Goal: Task Accomplishment & Management: Manage account settings

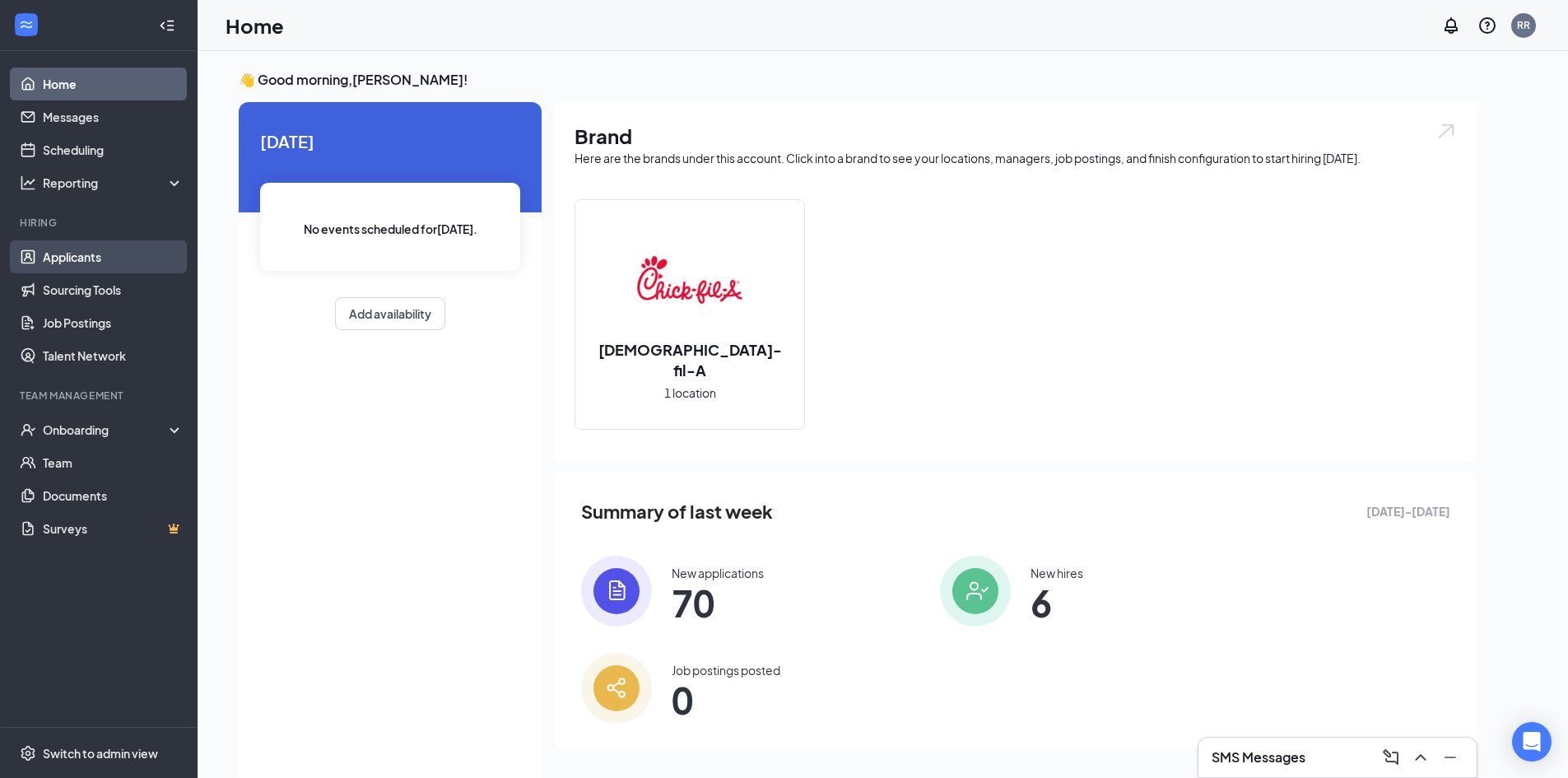
click at [131, 246] on link "Applicants" at bounding box center [114, 256] width 141 height 33
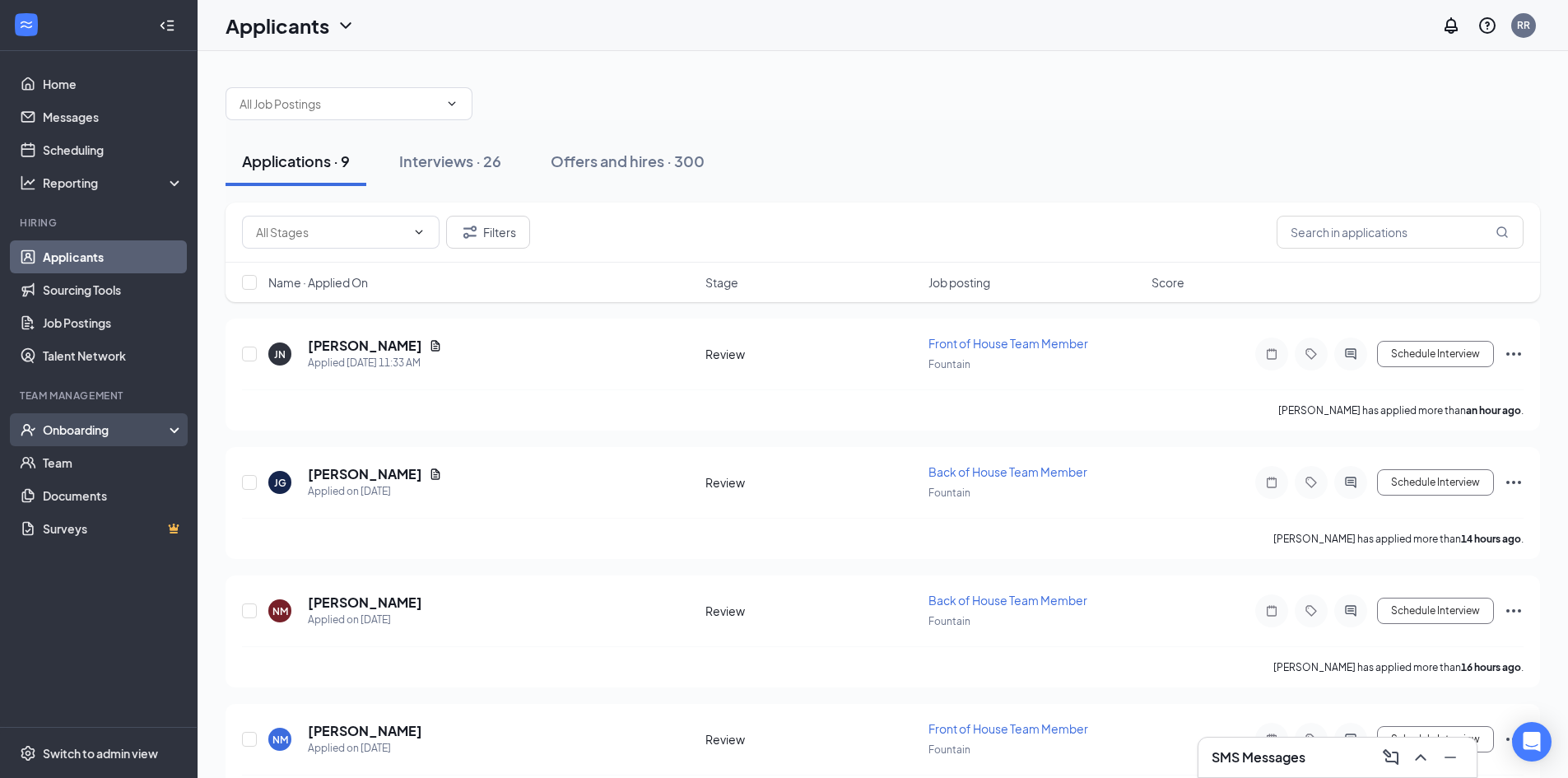
click at [99, 437] on div "Onboarding" at bounding box center [107, 429] width 127 height 17
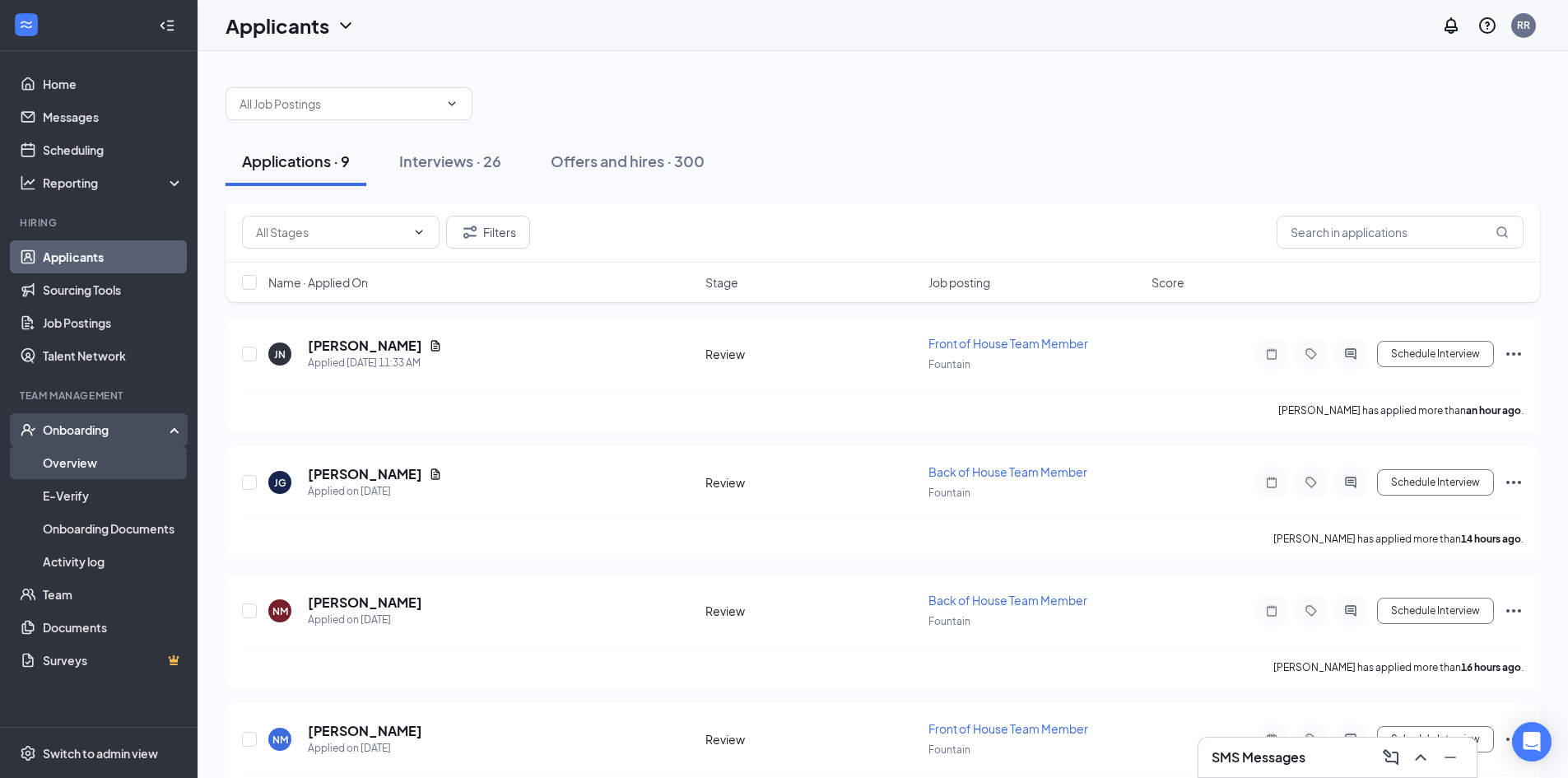
click at [101, 460] on link "Overview" at bounding box center [114, 462] width 141 height 33
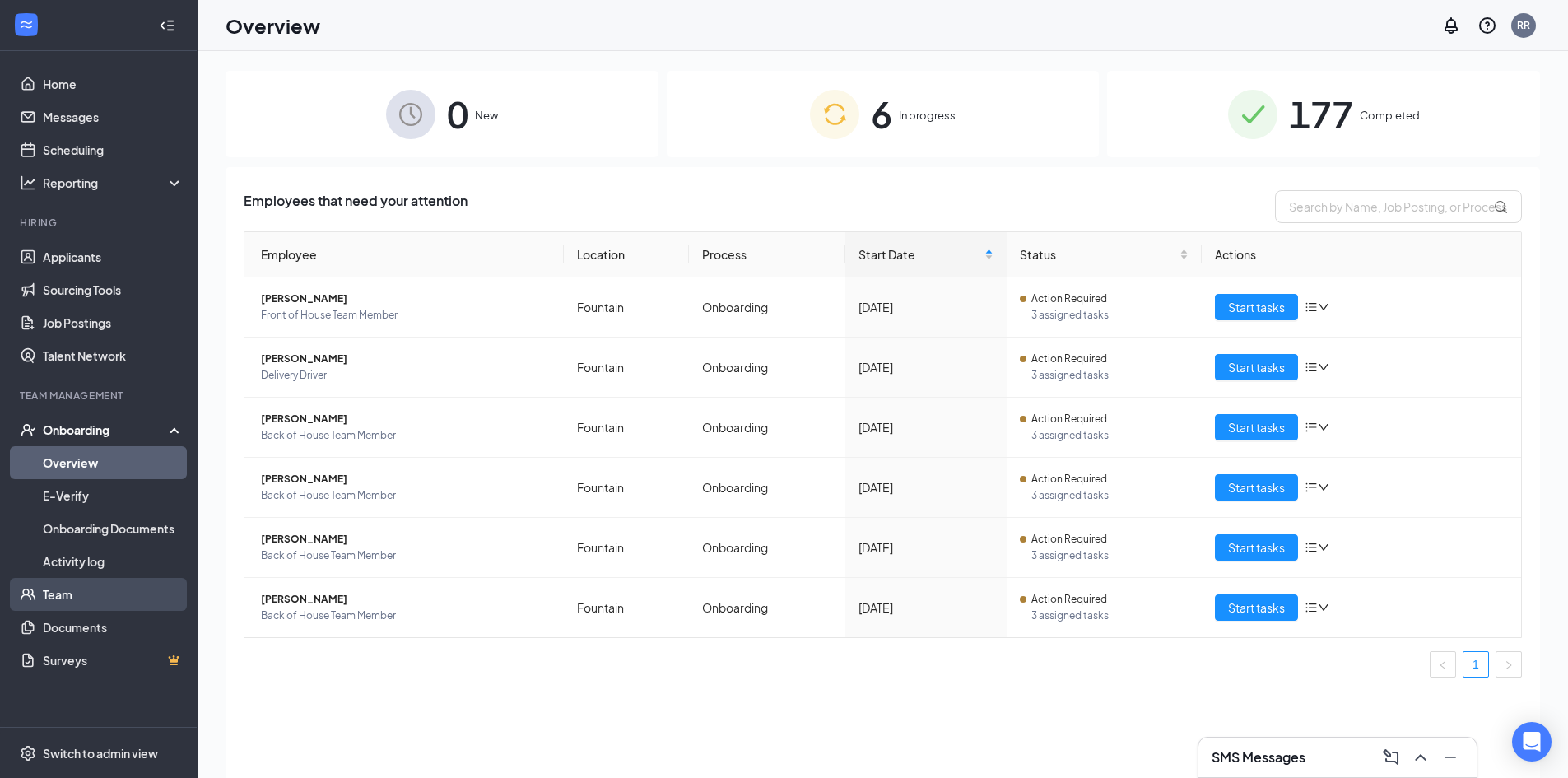
click at [79, 589] on link "Team" at bounding box center [114, 593] width 141 height 33
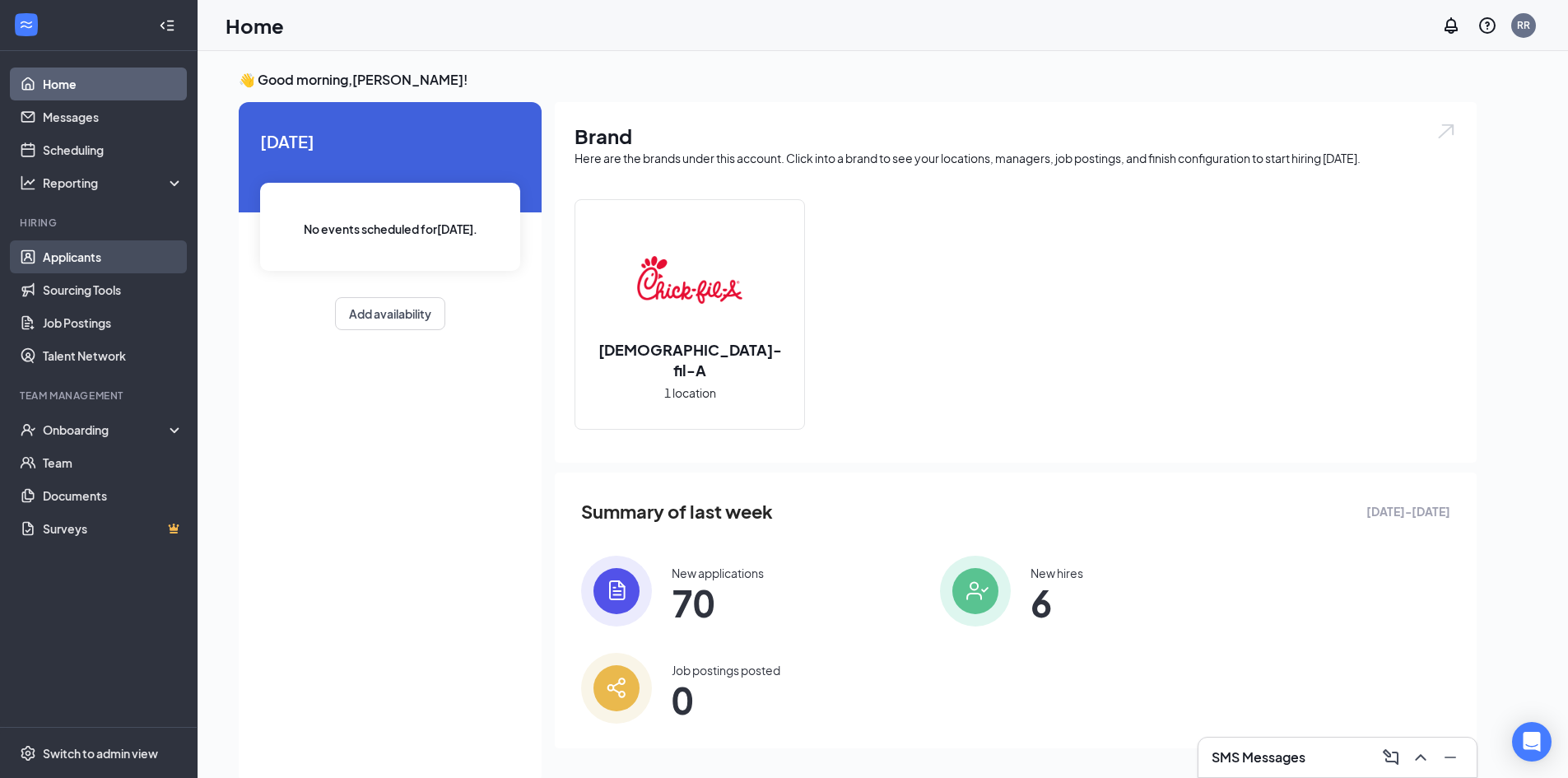
click at [82, 246] on link "Applicants" at bounding box center [114, 256] width 141 height 33
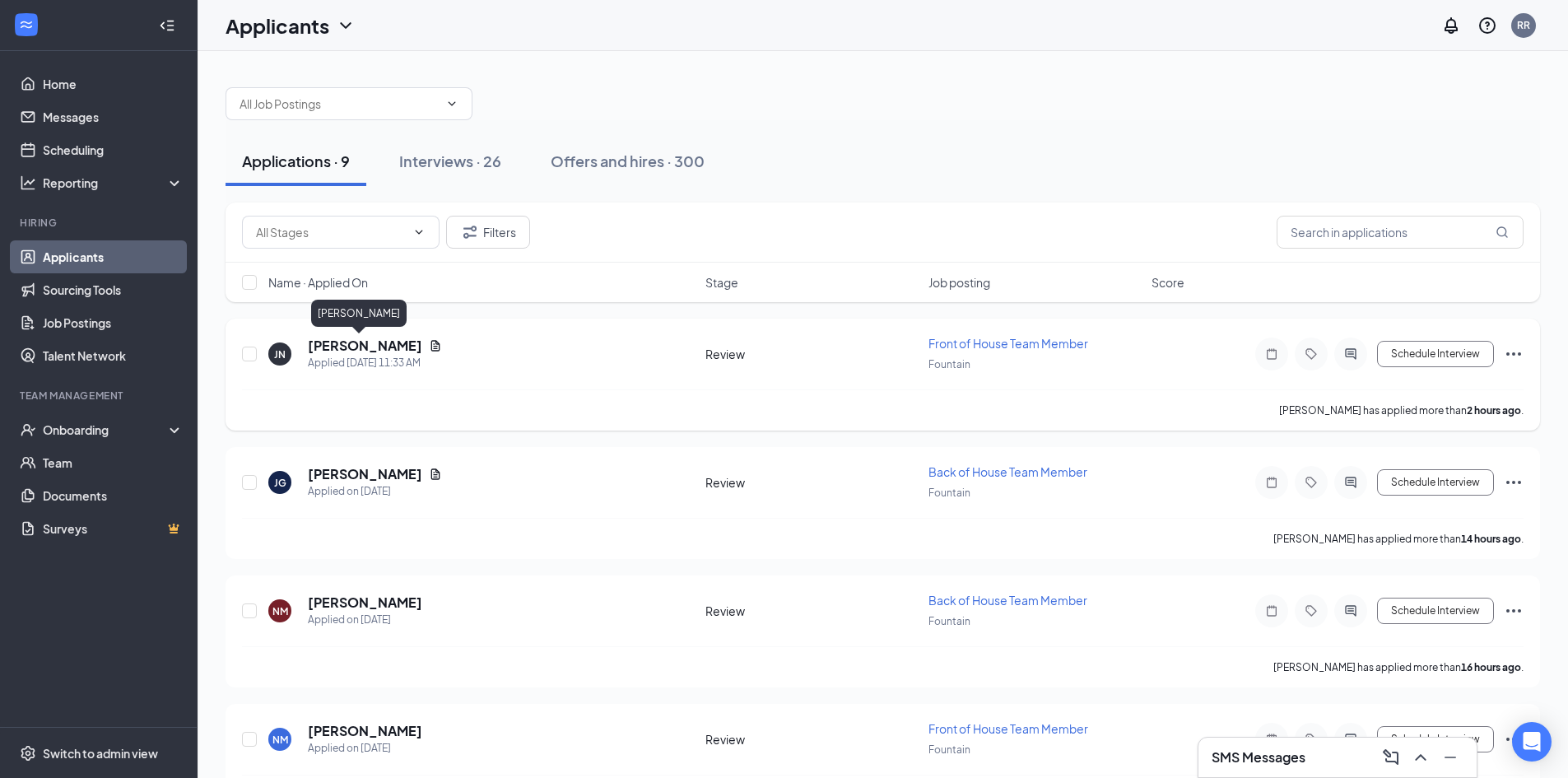
click at [364, 346] on h5 "[PERSON_NAME]" at bounding box center [365, 345] width 114 height 18
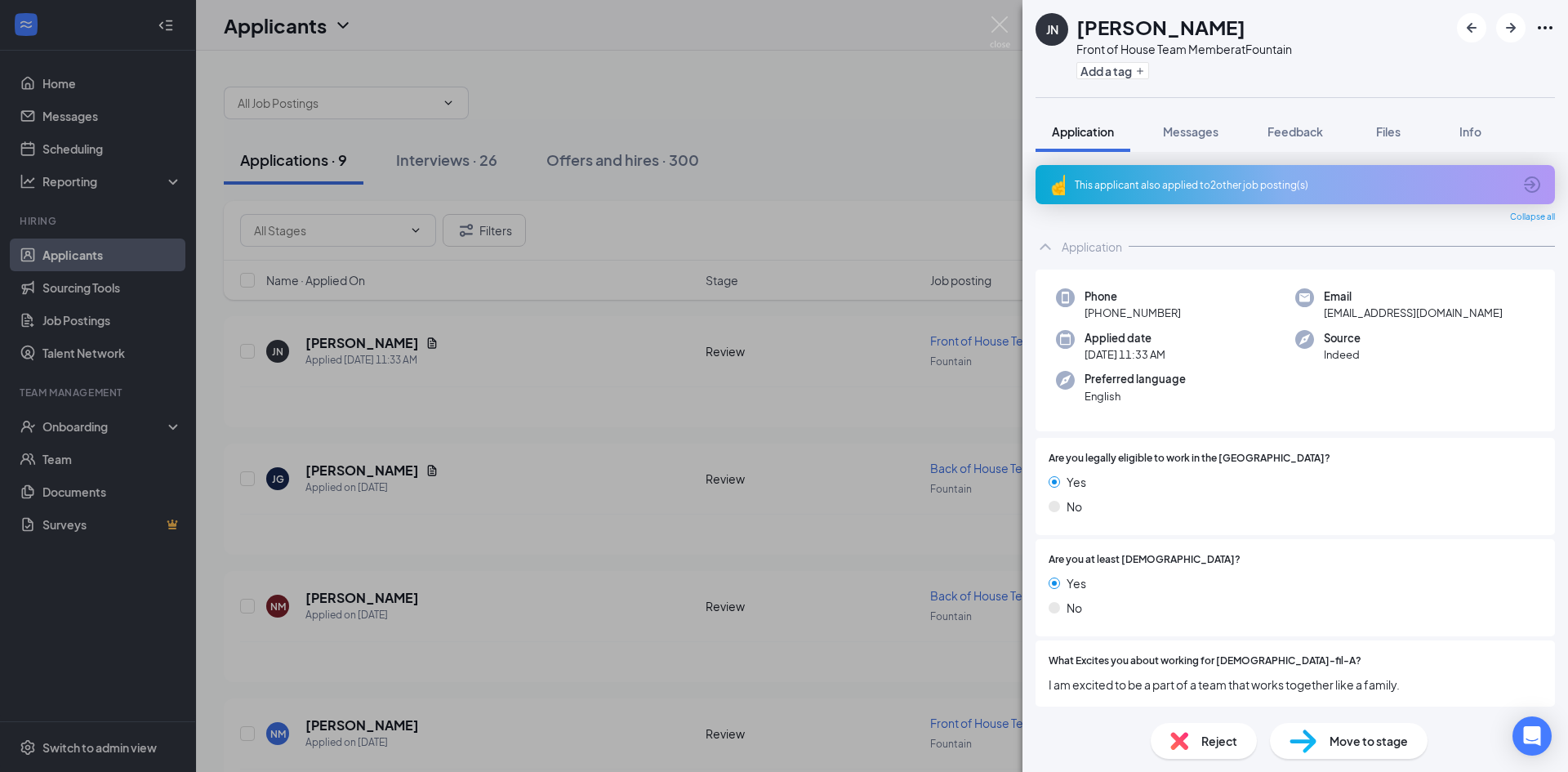
click at [1193, 181] on div "This applicant also applied to 2 other job posting(s)" at bounding box center [1293, 185] width 438 height 14
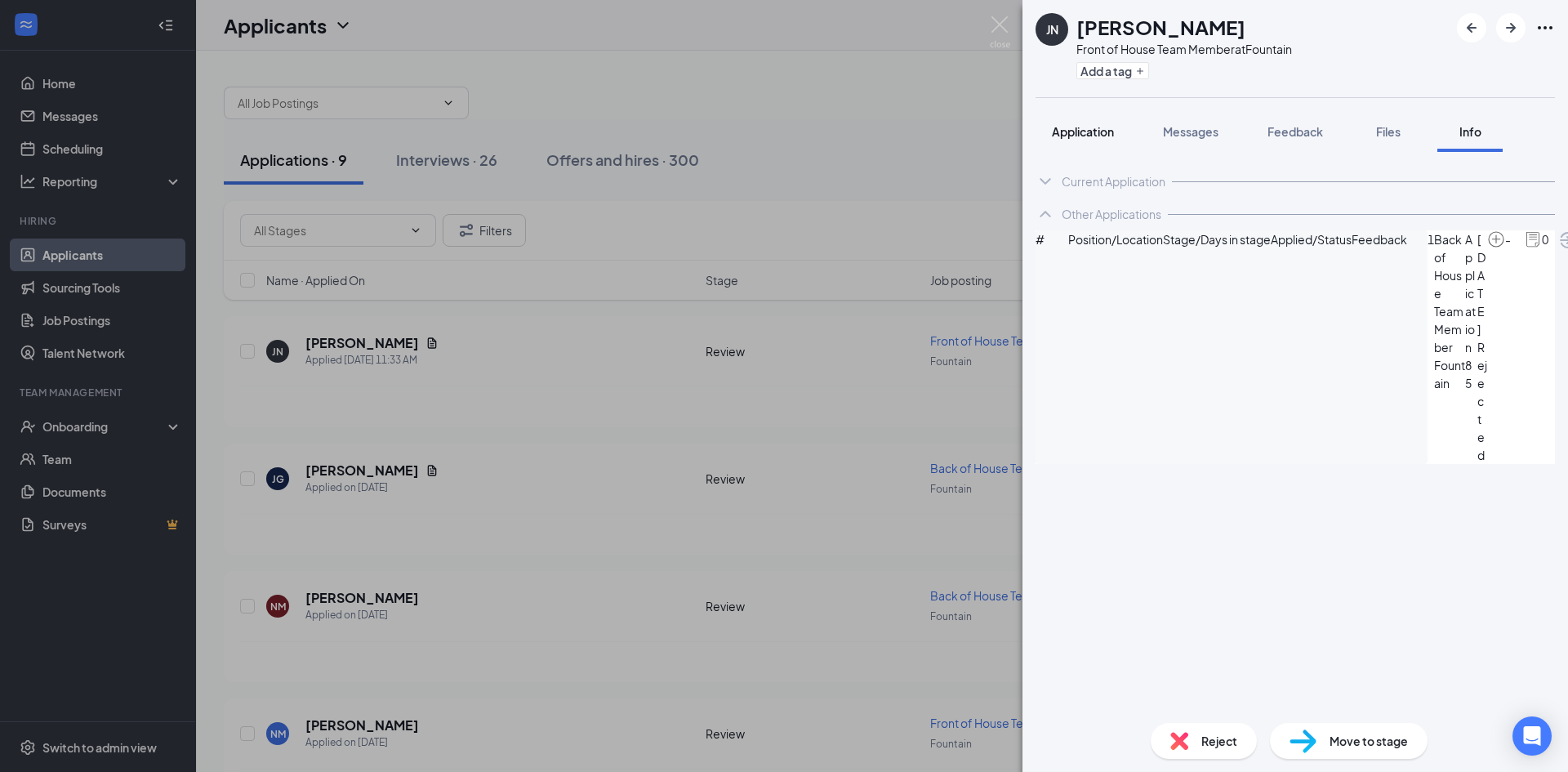
click at [1083, 130] on span "Application" at bounding box center [1082, 131] width 62 height 15
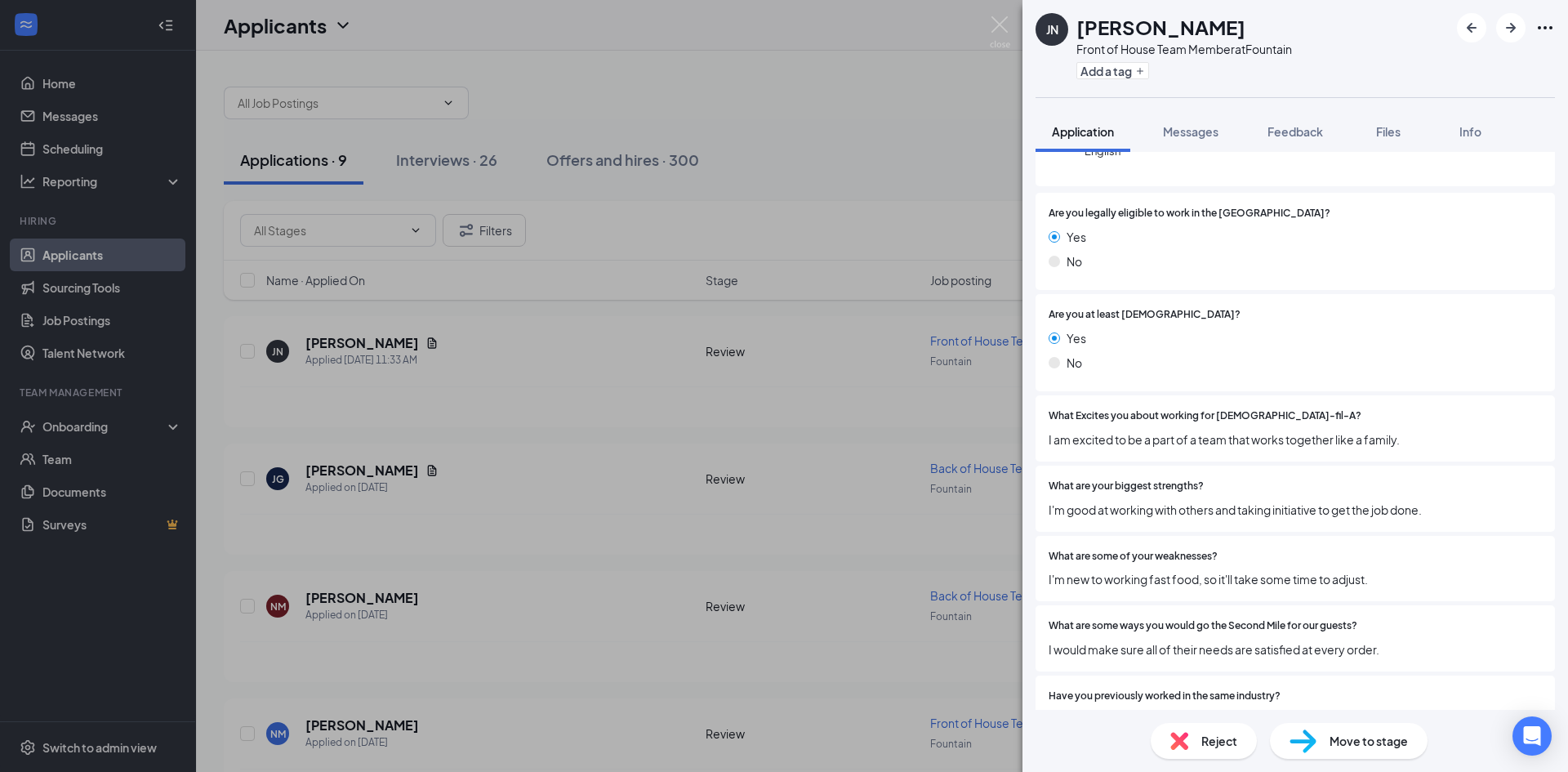
scroll to position [327, 0]
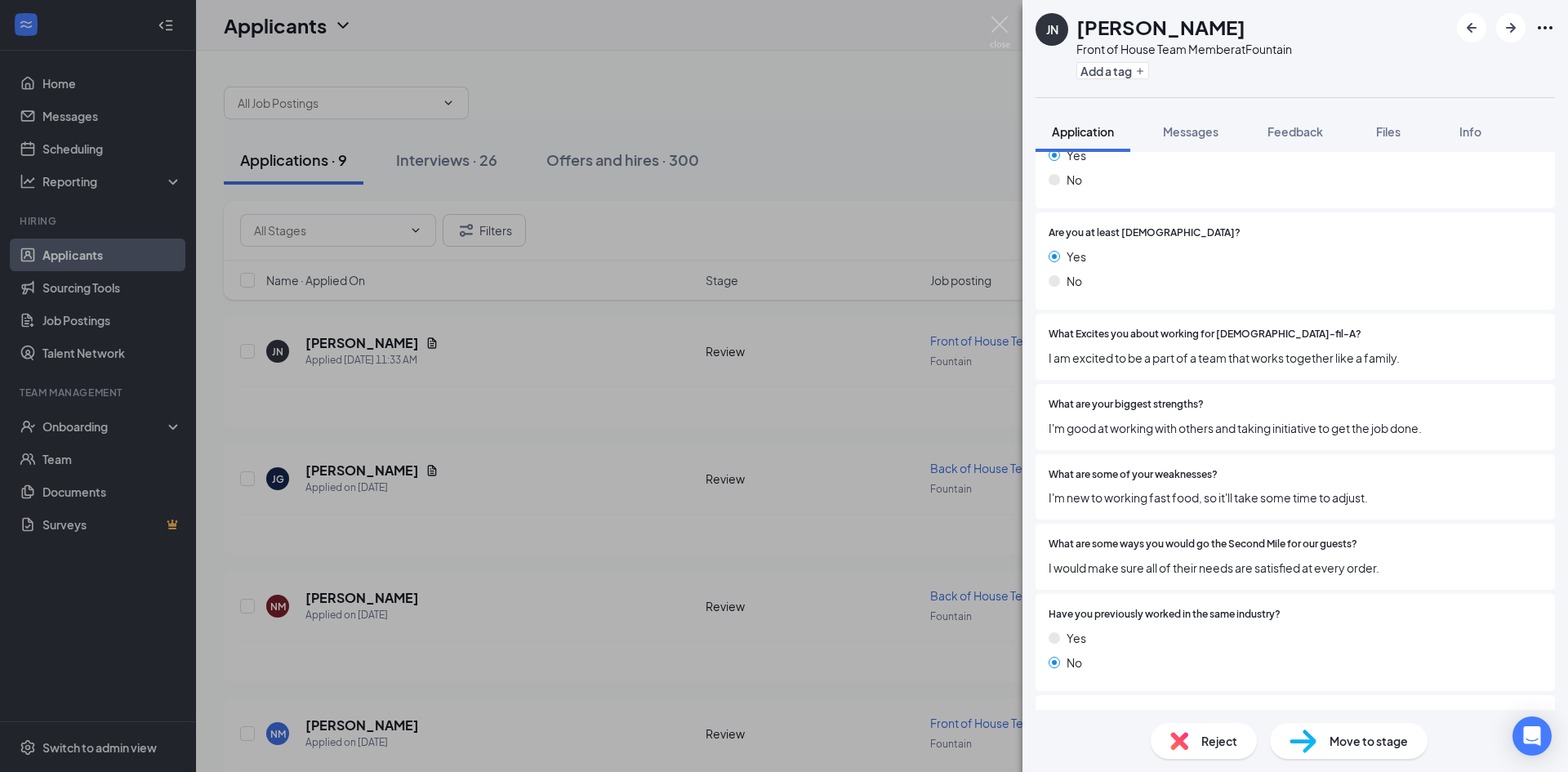
click at [1217, 734] on span "Reject" at bounding box center [1219, 741] width 36 height 18
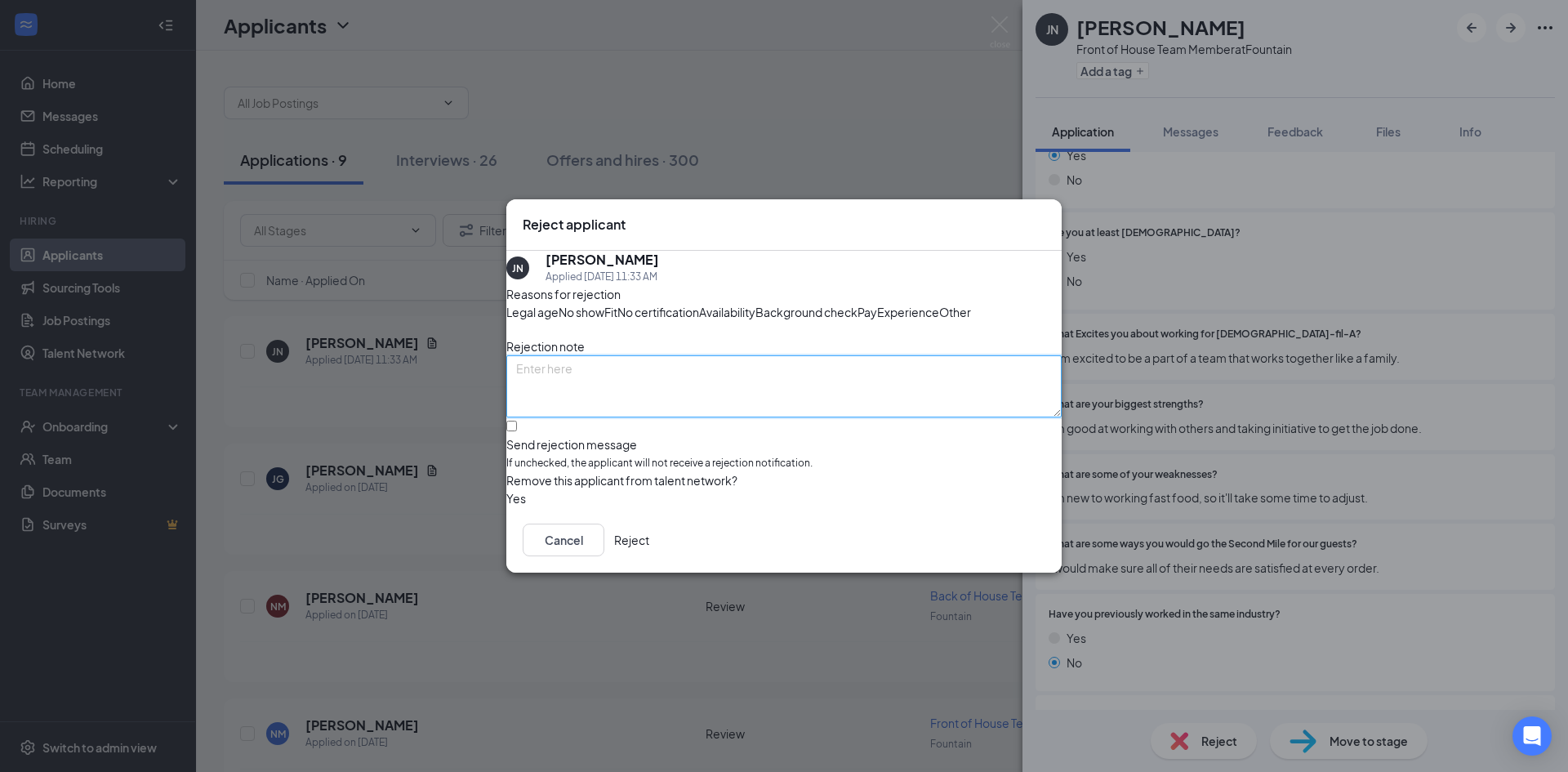
click at [749, 396] on textarea at bounding box center [784, 386] width 556 height 62
type textarea "bad application"
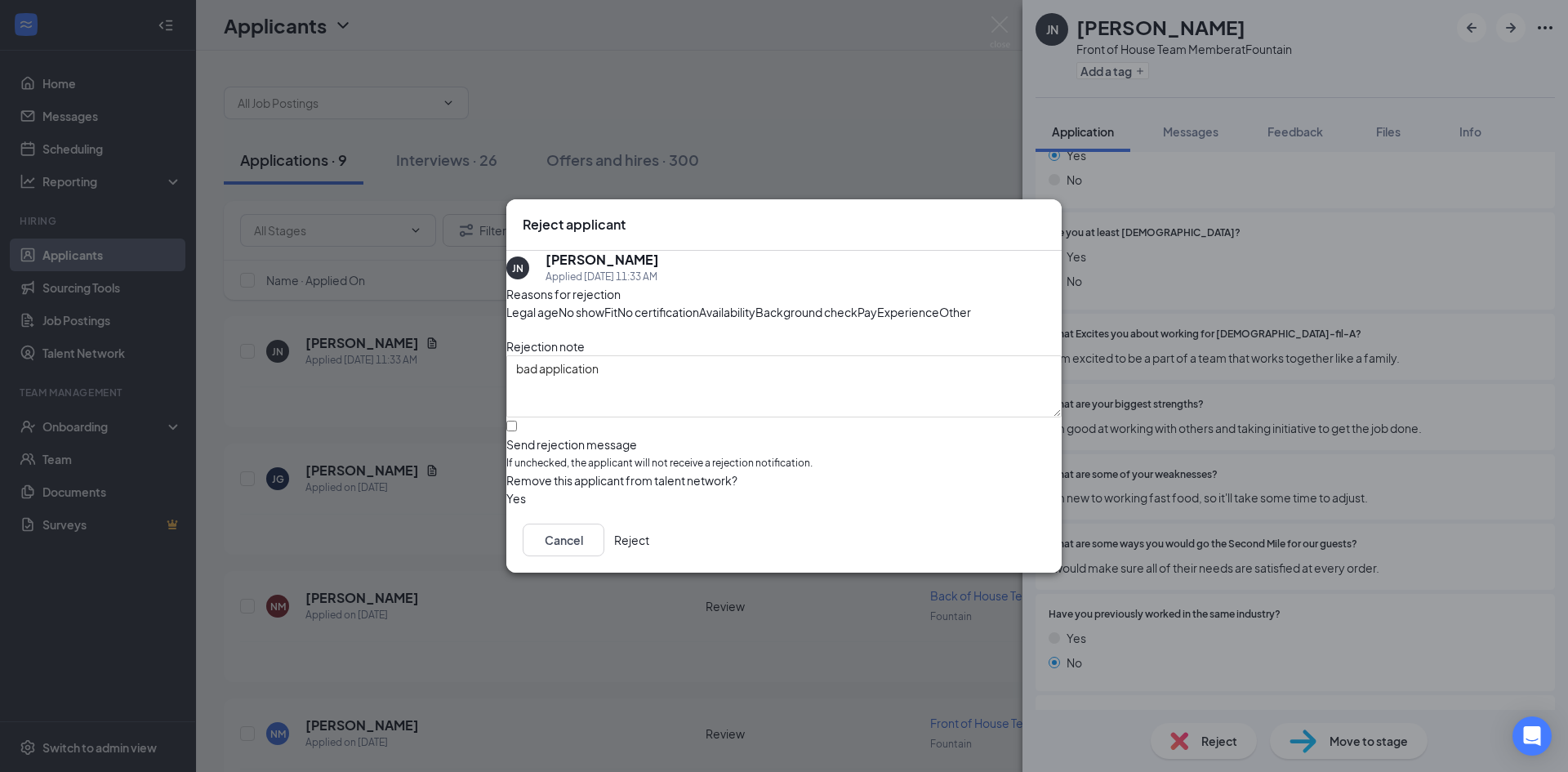
click at [618, 456] on div "Reasons for rejection Legal age No show Fit No certification Availability Backg…" at bounding box center [784, 396] width 556 height 222
click at [517, 431] on input "Send rejection message If unchecked, the applicant will not receive a rejection…" at bounding box center [512, 426] width 10 height 10
checkbox input "true"
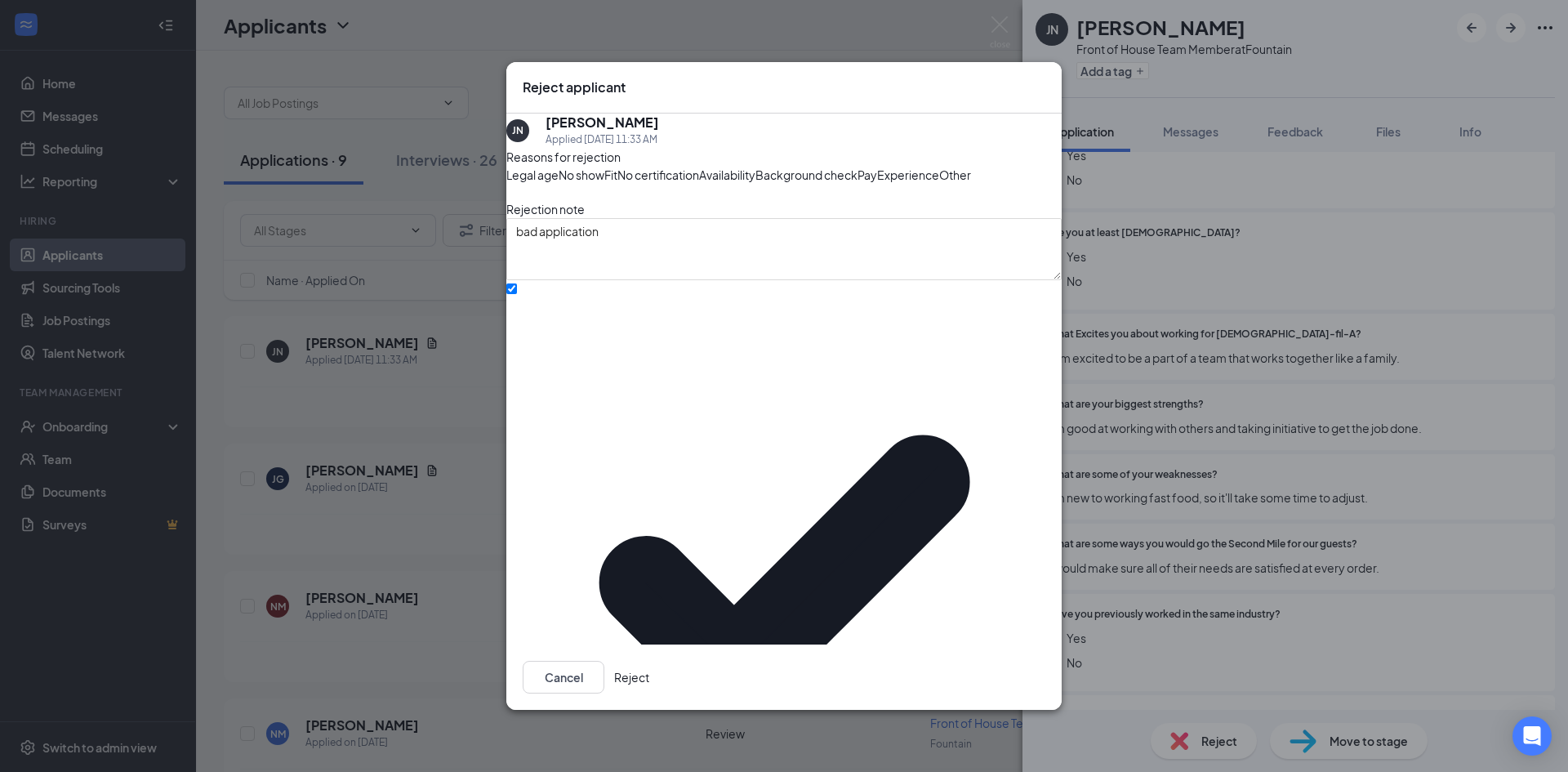
click at [649, 660] on button "Reject" at bounding box center [632, 676] width 35 height 32
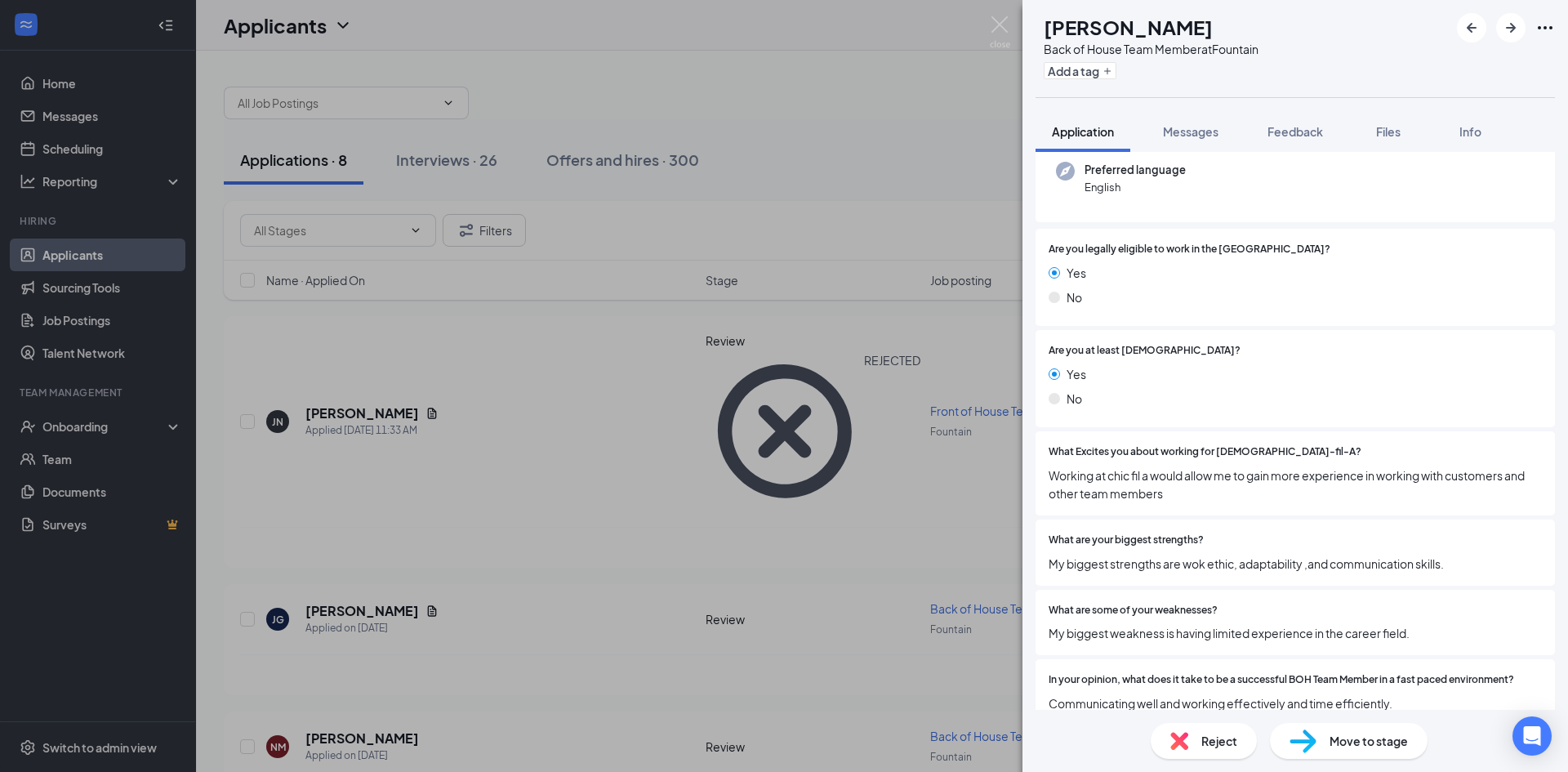
scroll to position [245, 0]
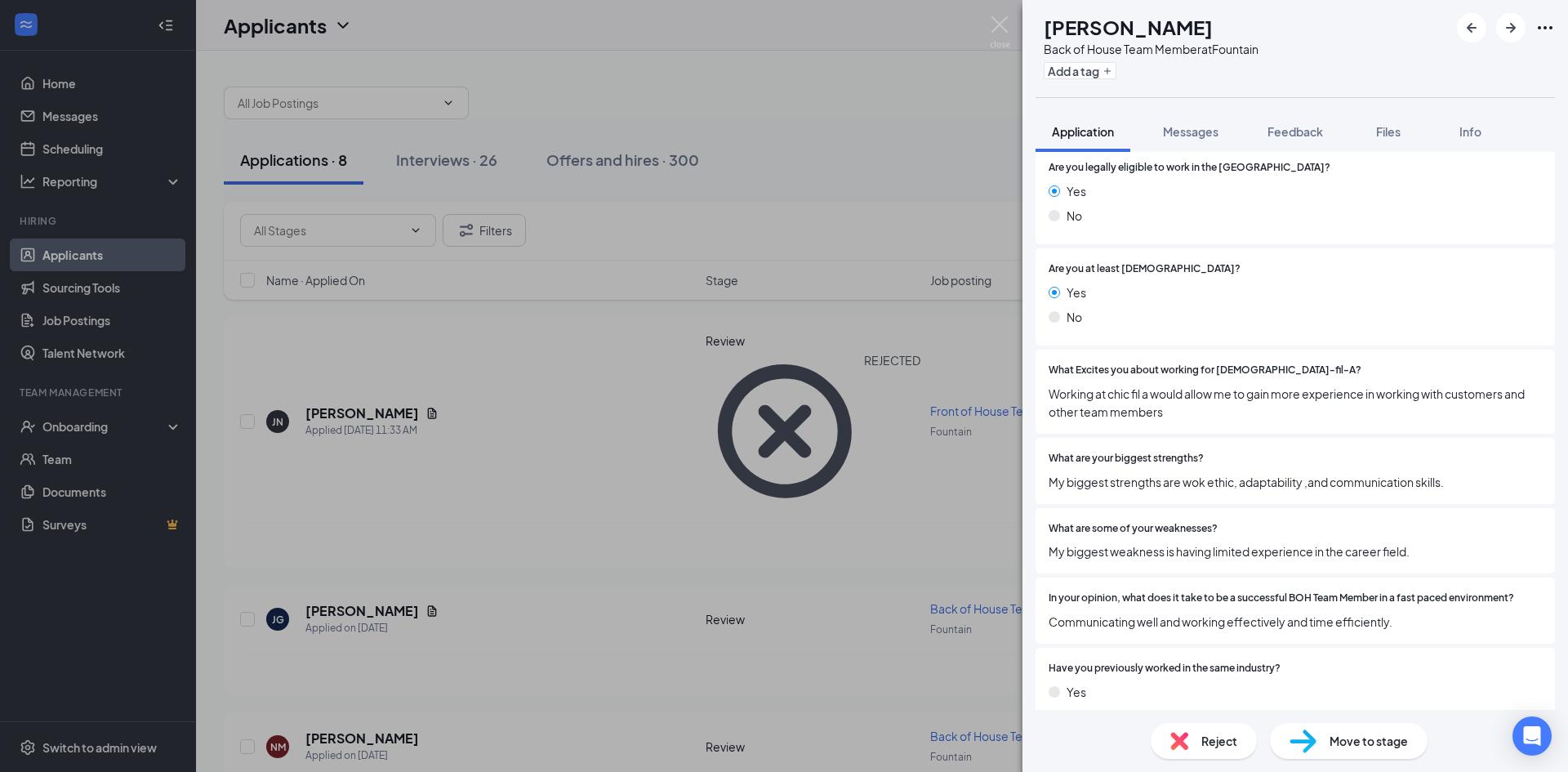
click at [1199, 734] on div "Reject" at bounding box center [1204, 740] width 107 height 36
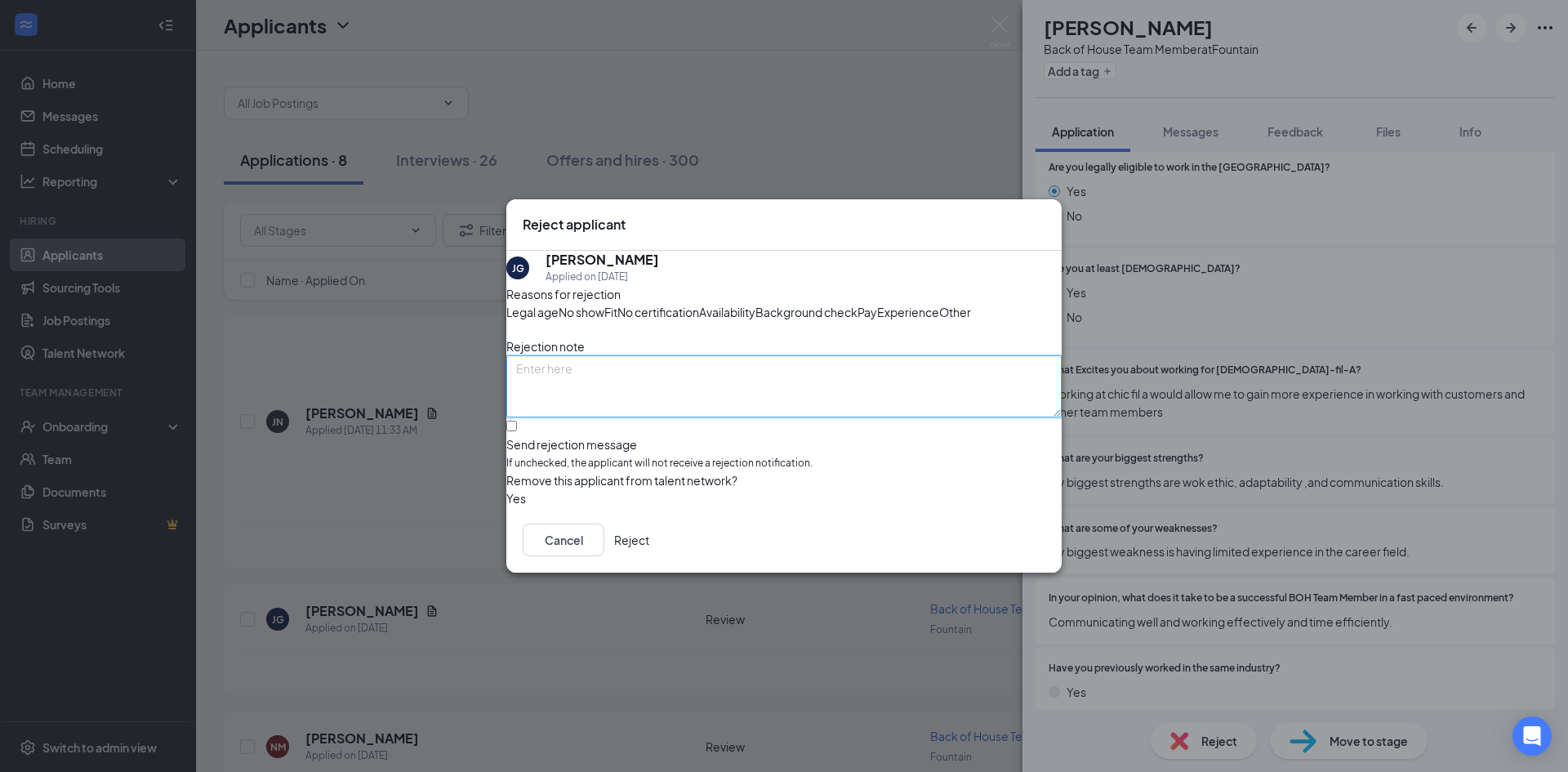
click at [652, 397] on textarea at bounding box center [784, 386] width 556 height 62
type textarea "bad application"
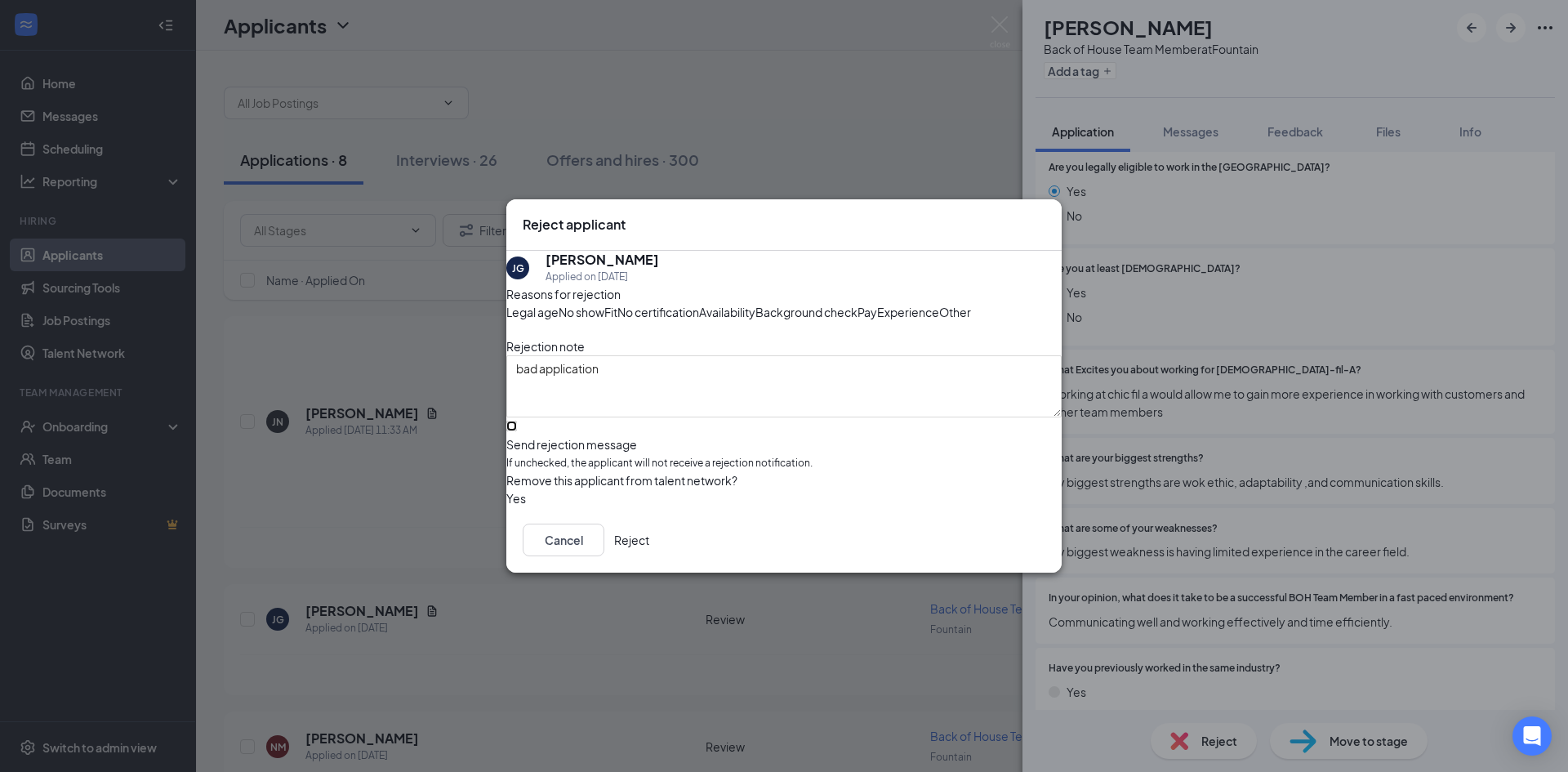
click at [517, 431] on input "Send rejection message If unchecked, the applicant will not receive a rejection…" at bounding box center [512, 426] width 10 height 10
checkbox input "true"
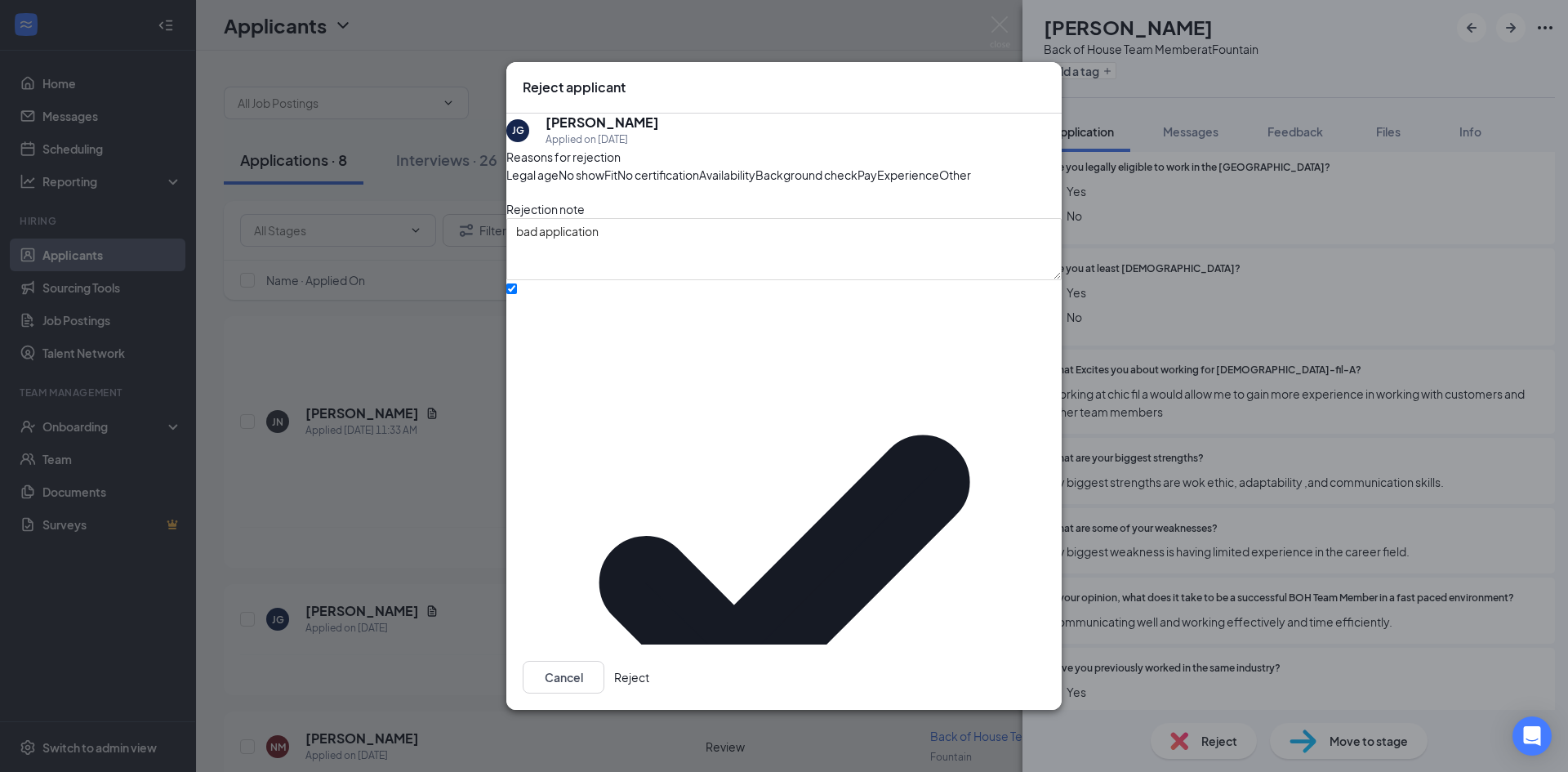
click at [649, 660] on button "Reject" at bounding box center [632, 676] width 35 height 32
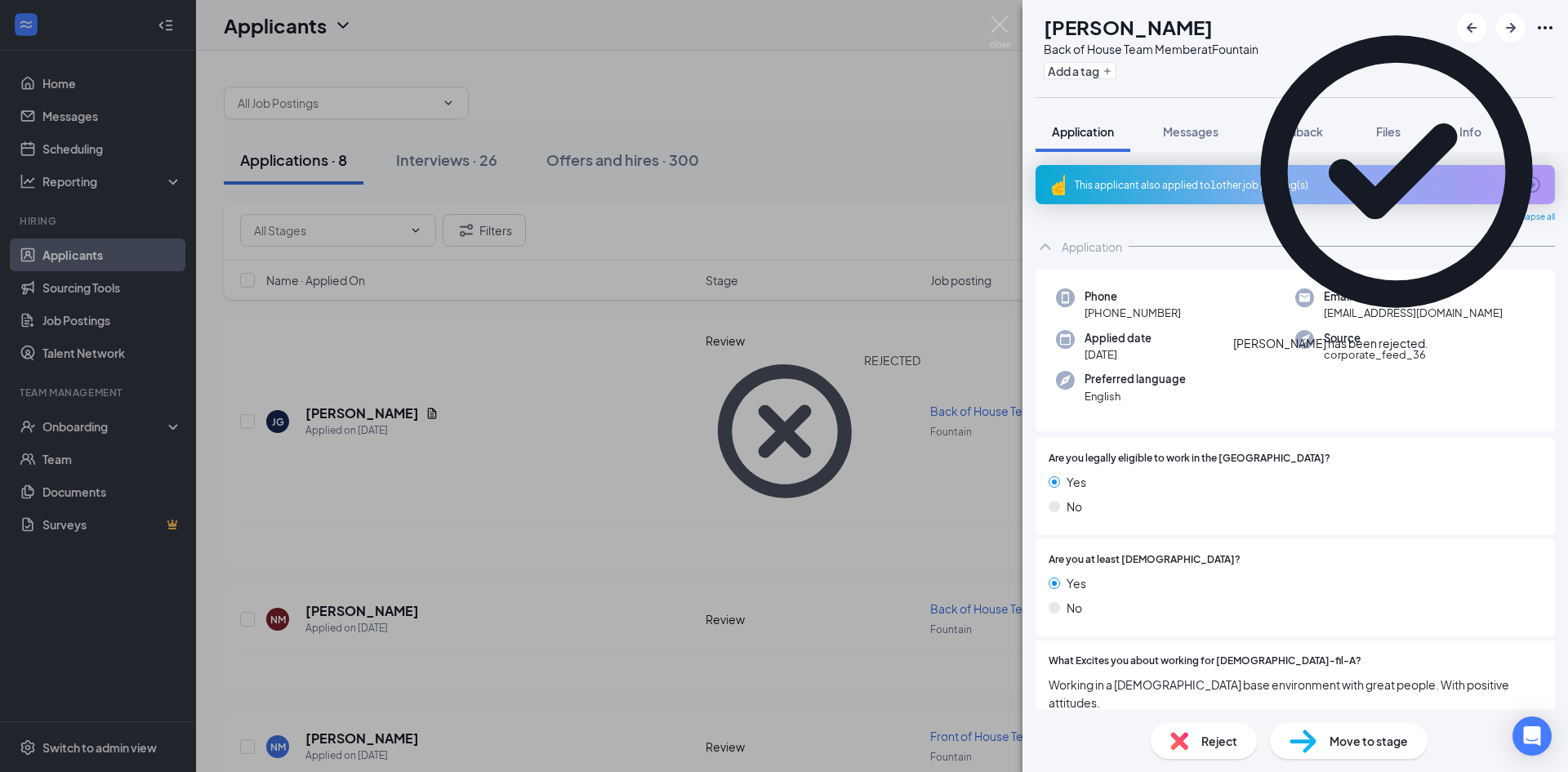
click at [1157, 173] on div "This applicant also applied to 1 other job posting(s)" at bounding box center [1295, 184] width 520 height 39
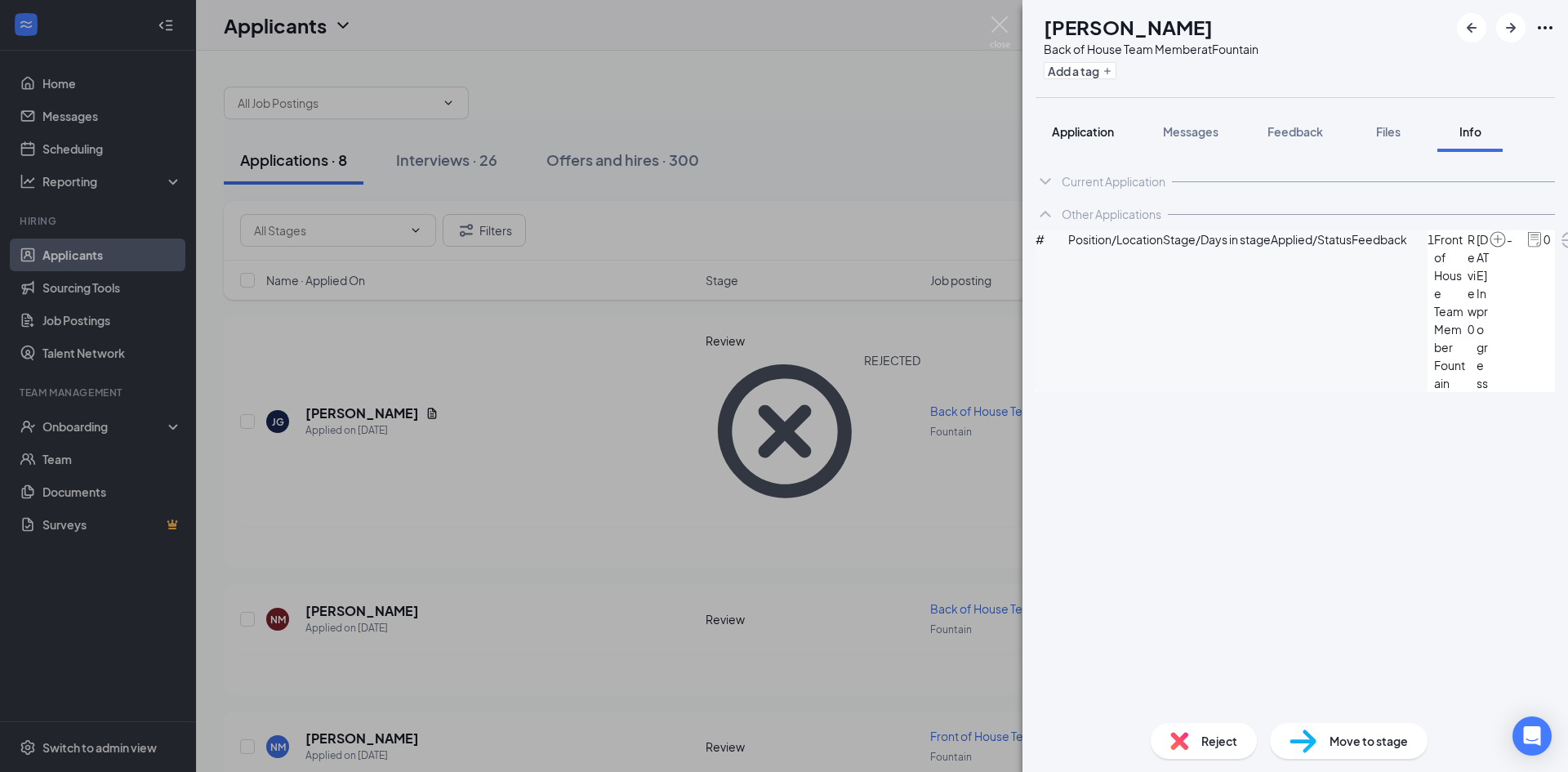
click at [1075, 121] on button "Application" at bounding box center [1083, 131] width 94 height 41
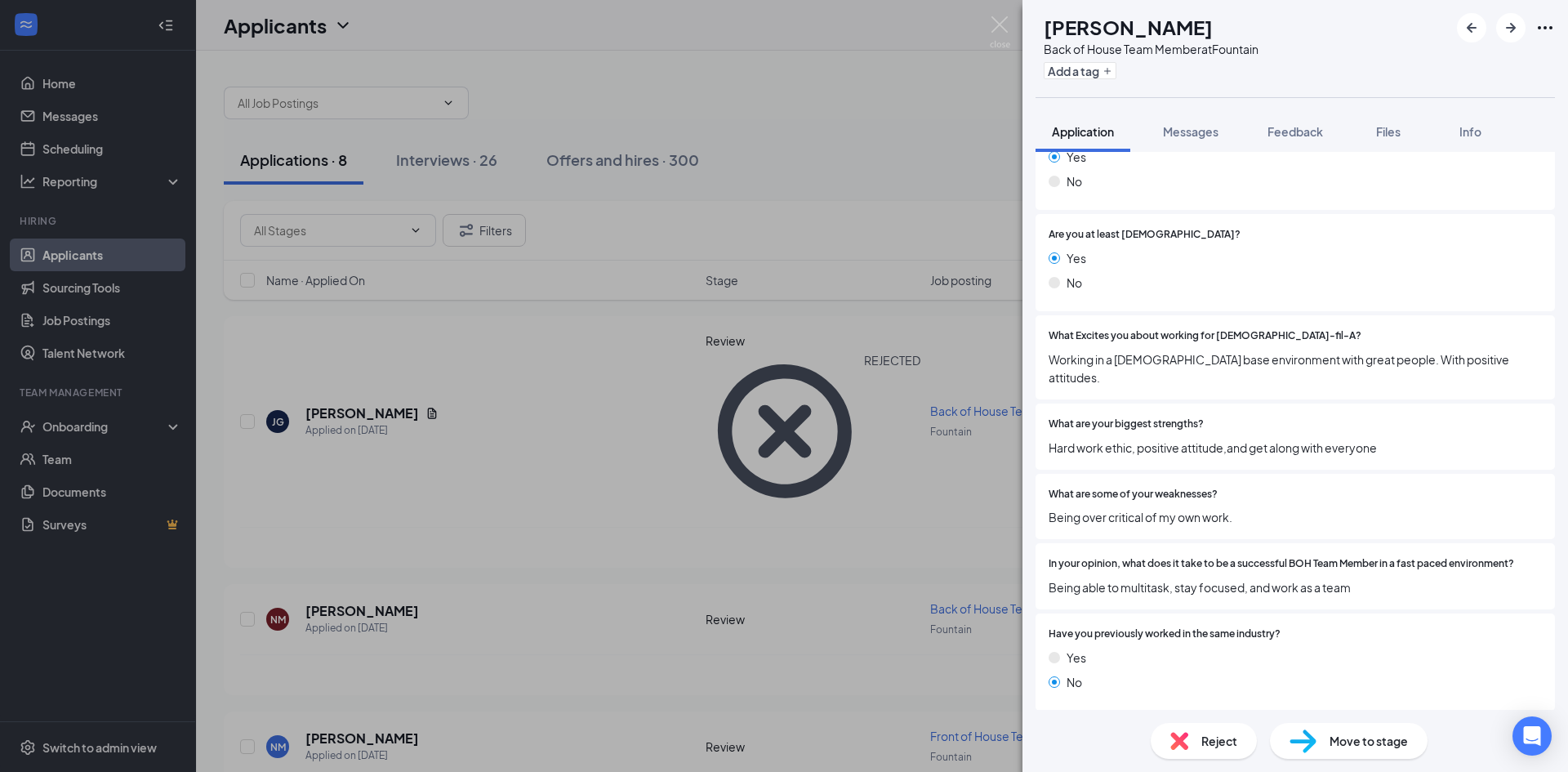
scroll to position [327, 0]
click at [1188, 727] on div "Reject" at bounding box center [1204, 740] width 107 height 36
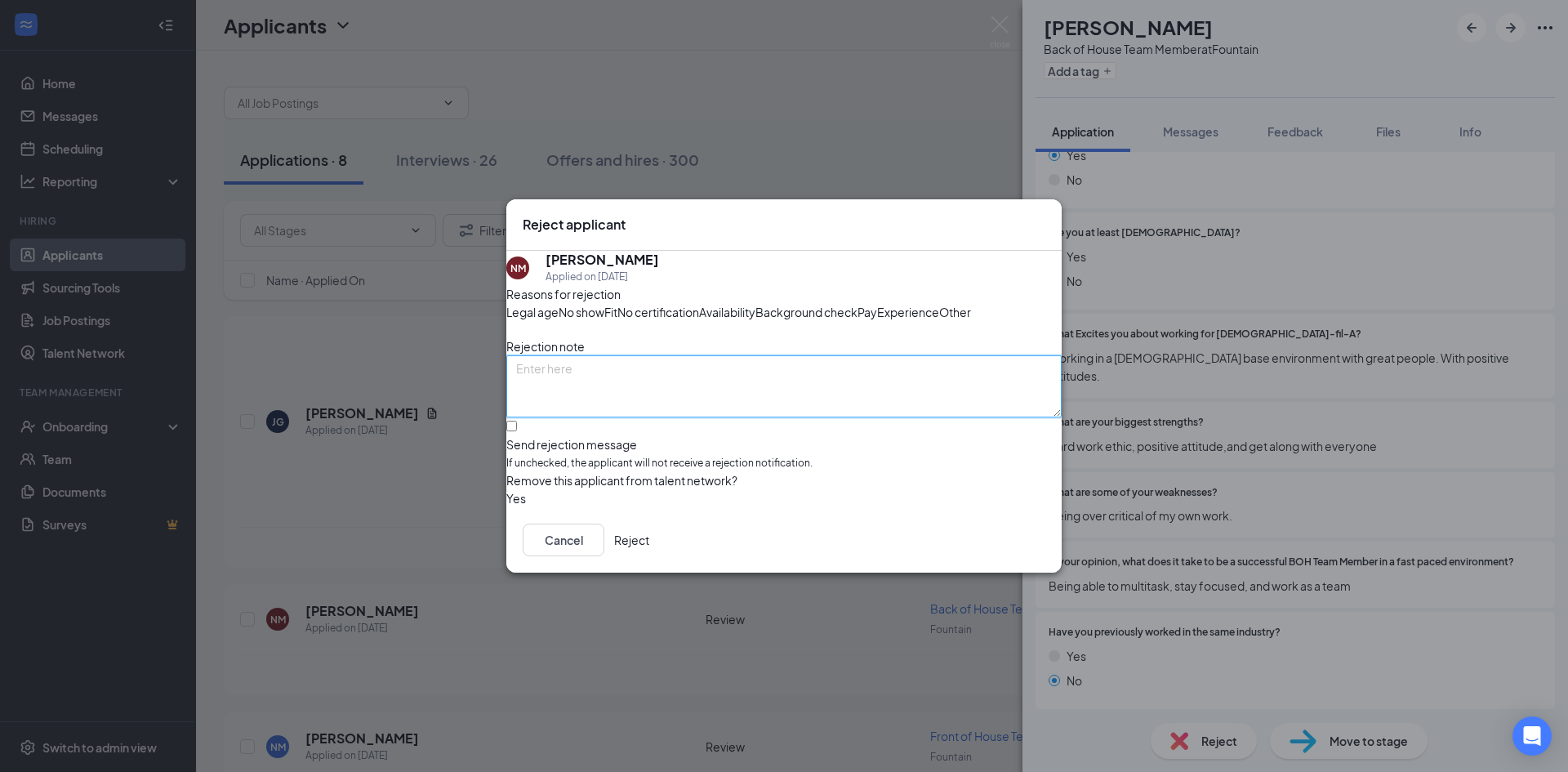
drag, startPoint x: 805, startPoint y: 424, endPoint x: 789, endPoint y: 441, distance: 23.3
click at [794, 417] on textarea at bounding box center [784, 386] width 556 height 62
type textarea "bad application"
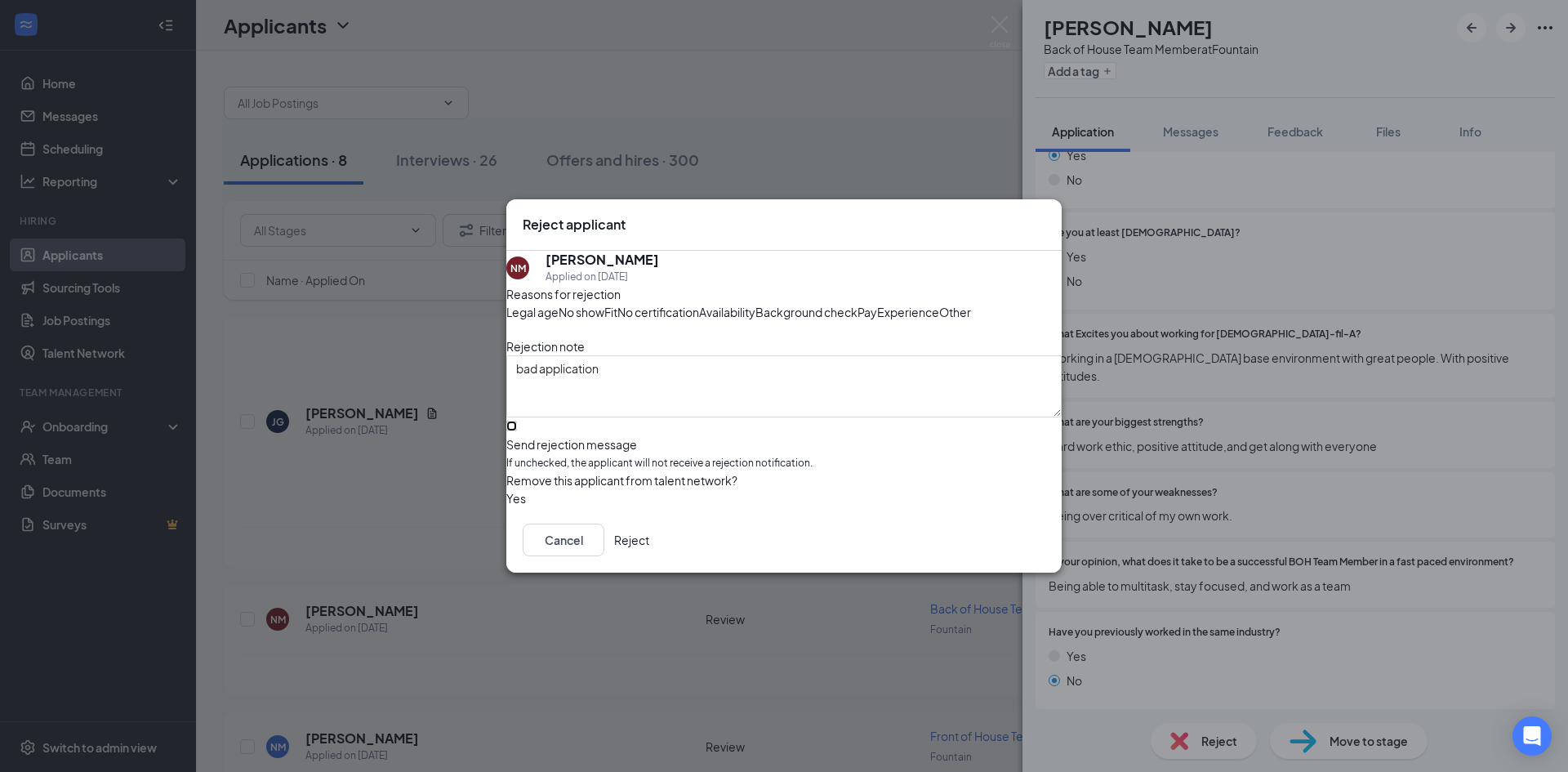
click at [517, 431] on input "Send rejection message If unchecked, the applicant will not receive a rejection…" at bounding box center [512, 426] width 10 height 10
checkbox input "true"
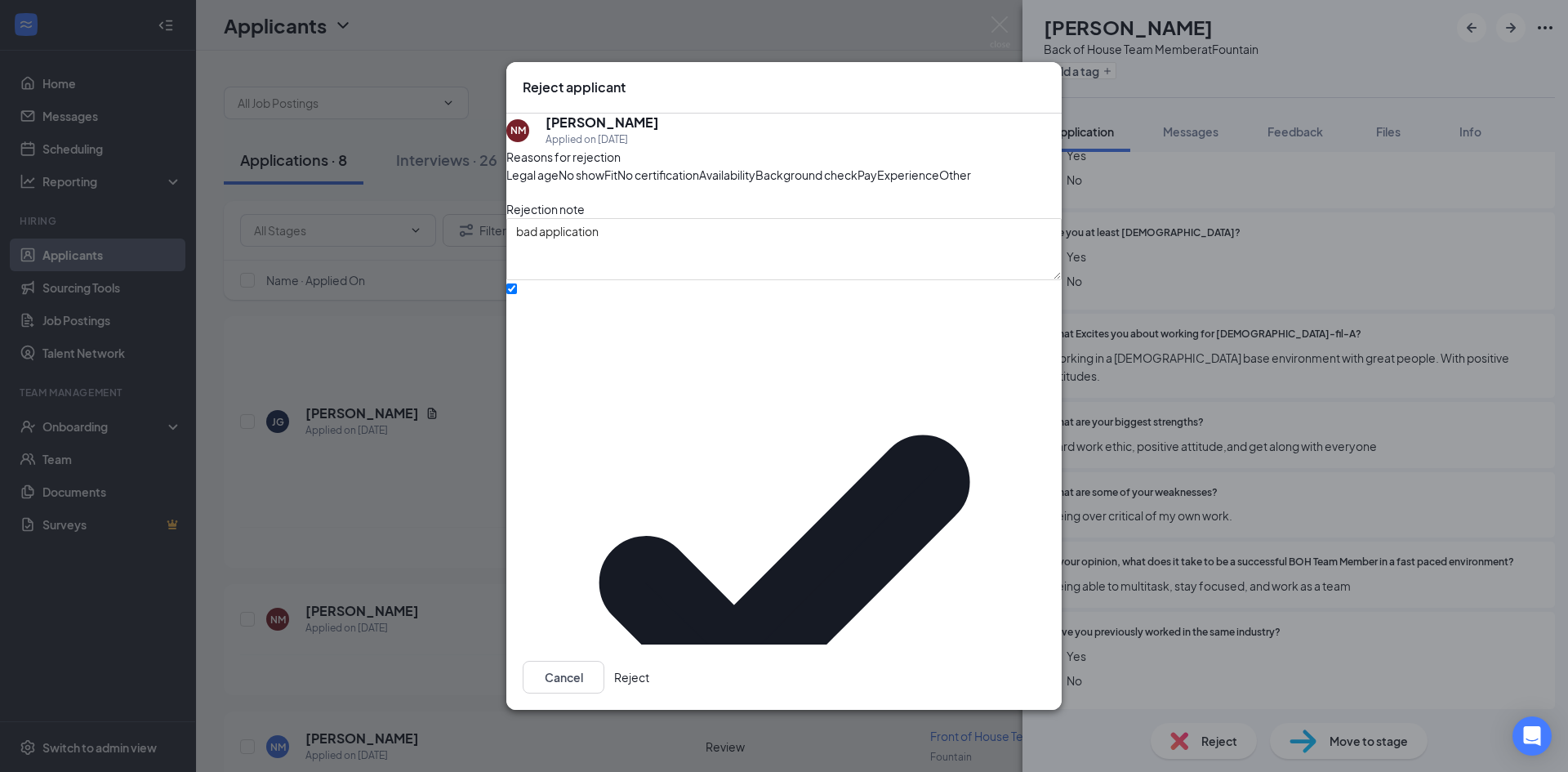
click at [649, 660] on button "Reject" at bounding box center [632, 676] width 35 height 32
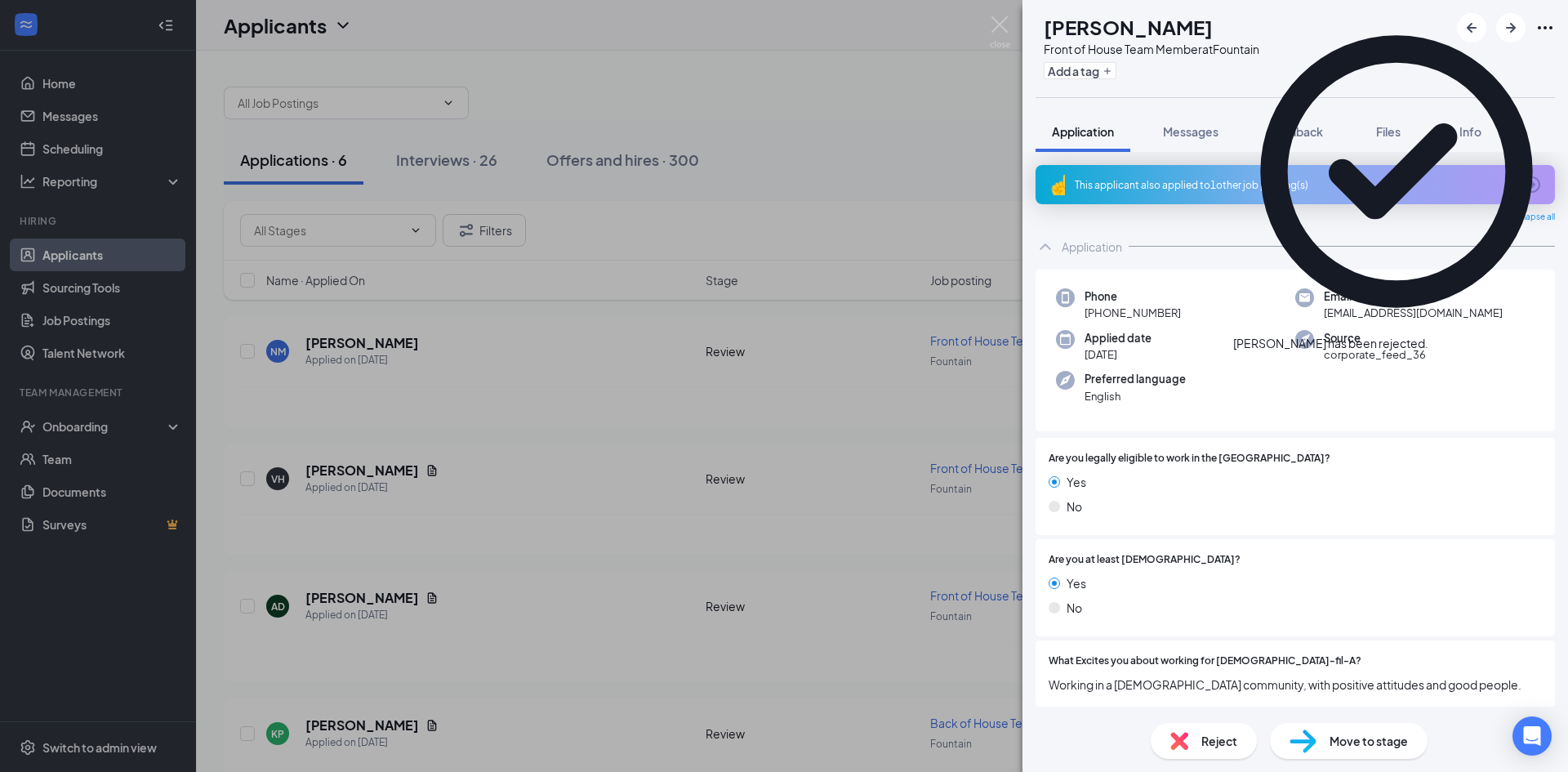
click at [1204, 726] on div "Reject" at bounding box center [1204, 740] width 107 height 36
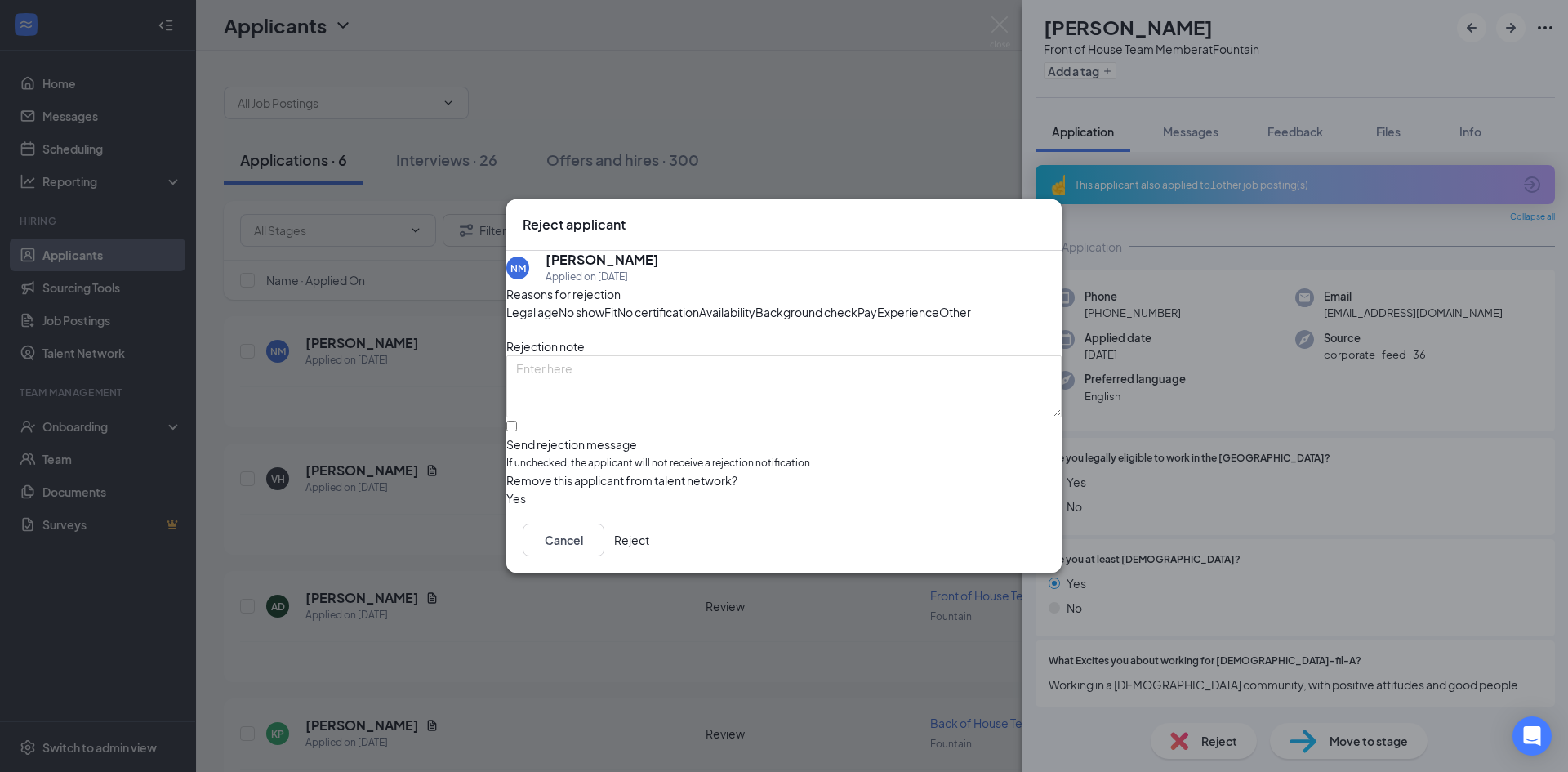
click at [618, 303] on div "Fit" at bounding box center [611, 312] width 13 height 18
click at [649, 556] on button "Reject" at bounding box center [632, 539] width 35 height 32
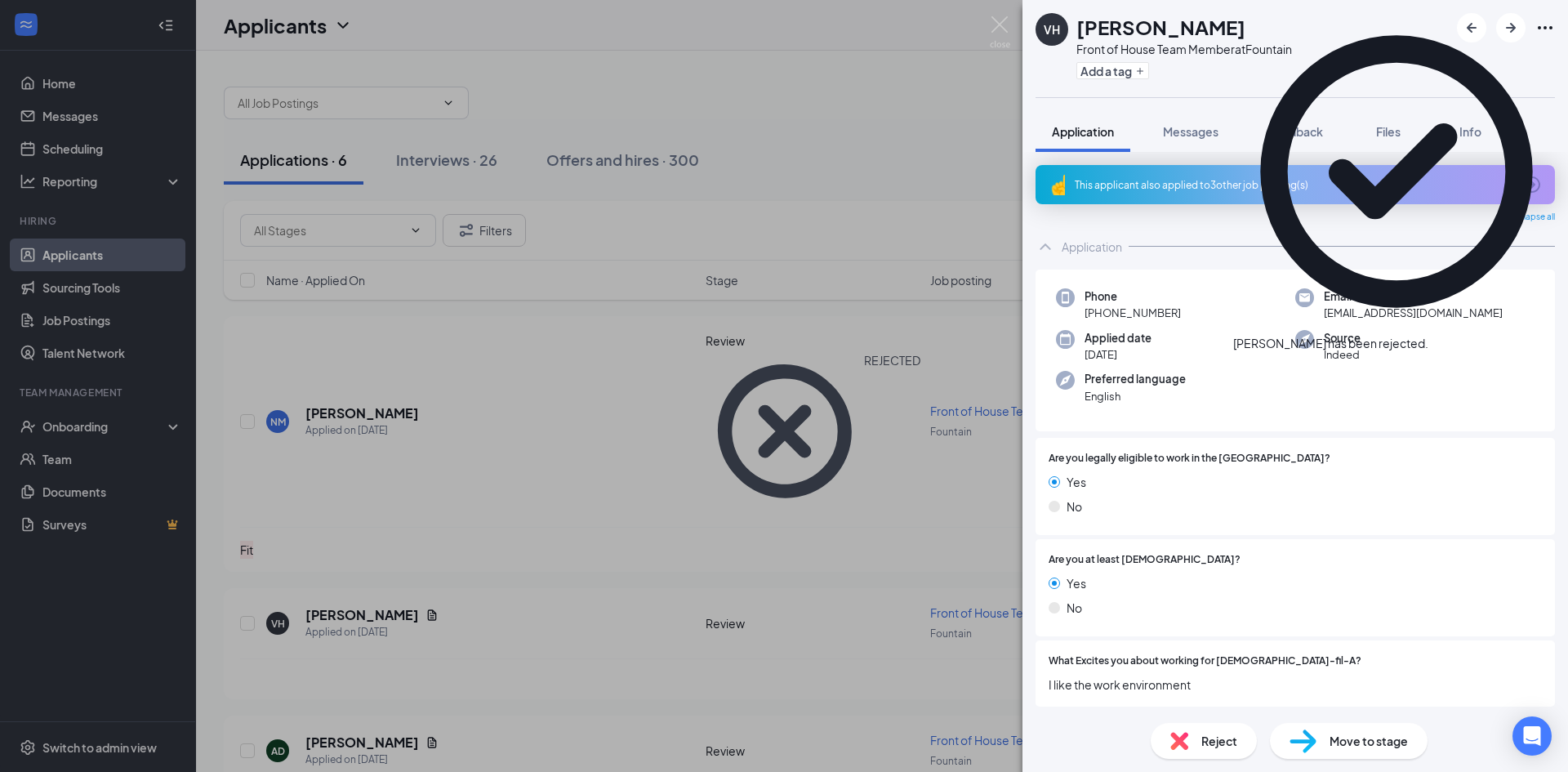
click at [1212, 182] on div "This applicant also applied to 3 other job posting(s)" at bounding box center [1293, 185] width 438 height 14
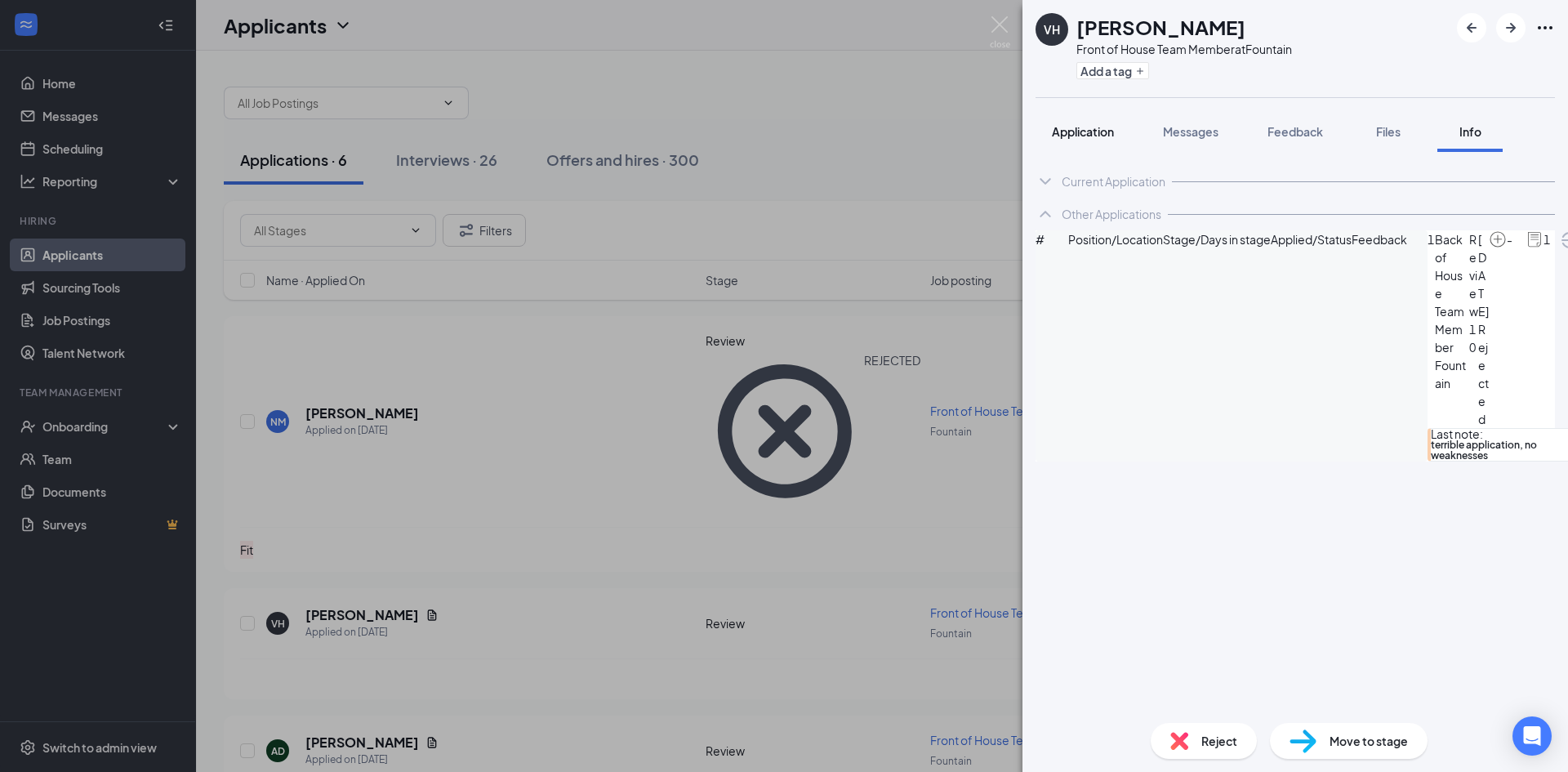
click at [1097, 133] on span "Application" at bounding box center [1082, 131] width 62 height 15
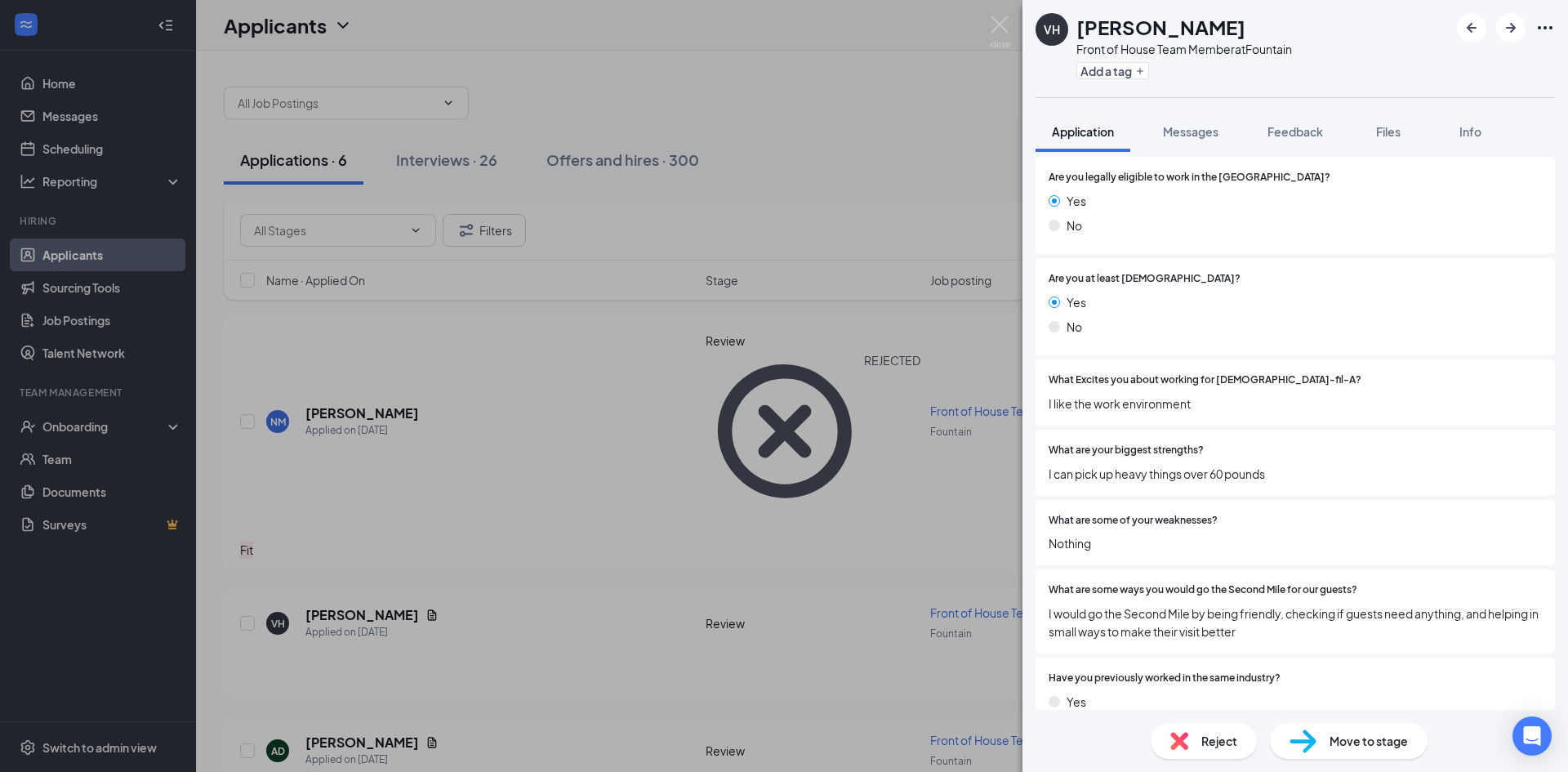
scroll to position [327, 0]
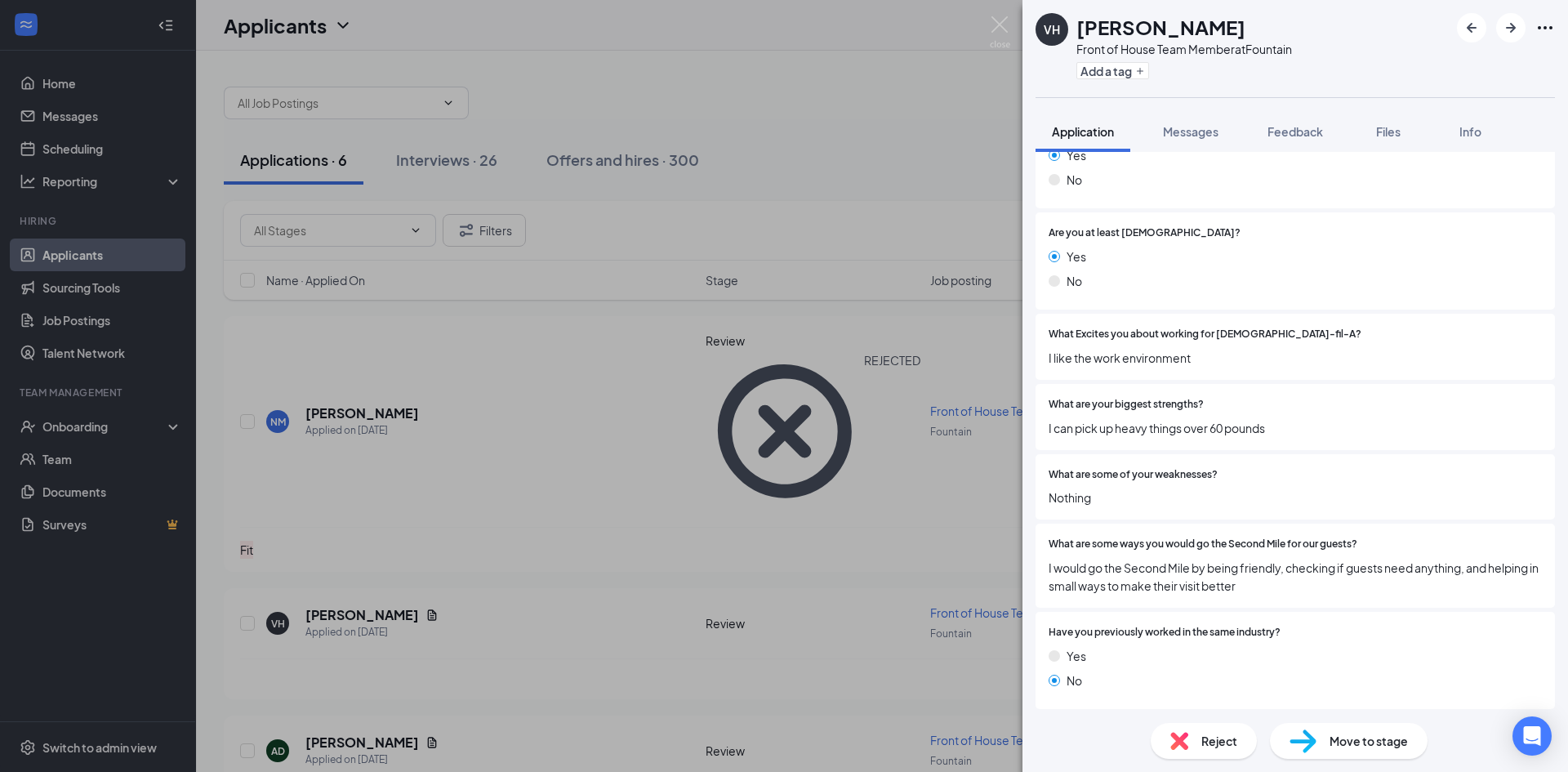
click at [1209, 725] on div "Reject" at bounding box center [1204, 740] width 107 height 36
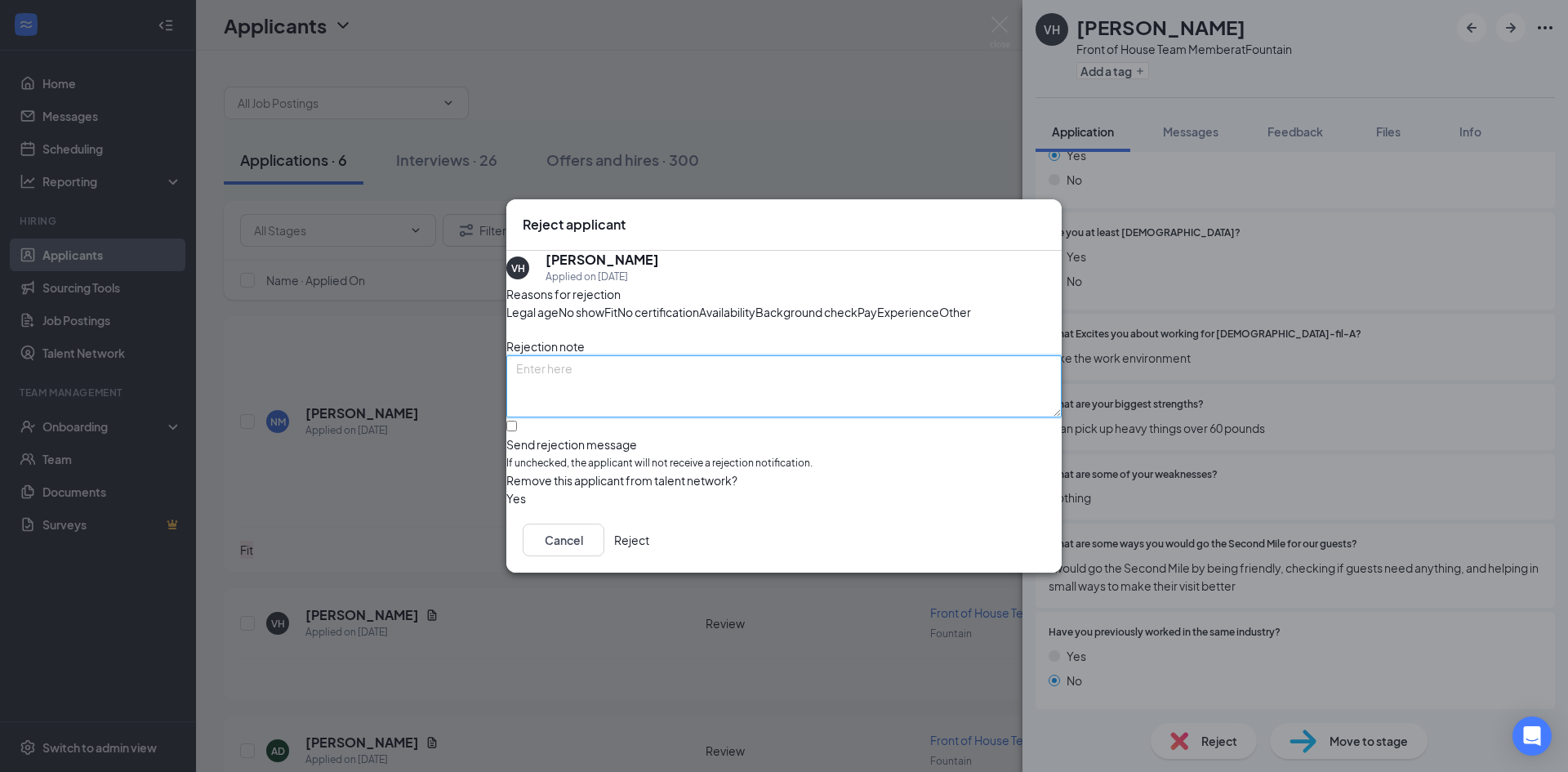
click at [765, 405] on textarea at bounding box center [784, 386] width 556 height 62
type textarea "bad application, no weaknesses"
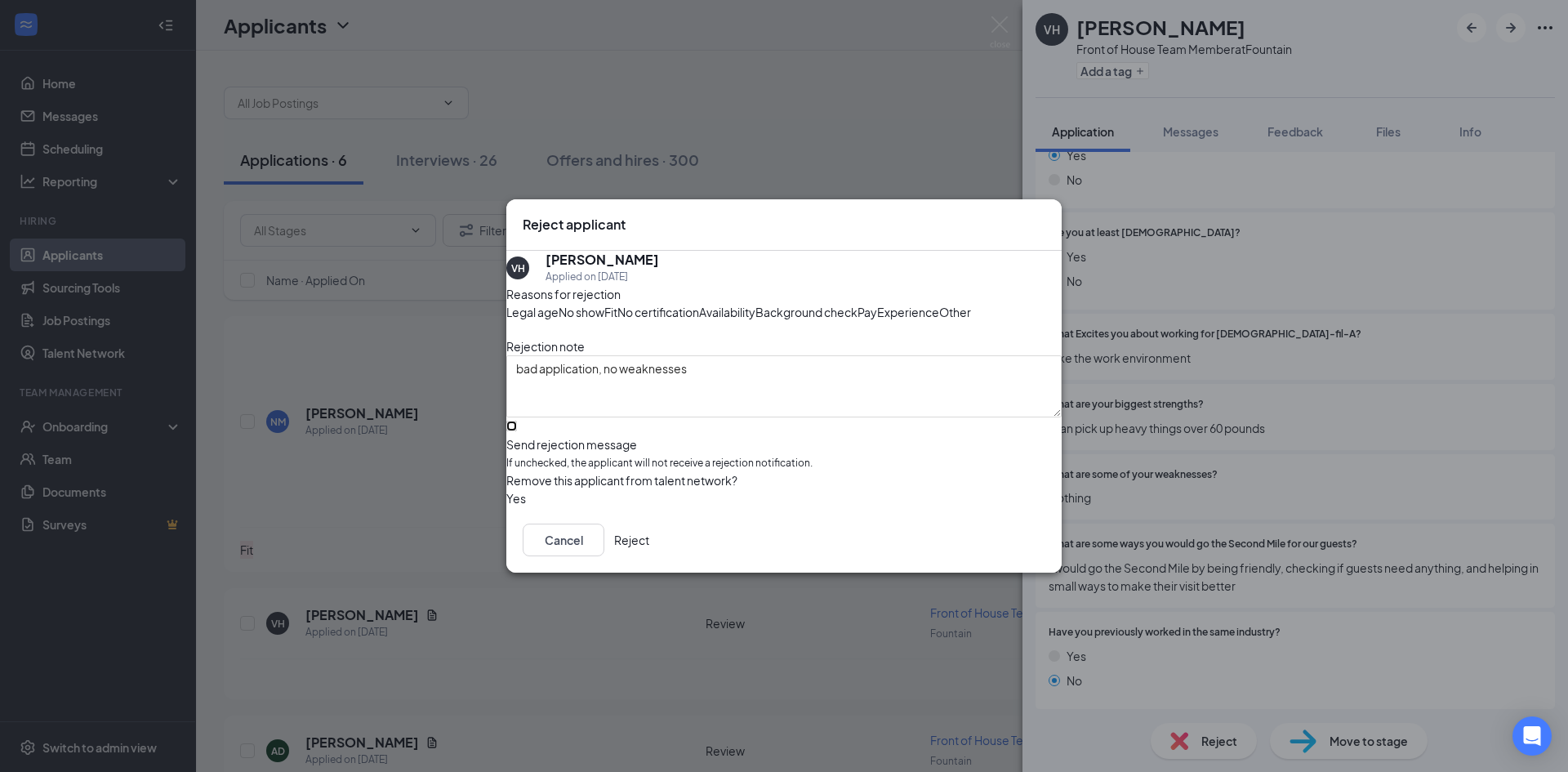
click at [517, 431] on input "Send rejection message If unchecked, the applicant will not receive a rejection…" at bounding box center [512, 426] width 10 height 10
checkbox input "true"
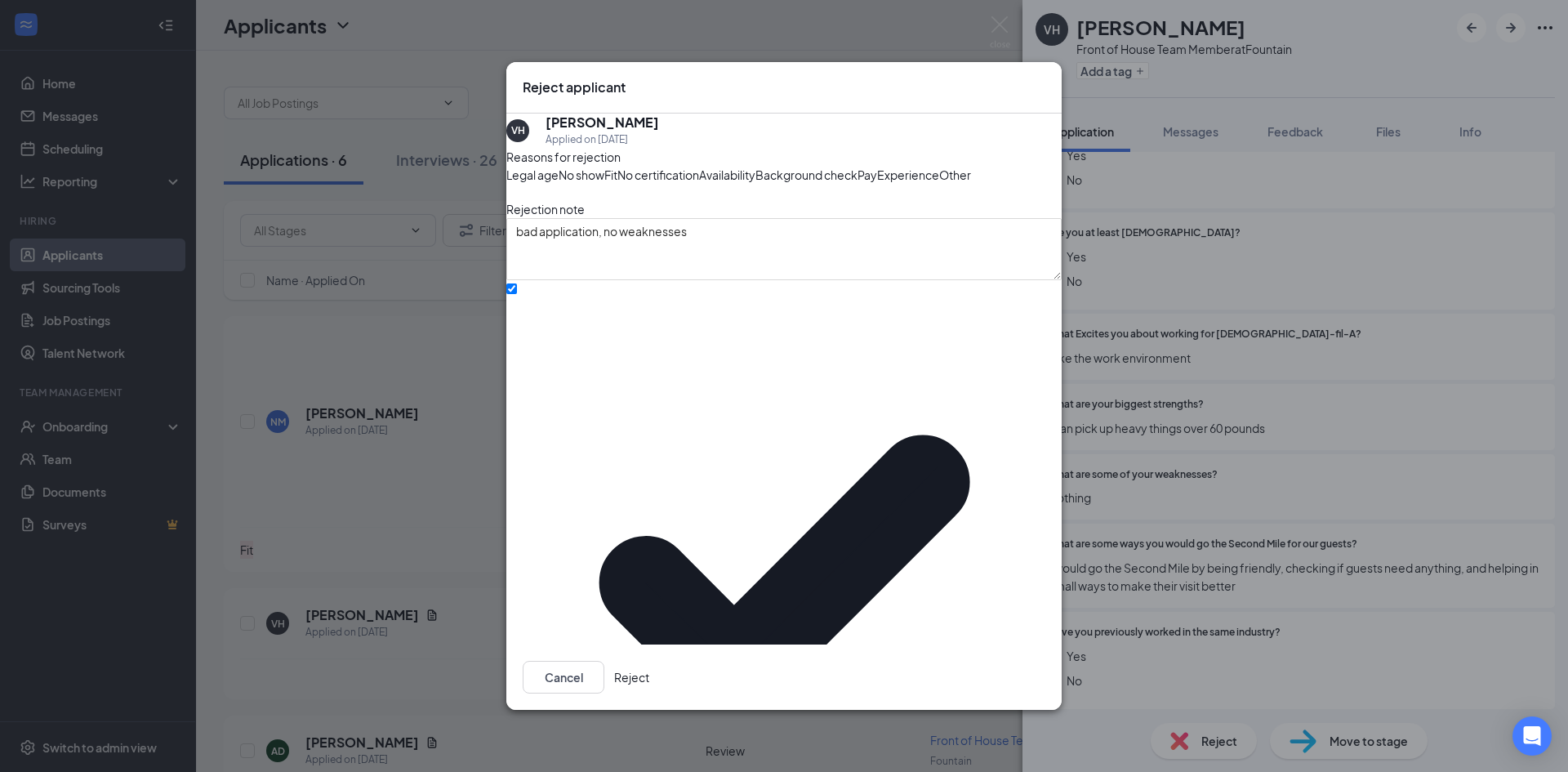
click at [649, 660] on button "Reject" at bounding box center [632, 676] width 35 height 32
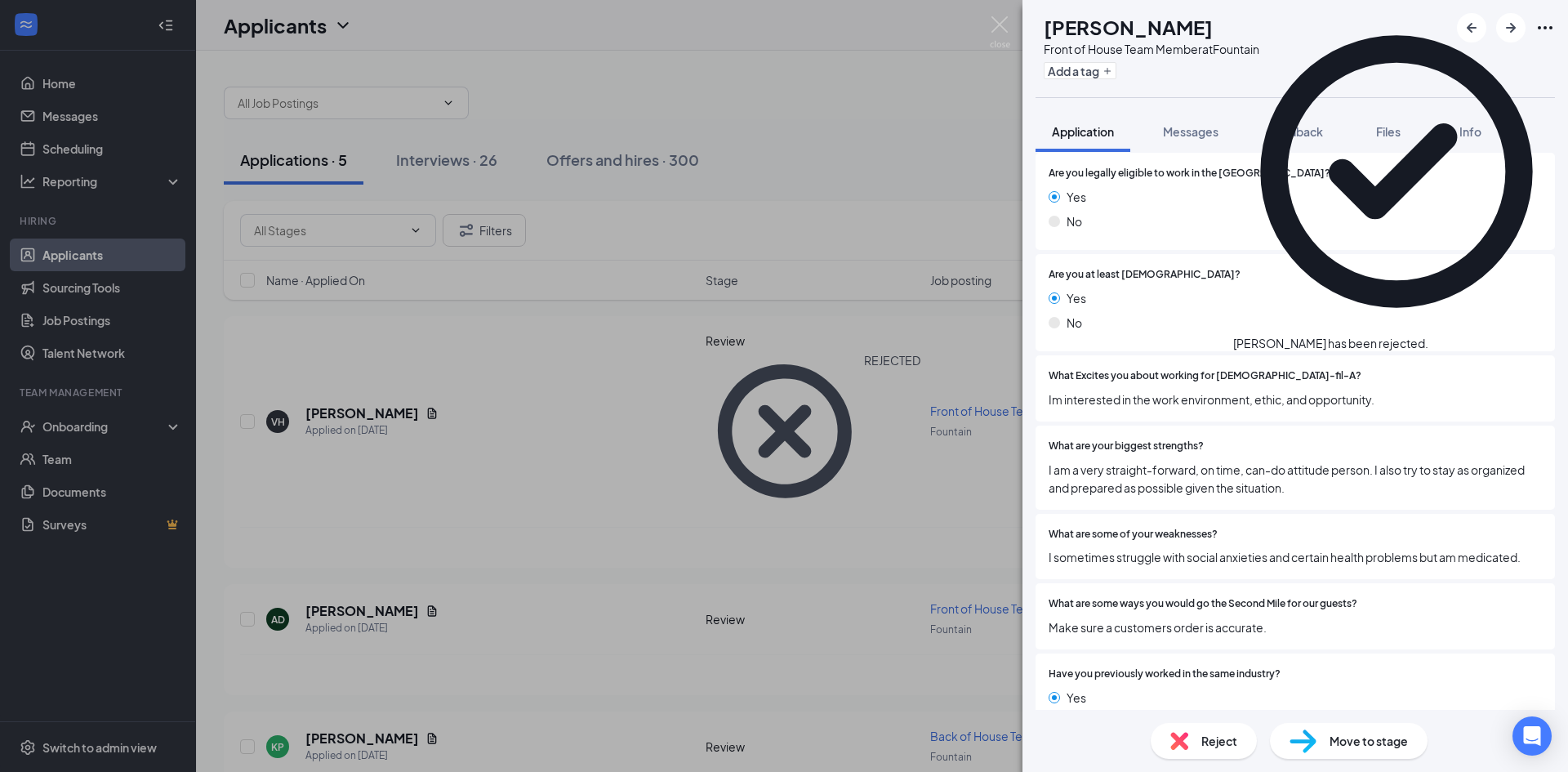
scroll to position [327, 0]
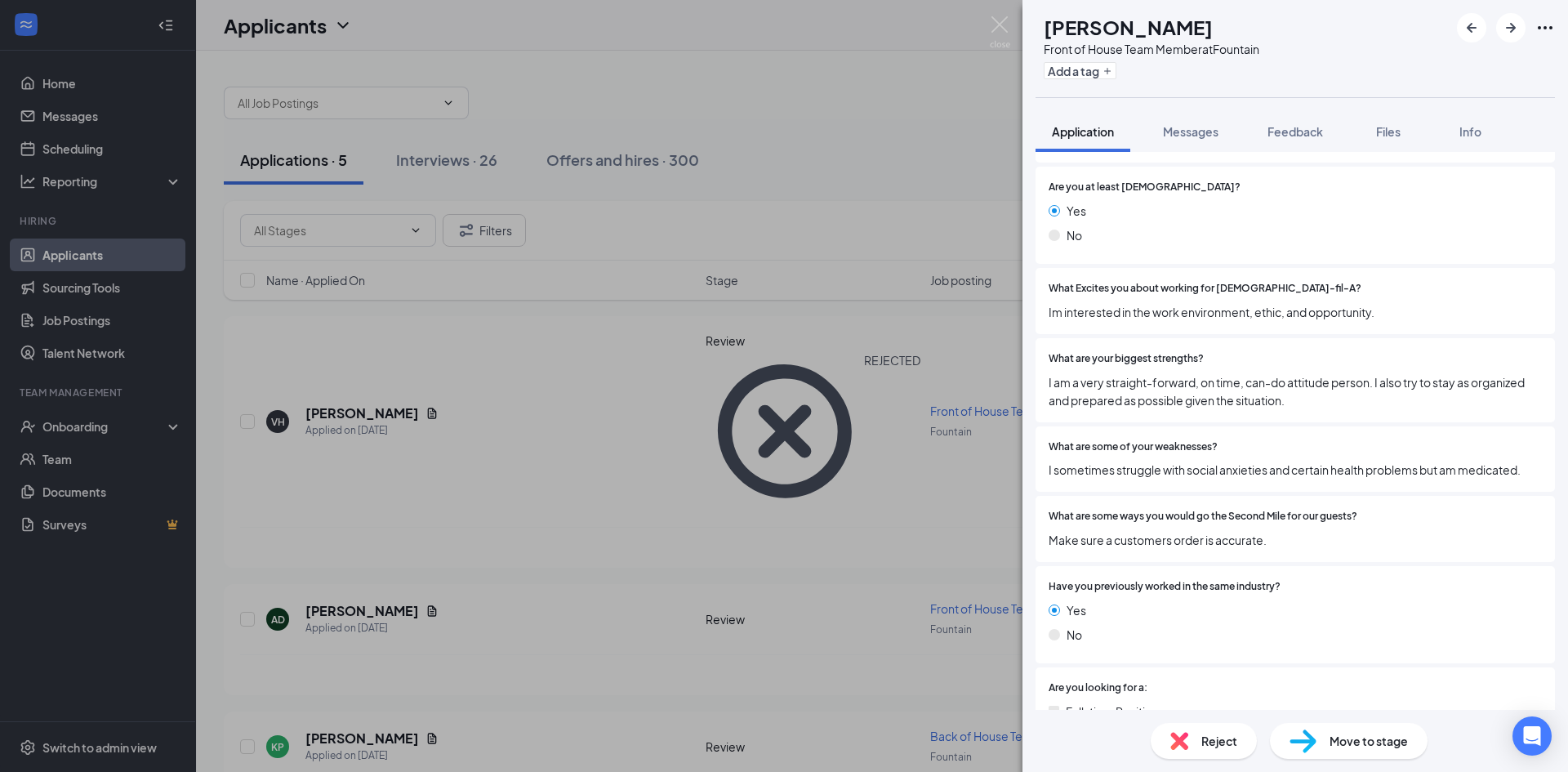
click at [1203, 735] on span "Reject" at bounding box center [1219, 741] width 36 height 18
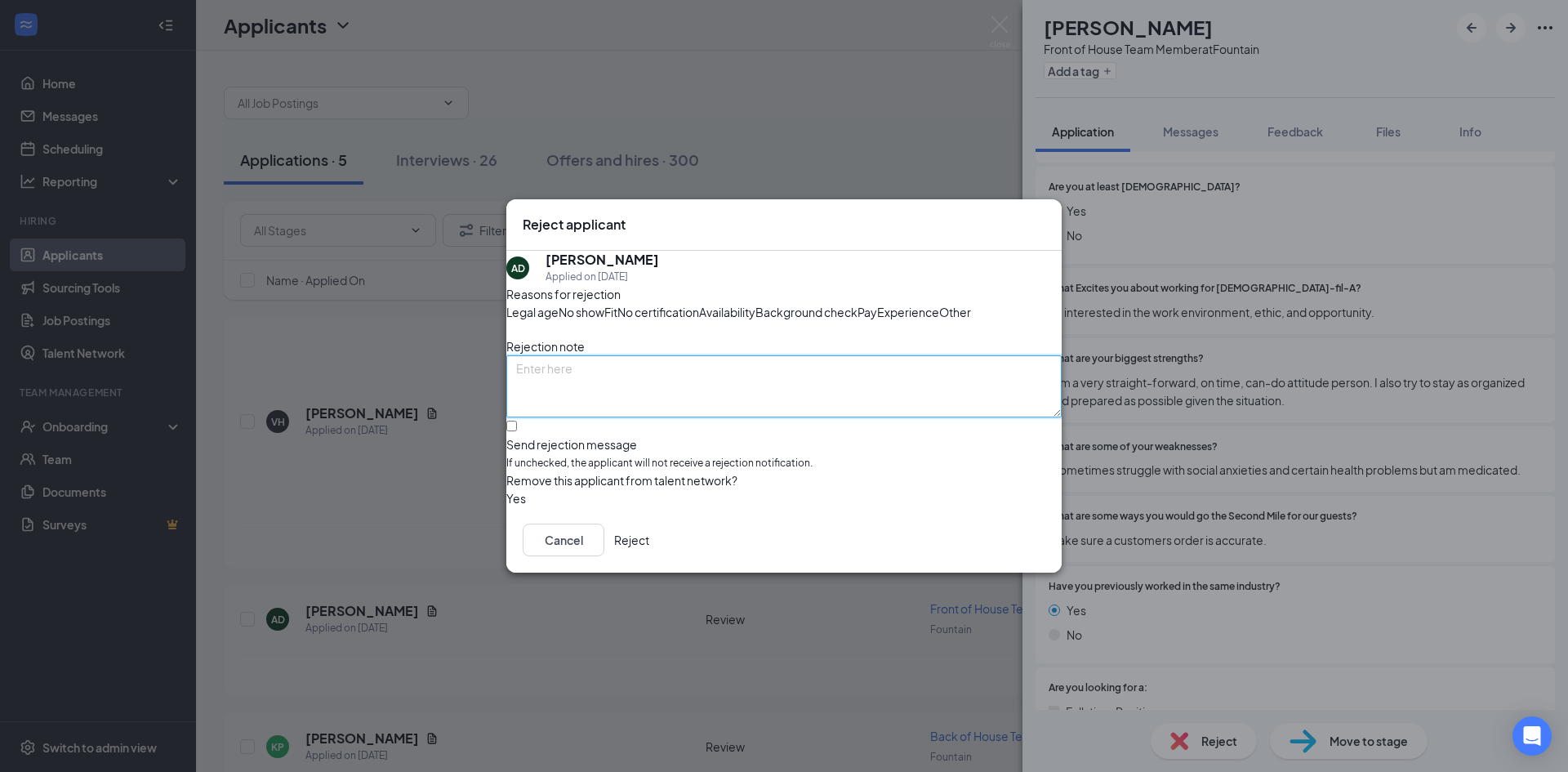
click at [692, 417] on textarea at bounding box center [784, 386] width 556 height 62
type textarea "bad application"
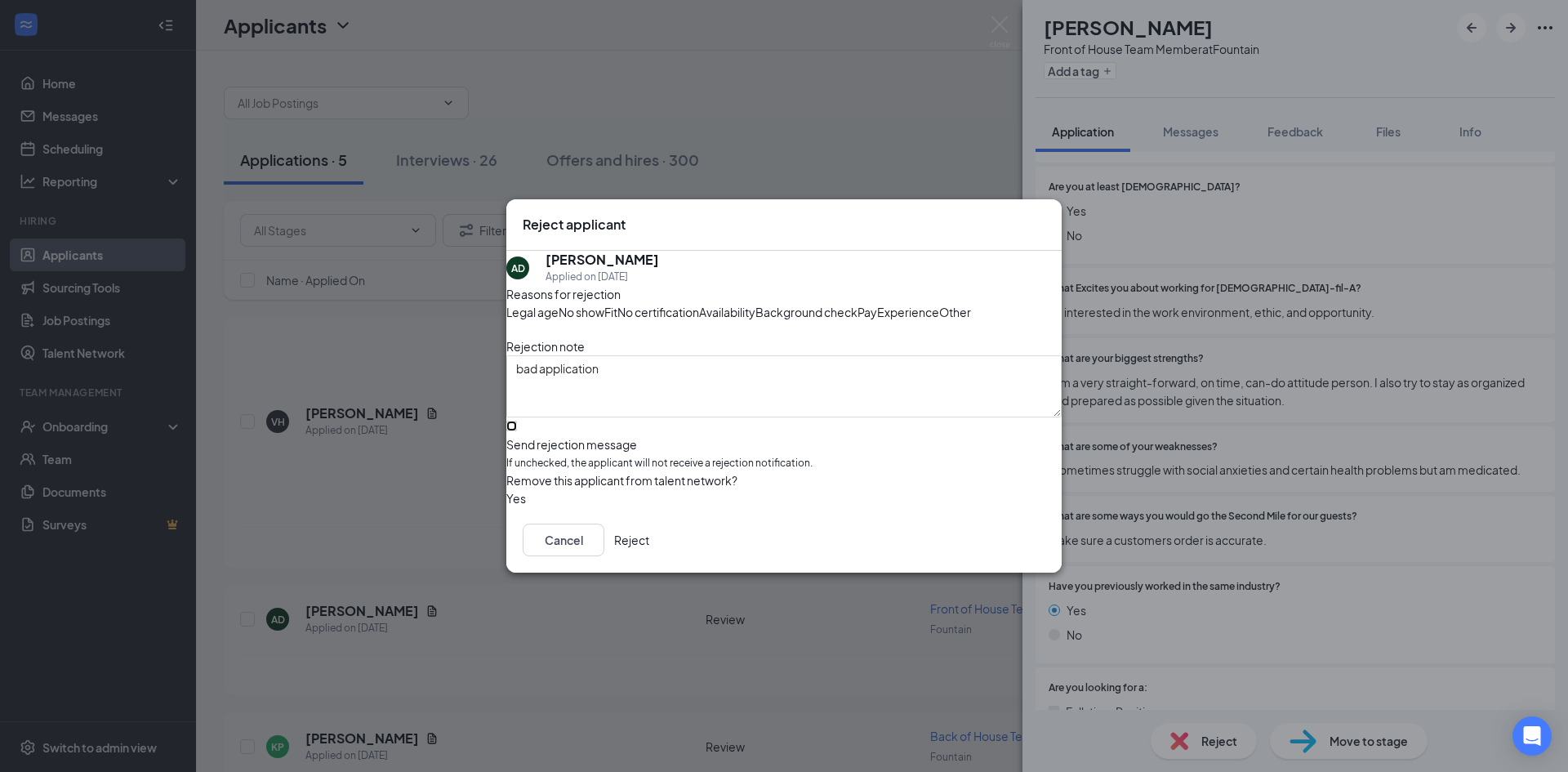
click at [517, 431] on input "Send rejection message If unchecked, the applicant will not receive a rejection…" at bounding box center [512, 426] width 10 height 10
checkbox input "true"
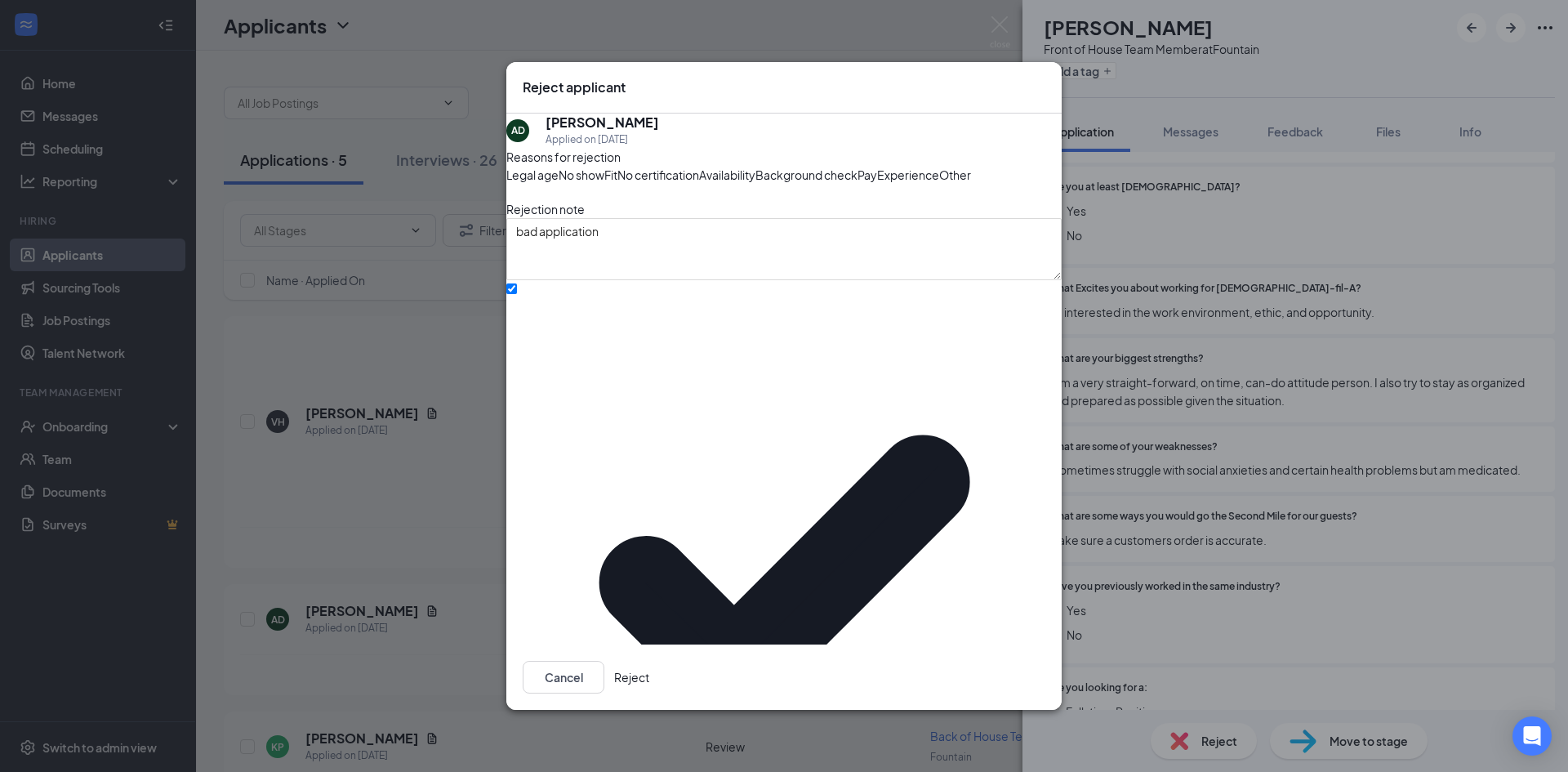
click at [649, 660] on button "Reject" at bounding box center [632, 676] width 35 height 32
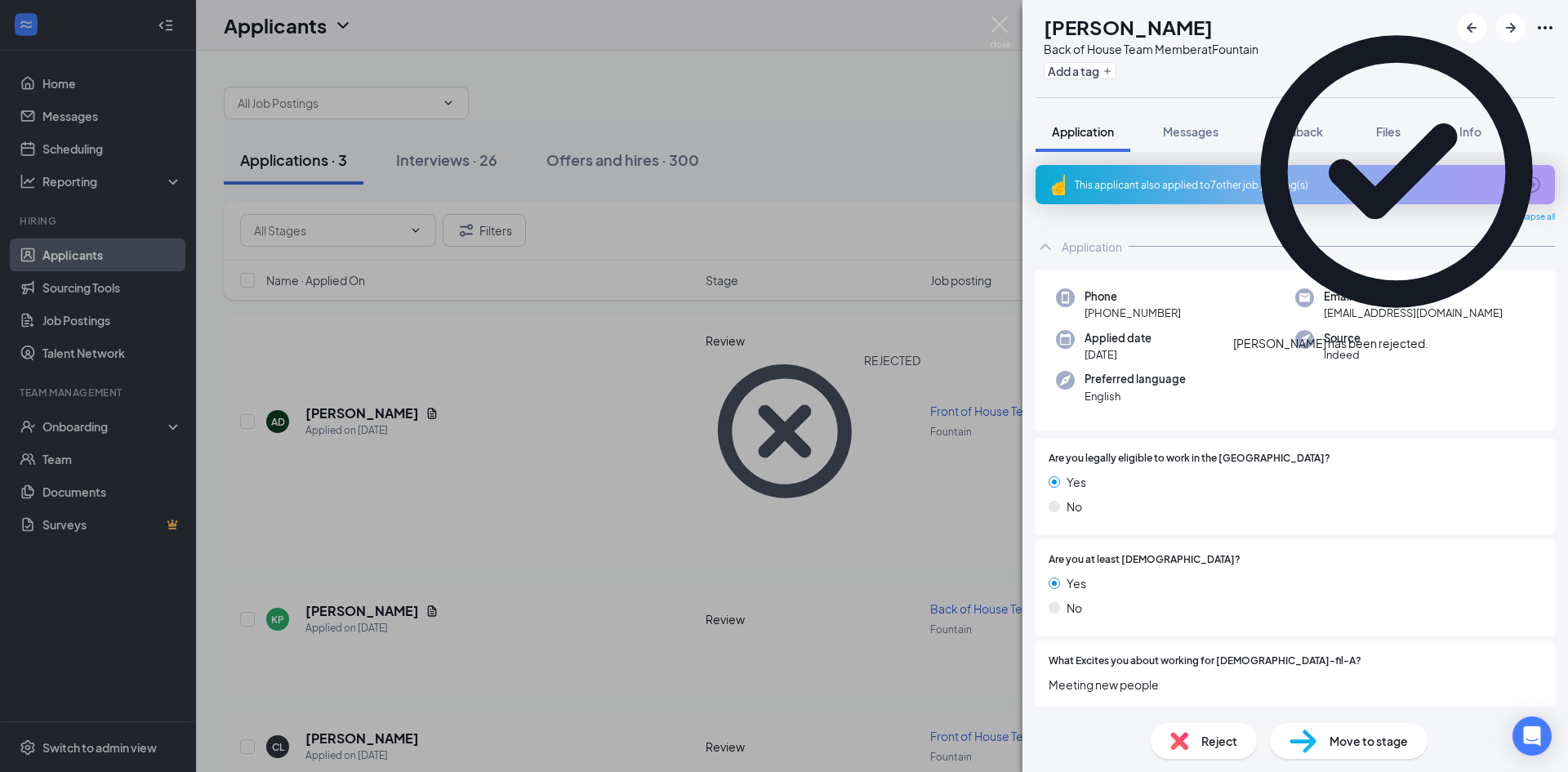
click at [1198, 188] on div "This applicant also applied to 7 other job posting(s)" at bounding box center [1293, 185] width 438 height 14
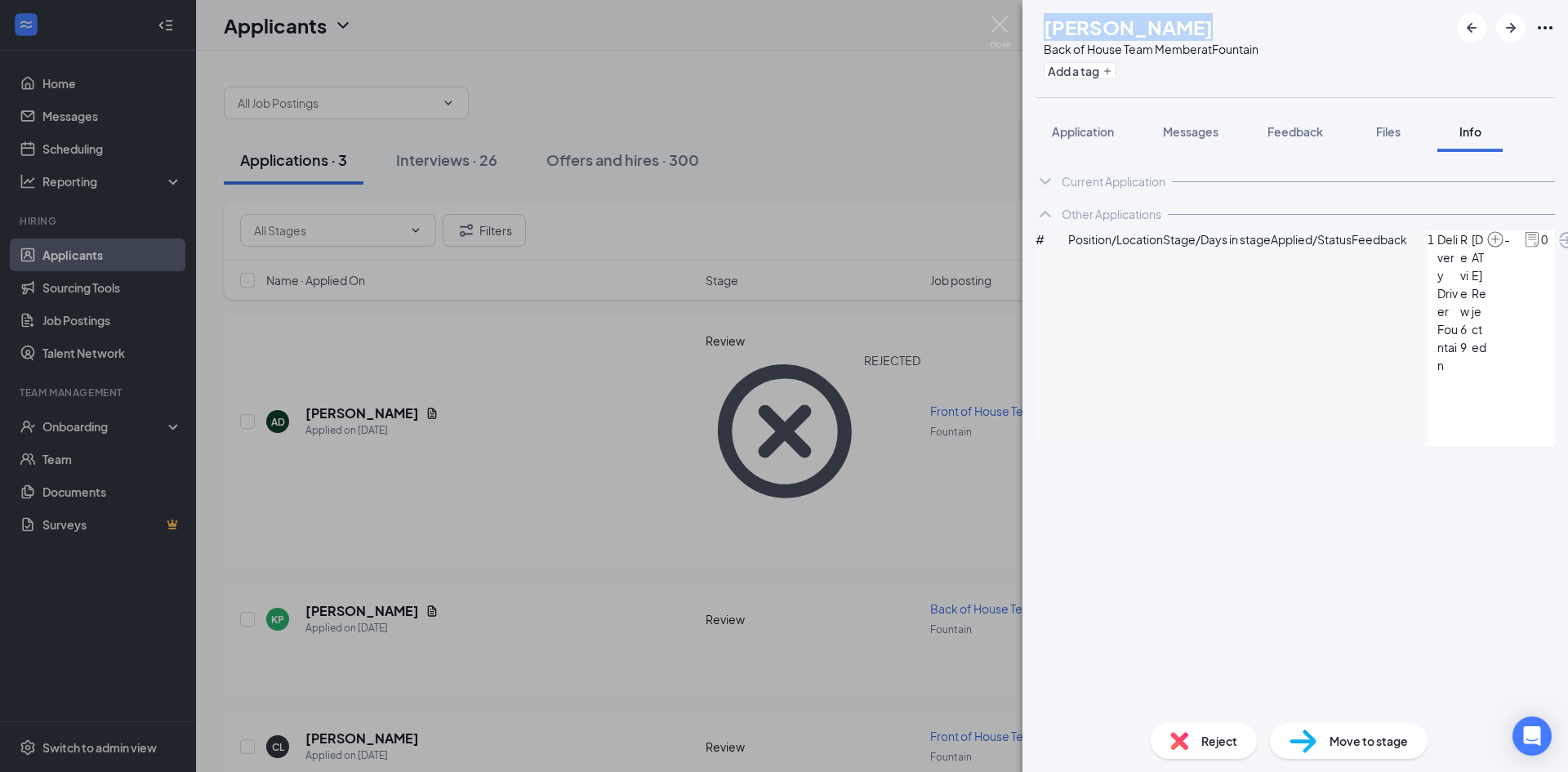
drag, startPoint x: 1228, startPoint y: 26, endPoint x: 1080, endPoint y: 24, distance: 148.0
click at [1080, 24] on div "[PERSON_NAME]" at bounding box center [1151, 27] width 215 height 28
copy h1 "[PERSON_NAME]"
click at [1081, 116] on button "Application" at bounding box center [1083, 131] width 94 height 41
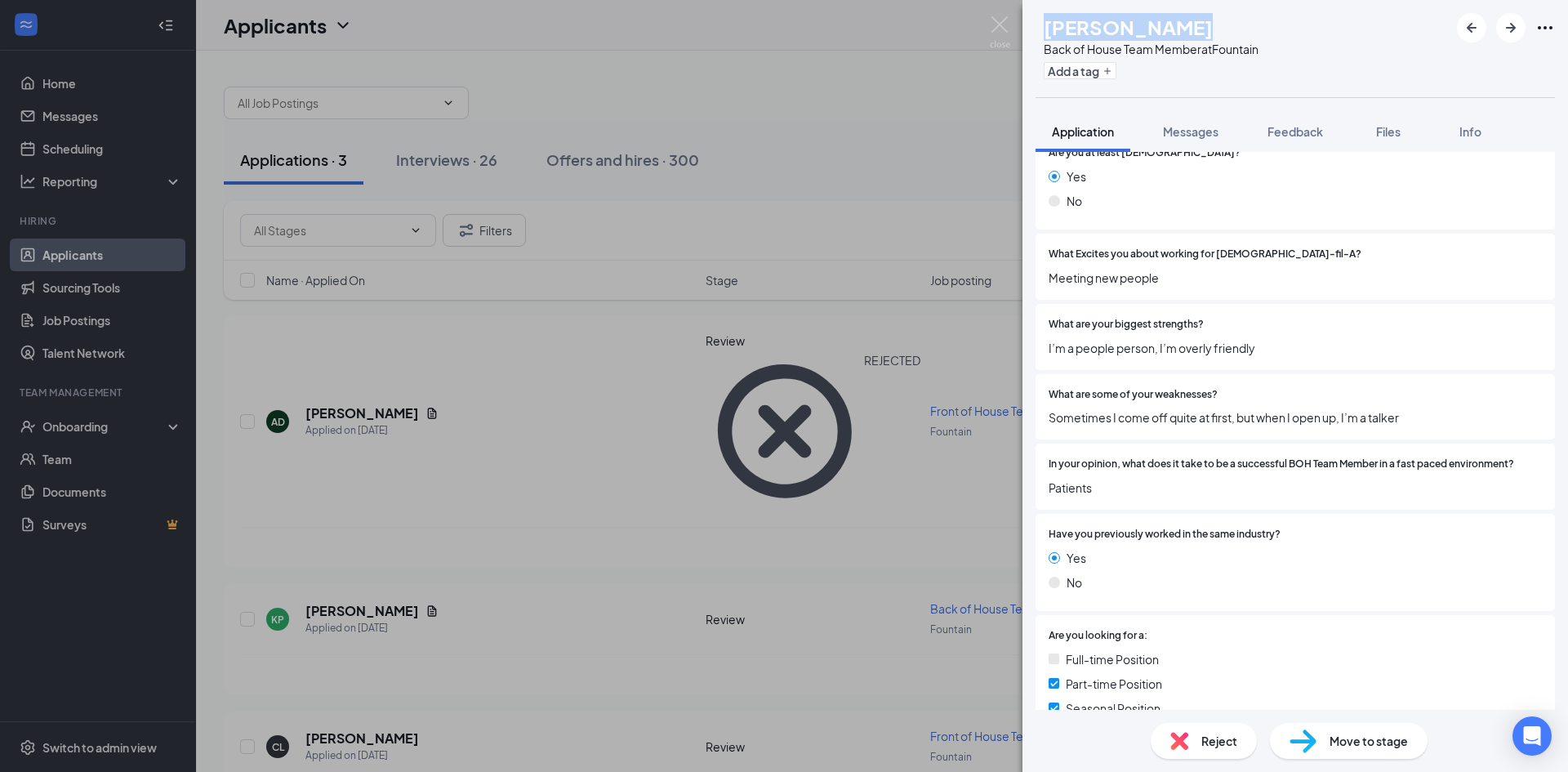
scroll to position [408, 0]
drag, startPoint x: 1099, startPoint y: 483, endPoint x: 1129, endPoint y: 482, distance: 30.0
click at [1048, 486] on span "Patients" at bounding box center [1295, 486] width 494 height 18
click at [1136, 478] on span "Patients" at bounding box center [1295, 486] width 494 height 18
drag, startPoint x: 1176, startPoint y: 519, endPoint x: 1171, endPoint y: 502, distance: 17.7
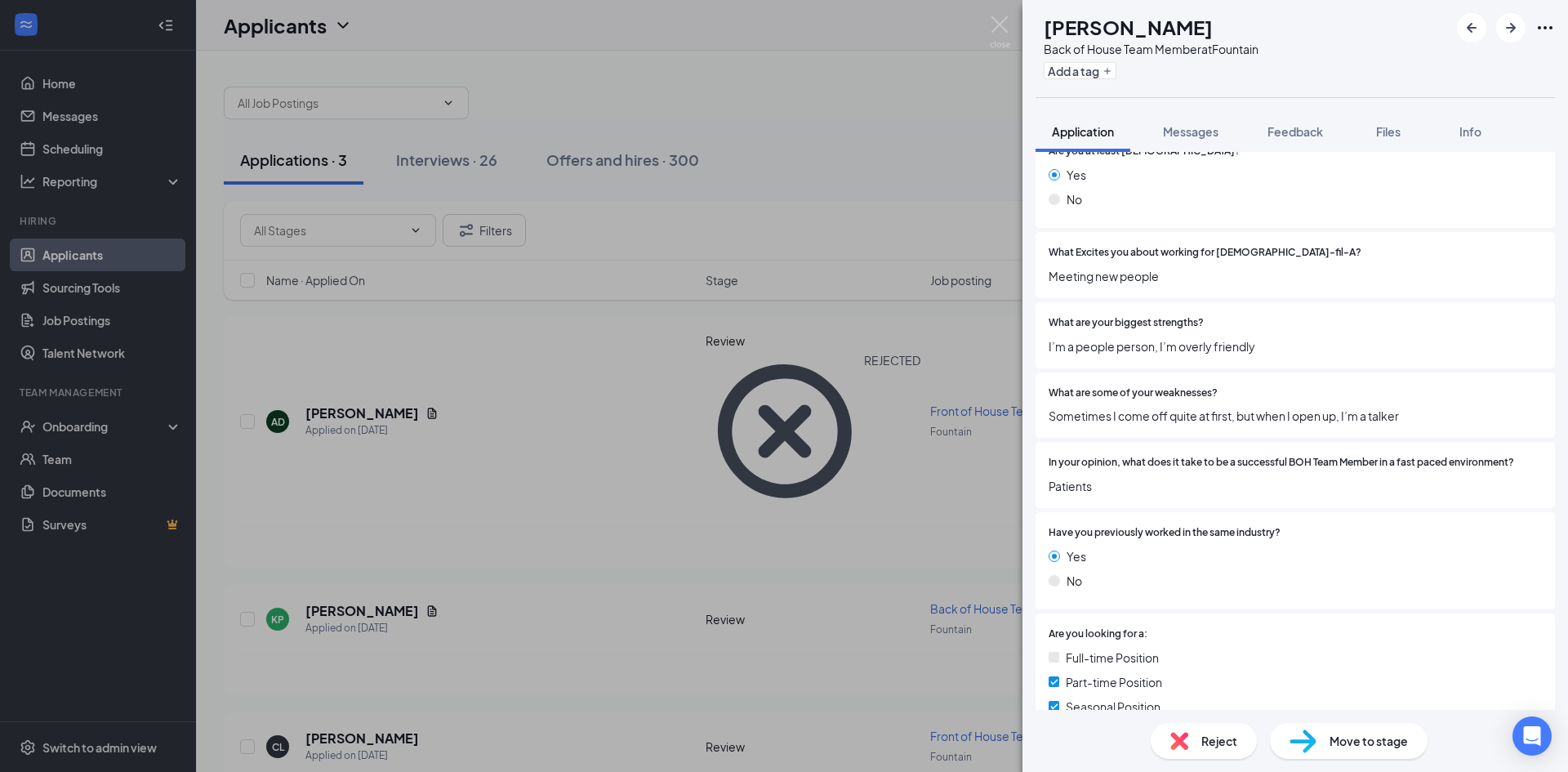
click at [1176, 518] on div "Have you previously worked in the same industry? Yes No" at bounding box center [1295, 560] width 520 height 97
click at [1204, 732] on span "Reject" at bounding box center [1219, 741] width 36 height 18
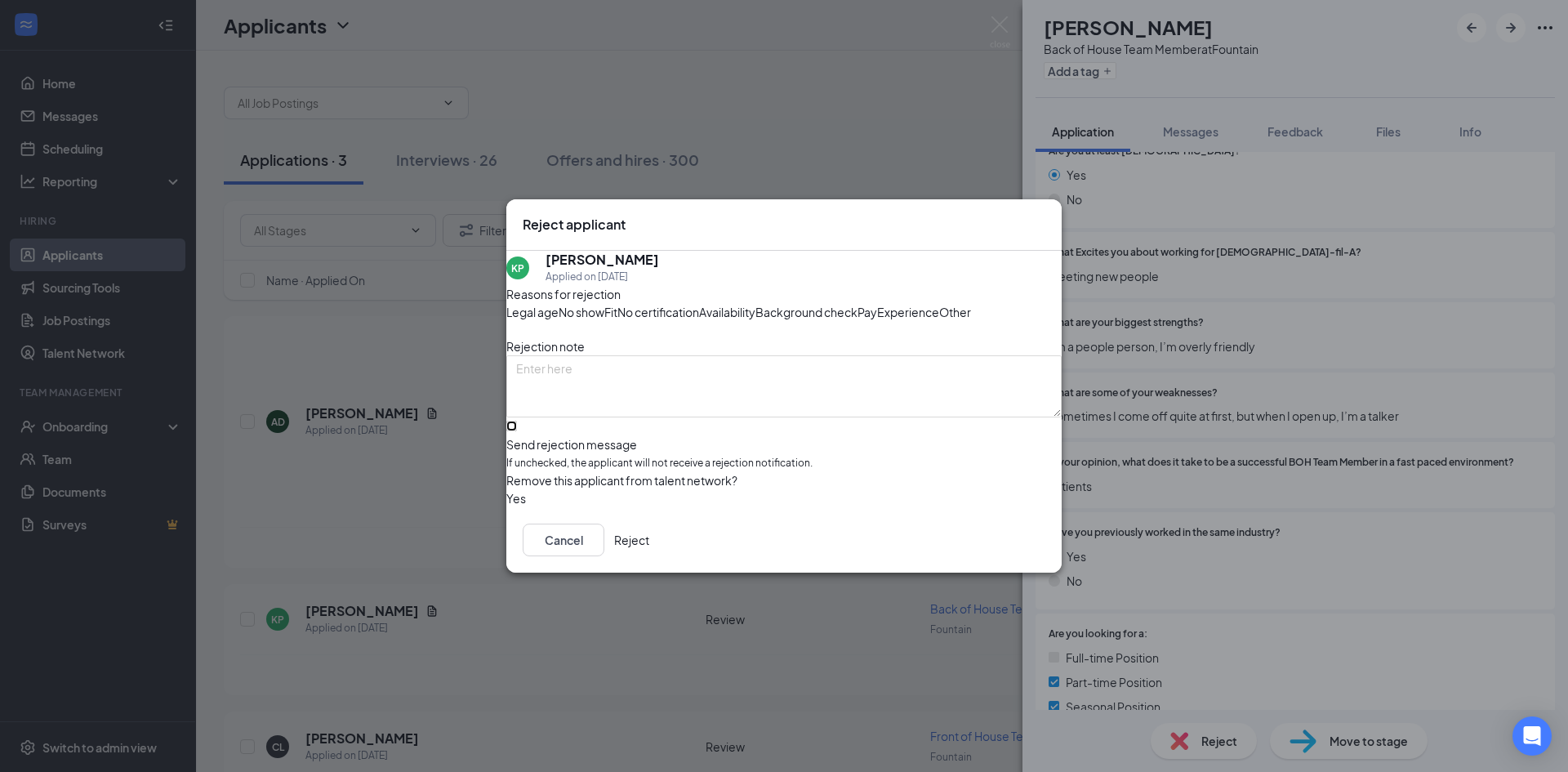
click at [517, 431] on input "Send rejection message If unchecked, the applicant will not receive a rejection…" at bounding box center [512, 426] width 10 height 10
checkbox input "true"
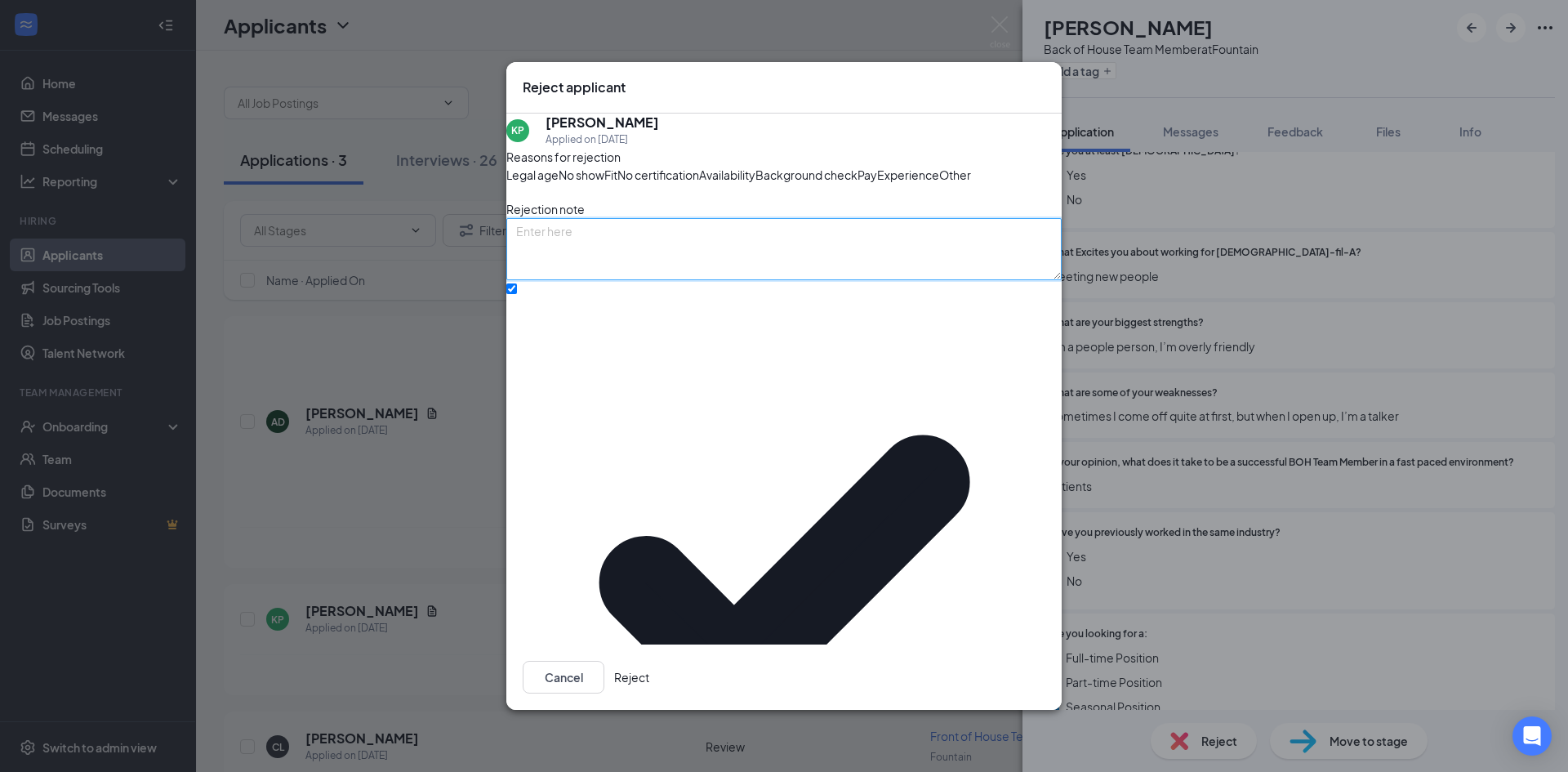
drag, startPoint x: 743, startPoint y: 370, endPoint x: 750, endPoint y: 383, distance: 14.8
click at [747, 280] on textarea at bounding box center [784, 249] width 556 height 62
type textarea "terrible application"
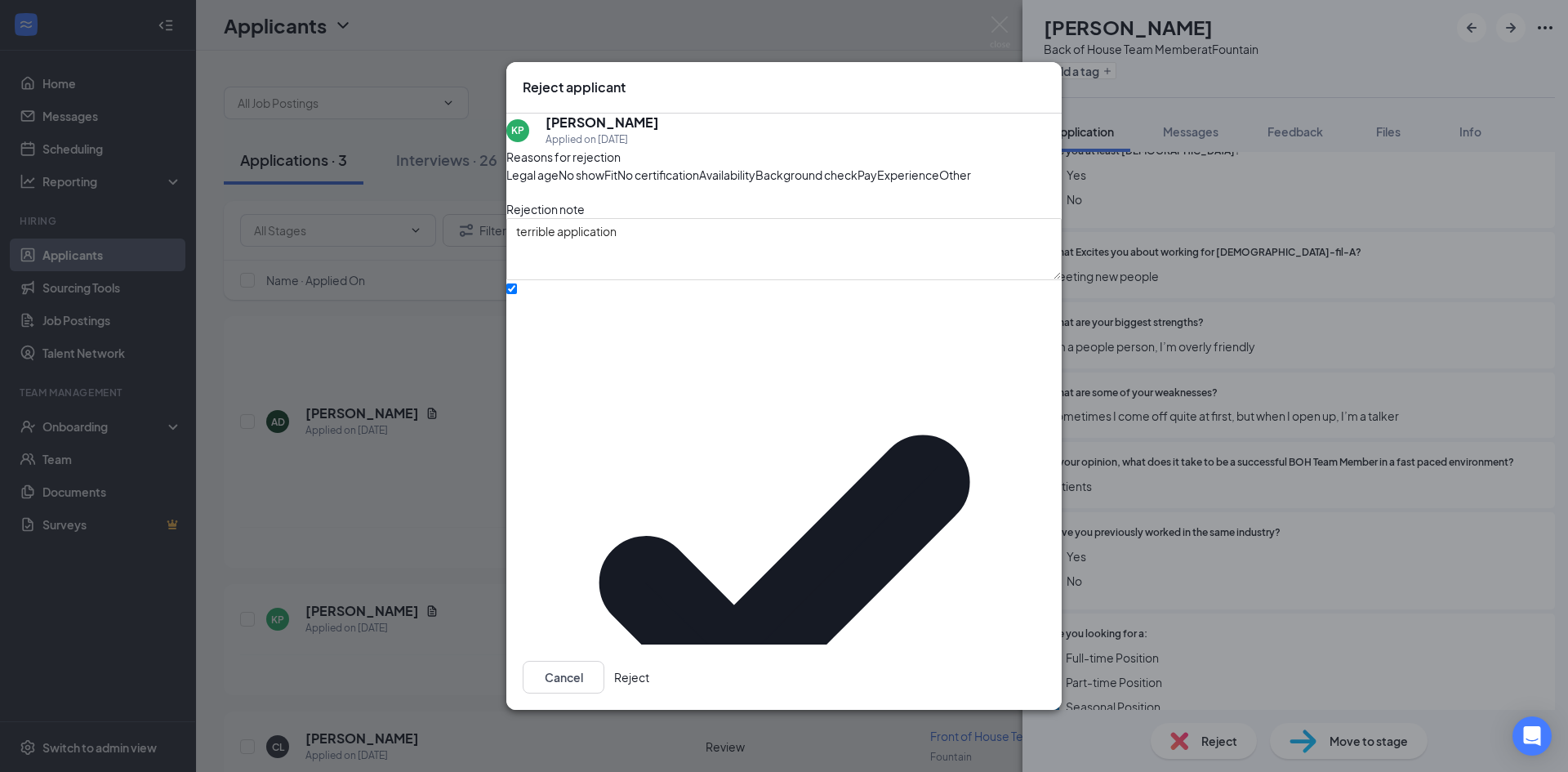
click at [649, 660] on button "Reject" at bounding box center [632, 676] width 35 height 32
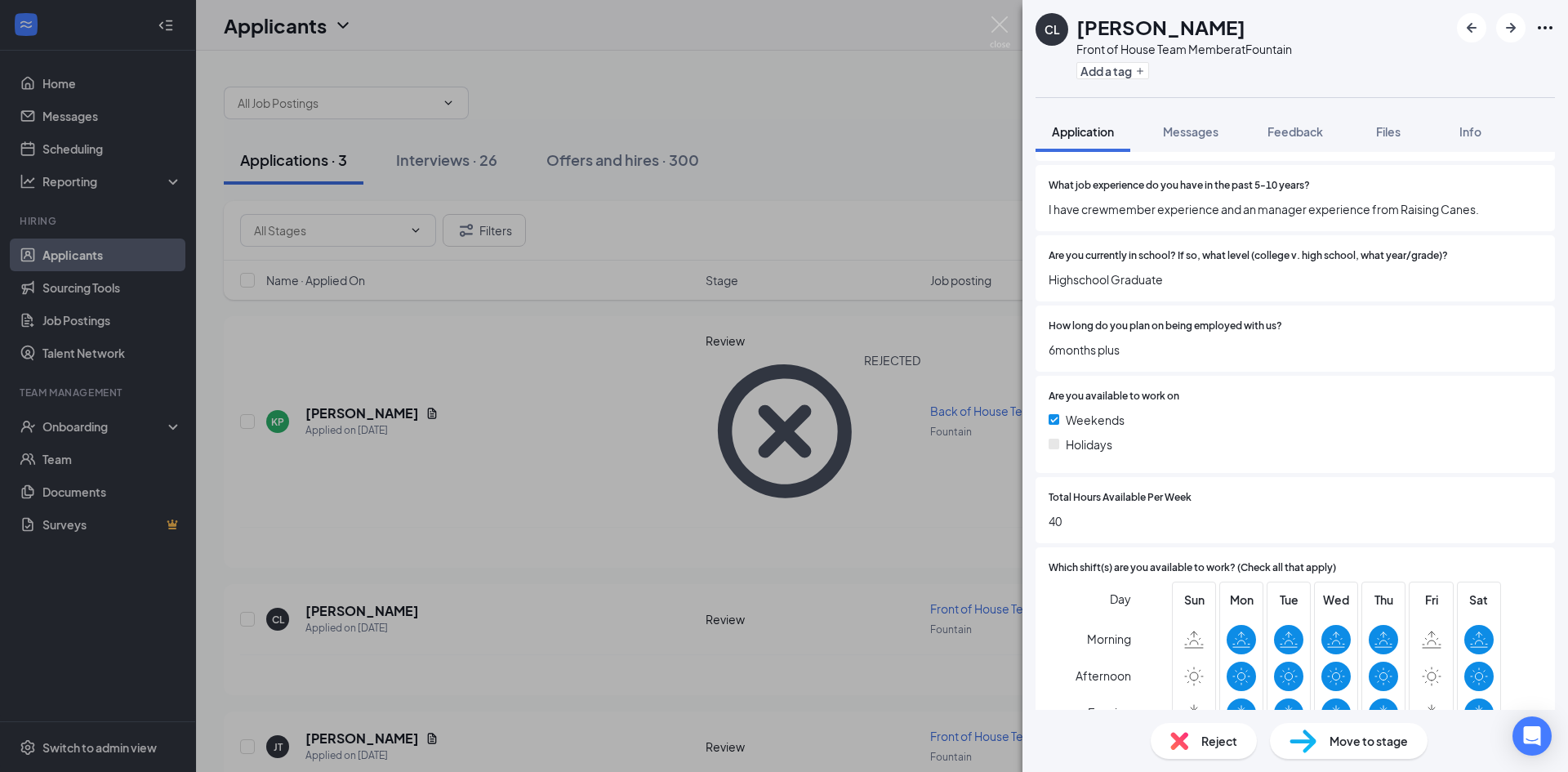
scroll to position [1040, 0]
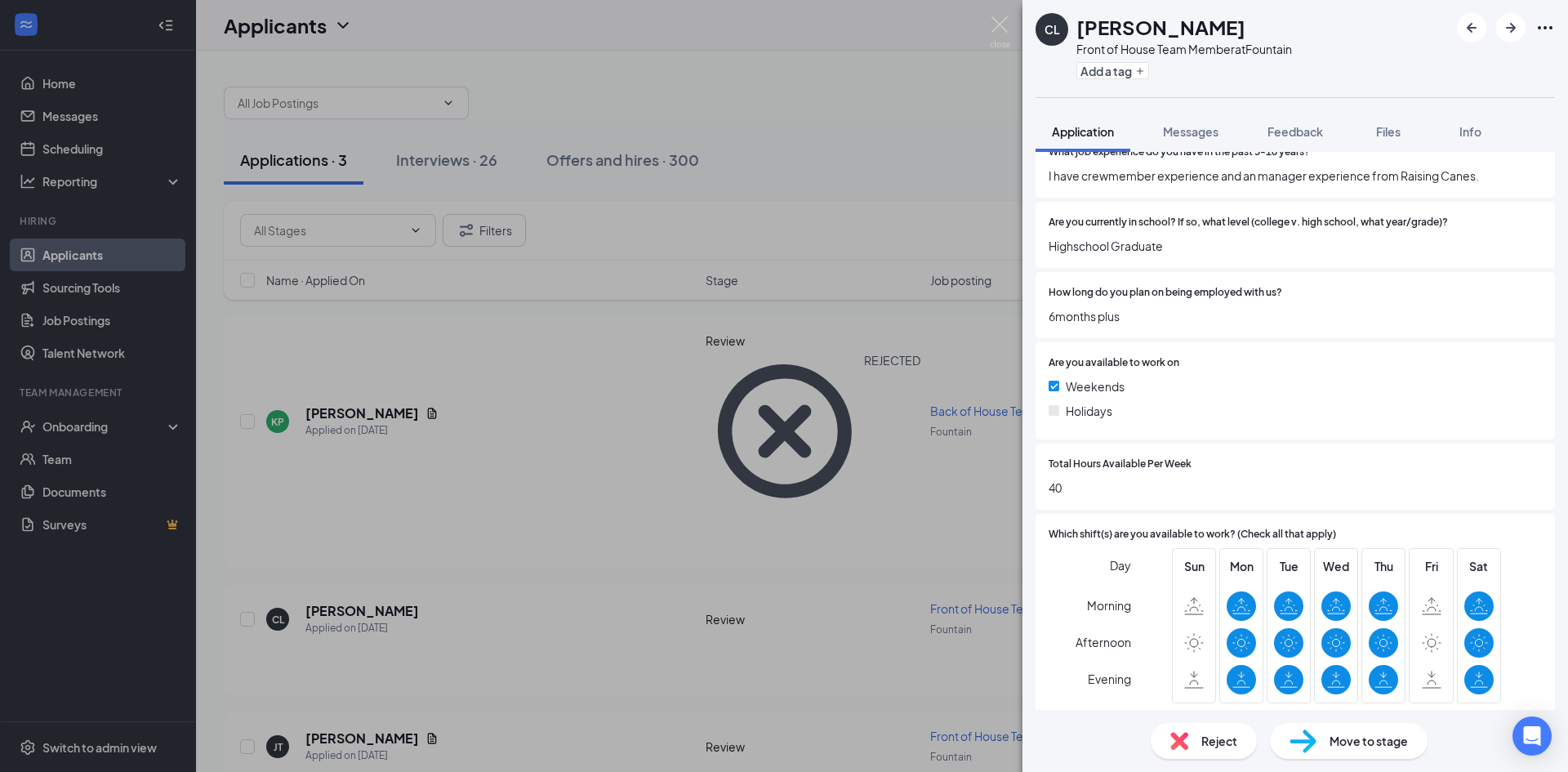
click at [1350, 741] on span "Move to stage" at bounding box center [1369, 741] width 79 height 18
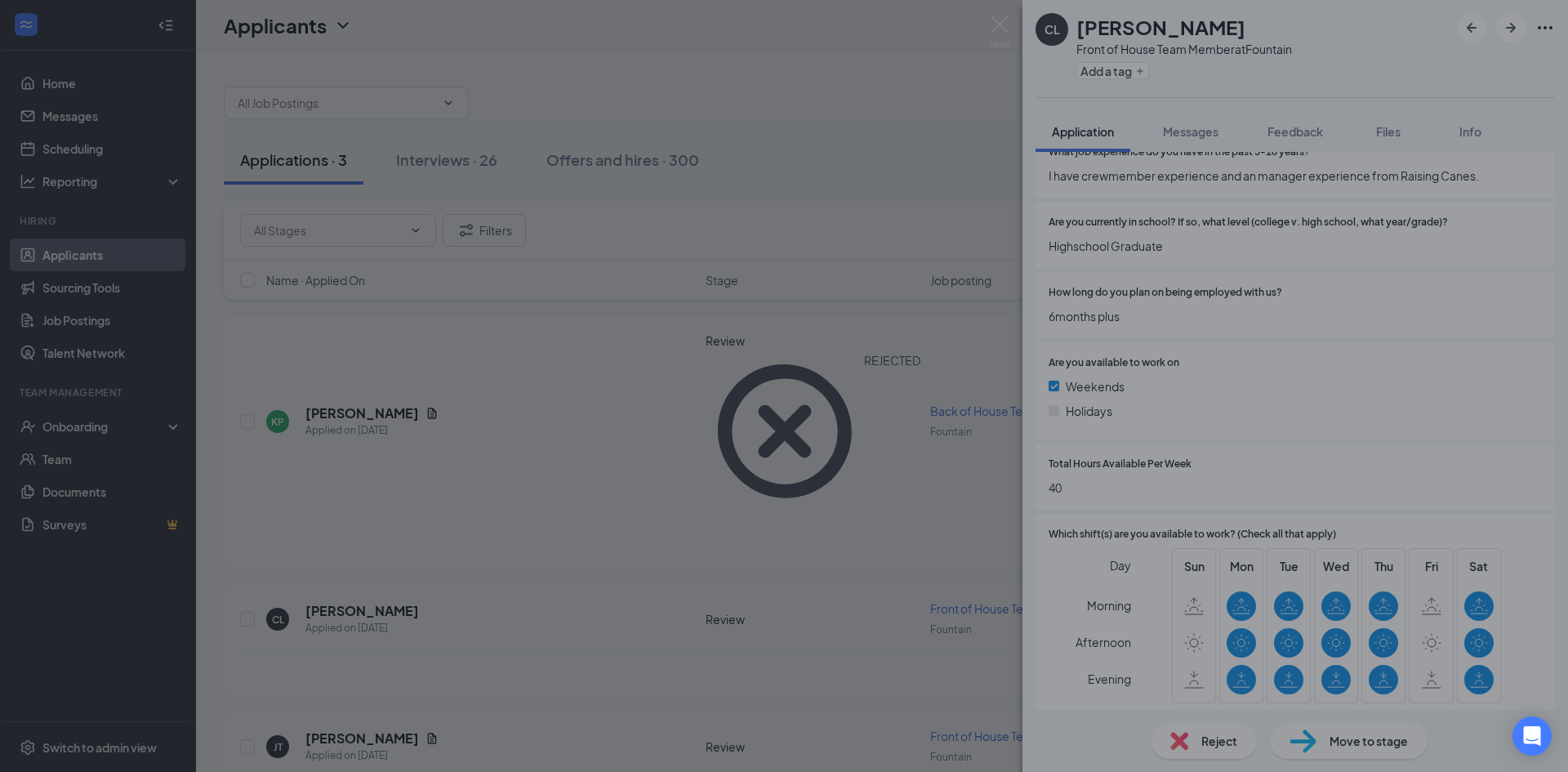
scroll to position [1034, 0]
type input "Phone Interview (next stage)"
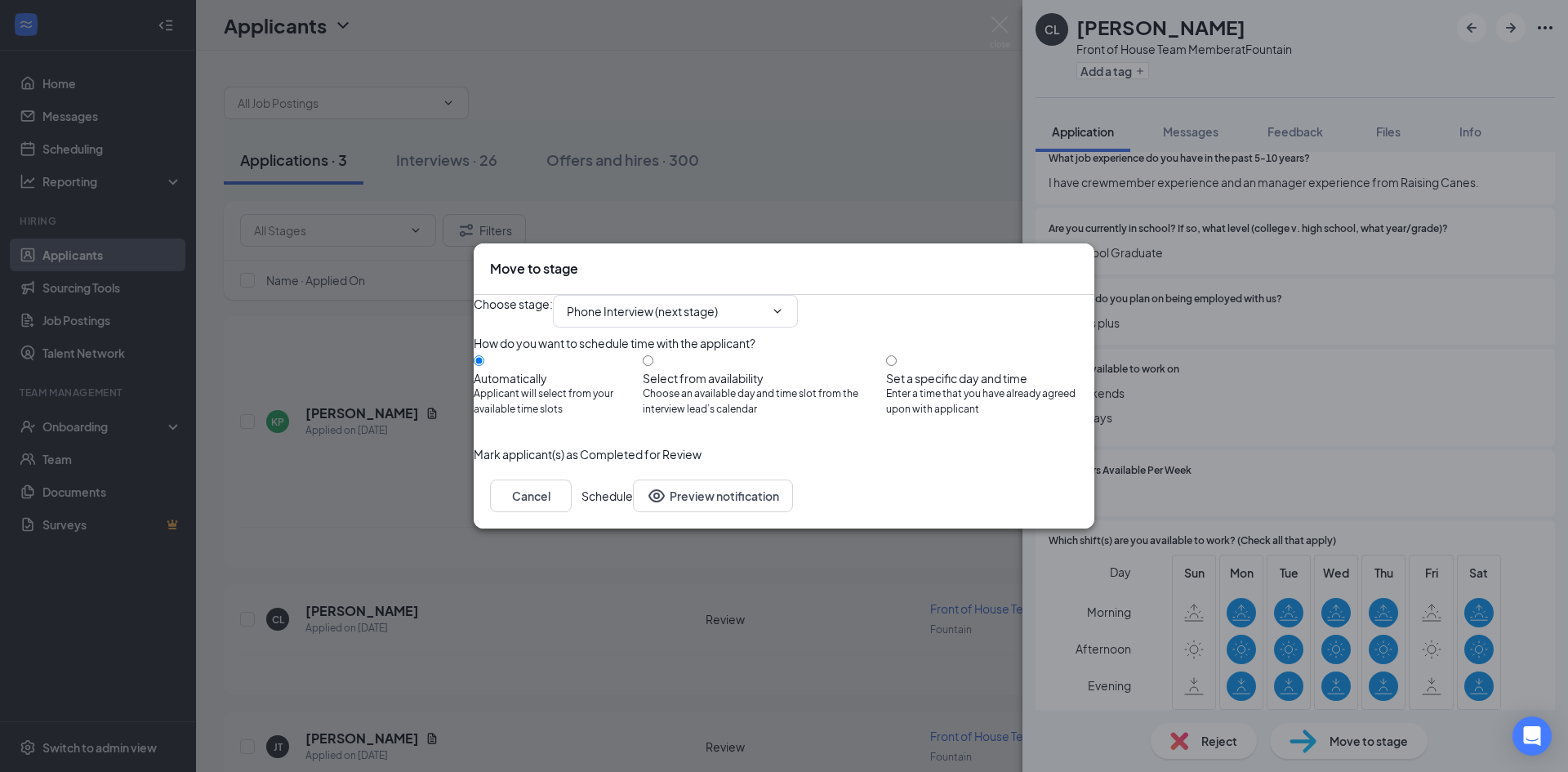
click at [633, 512] on button "Schedule" at bounding box center [607, 495] width 52 height 32
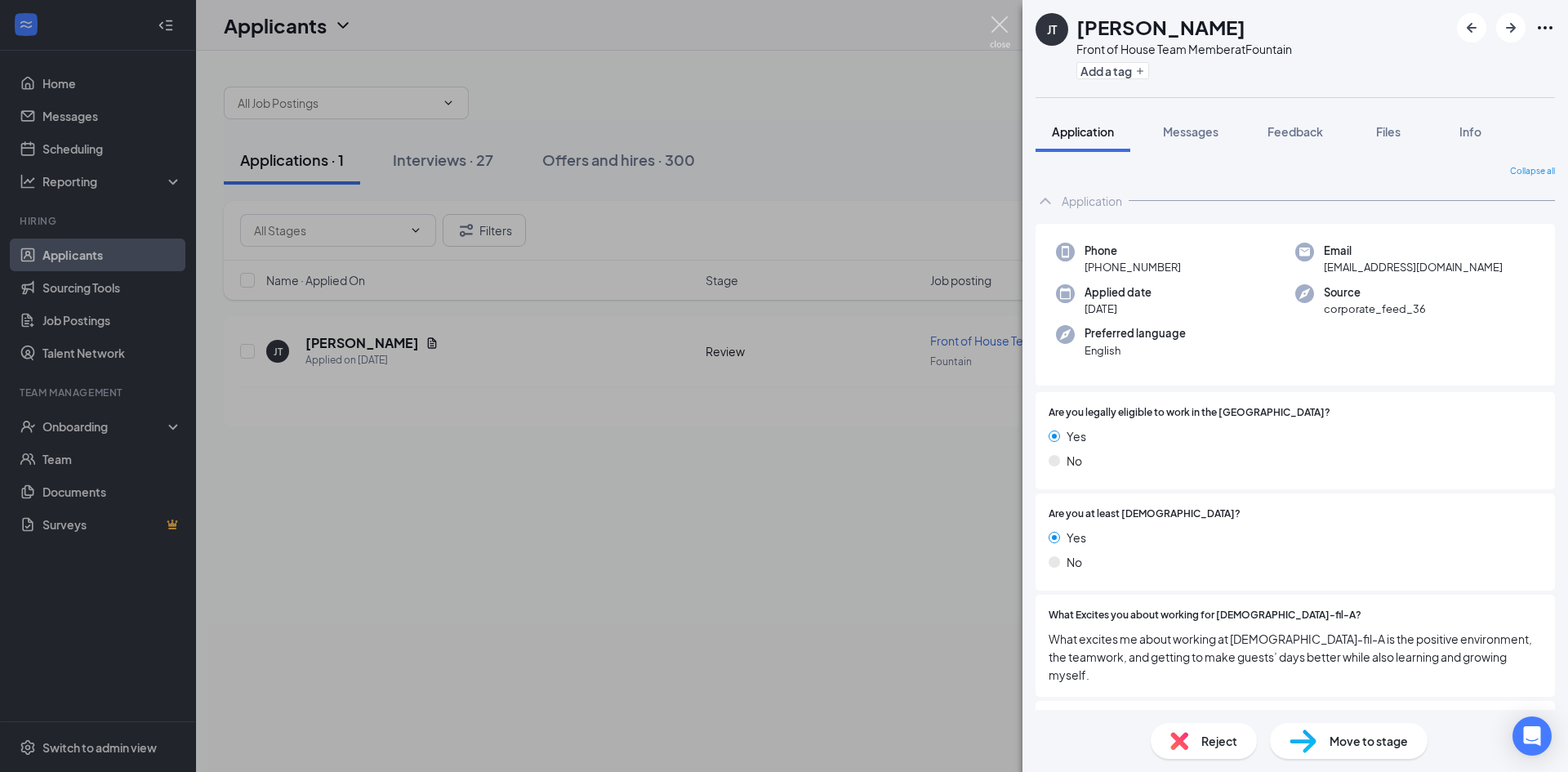
click at [992, 30] on img at bounding box center [999, 32] width 20 height 31
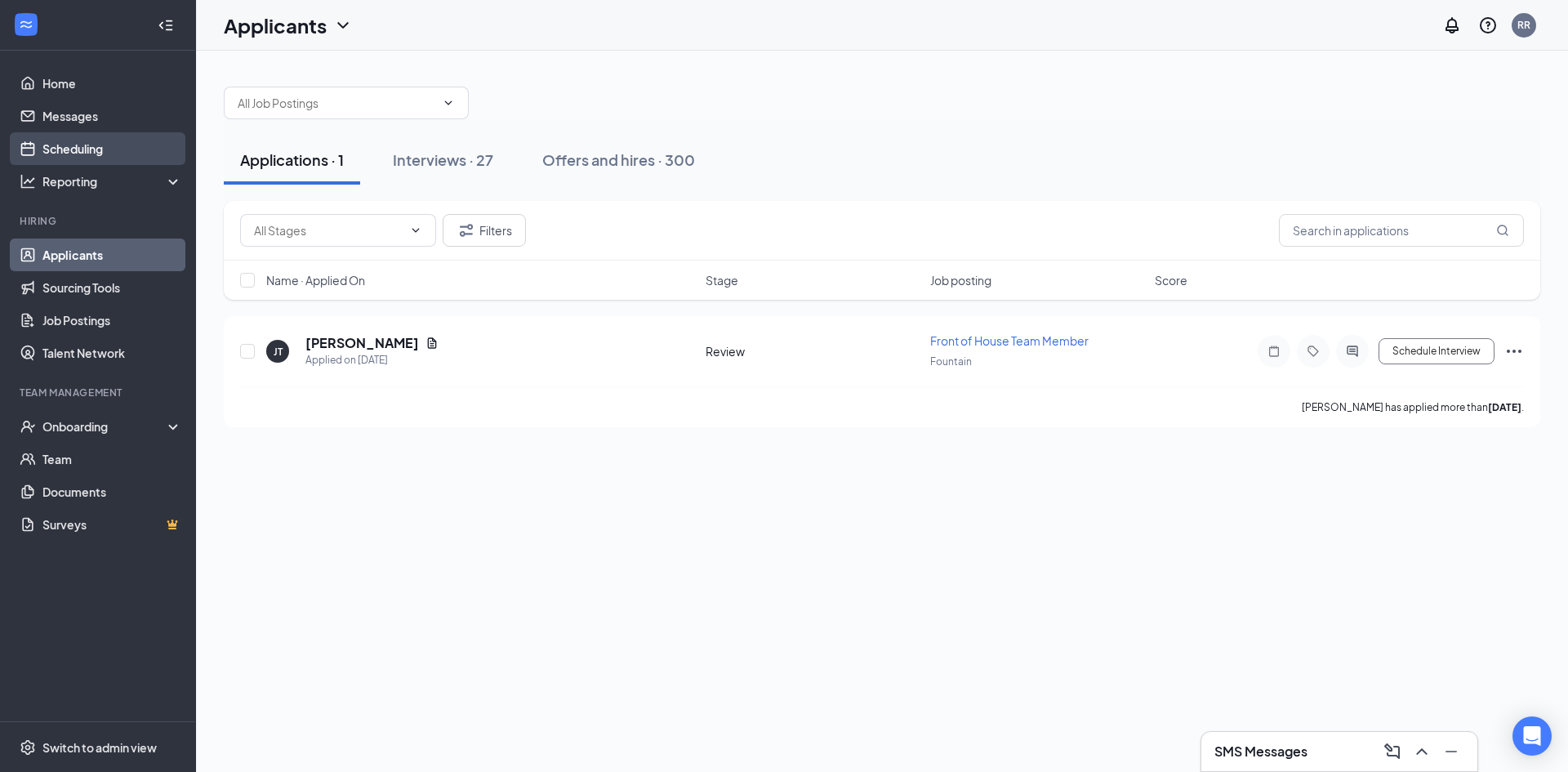
click at [94, 143] on link "Scheduling" at bounding box center [113, 148] width 140 height 32
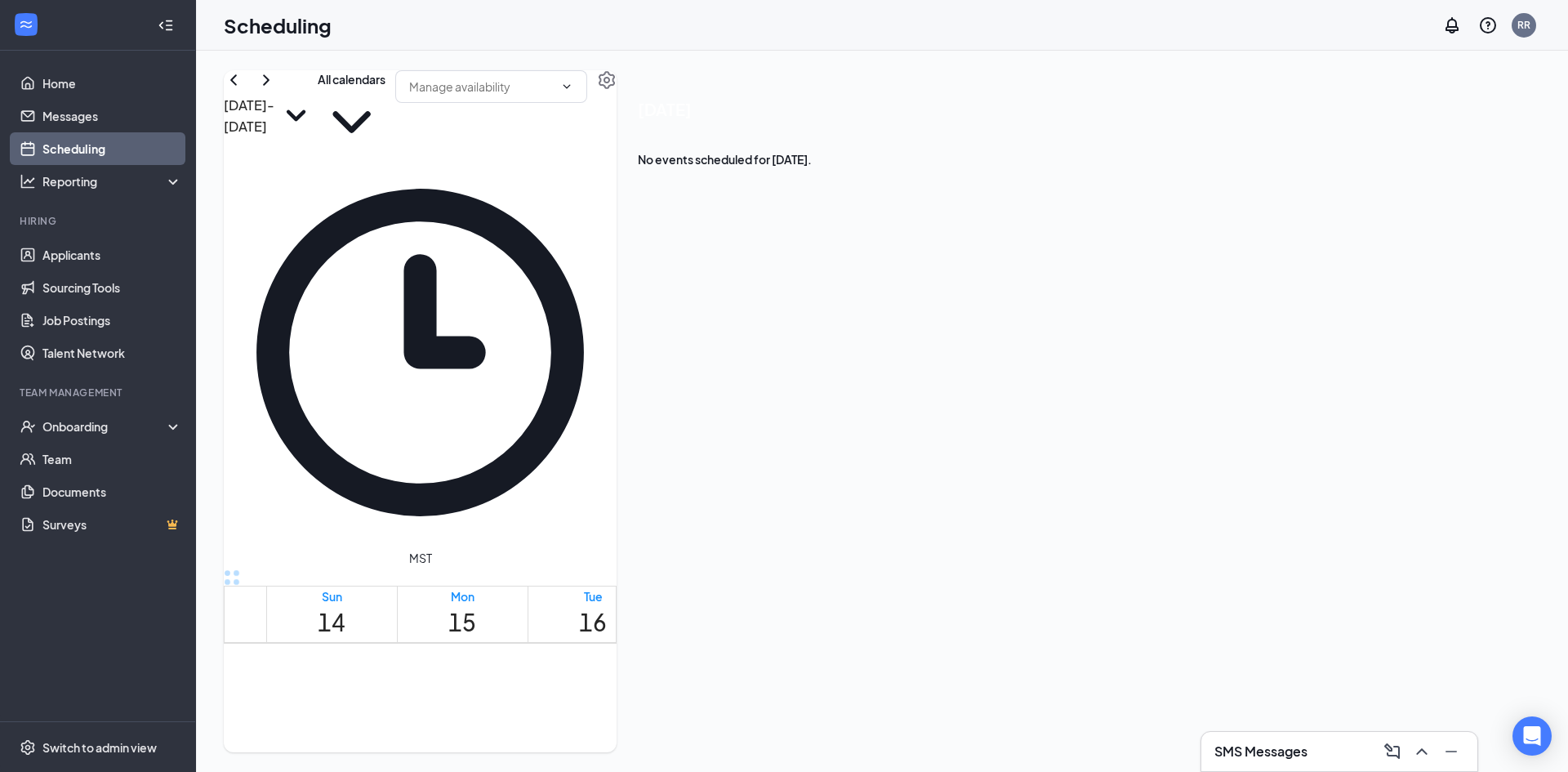
scroll to position [803, 0]
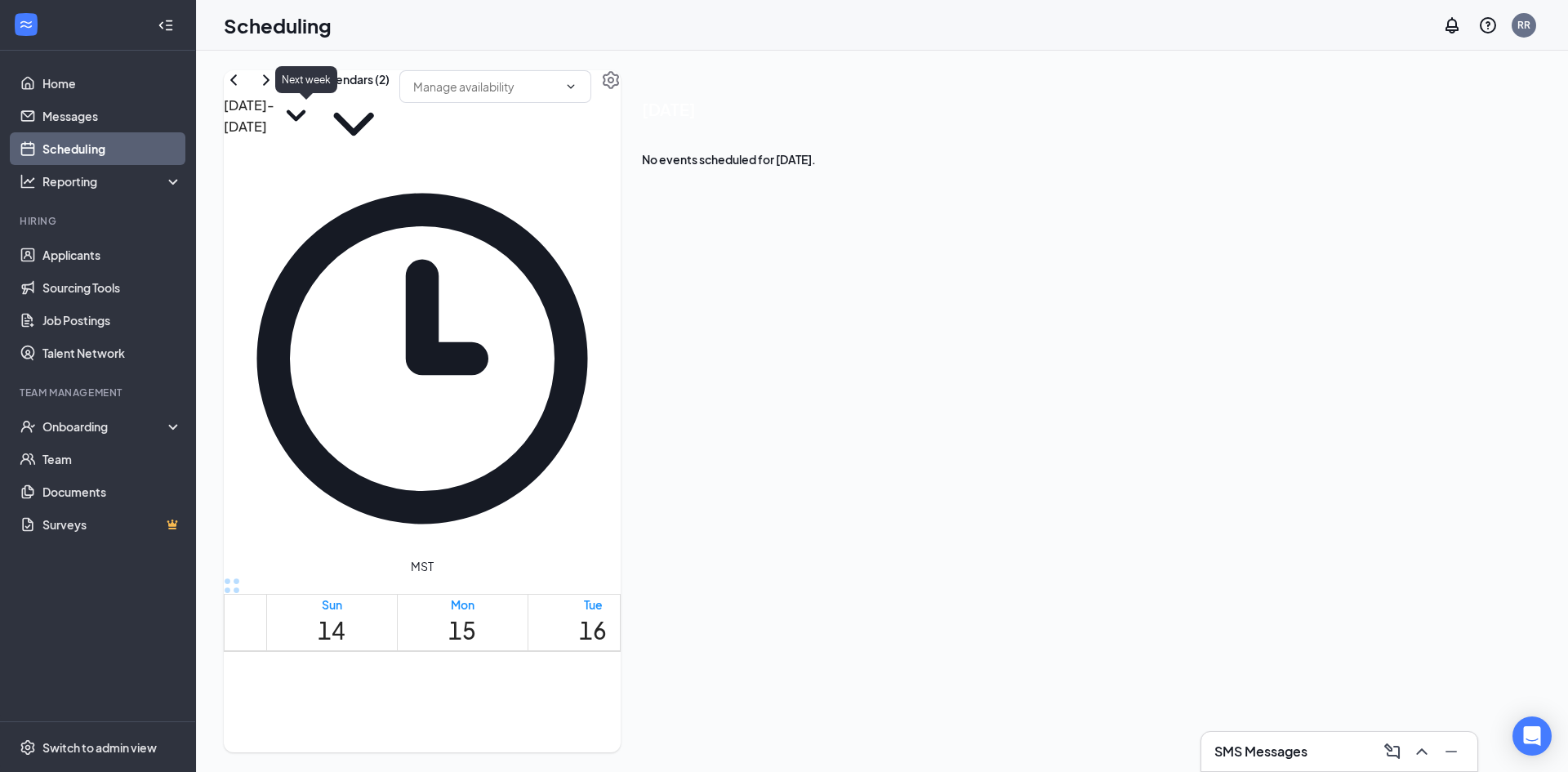
click at [276, 90] on icon "ChevronRight" at bounding box center [266, 79] width 19 height 19
drag, startPoint x: 681, startPoint y: 399, endPoint x: 725, endPoint y: 587, distance: 193.1
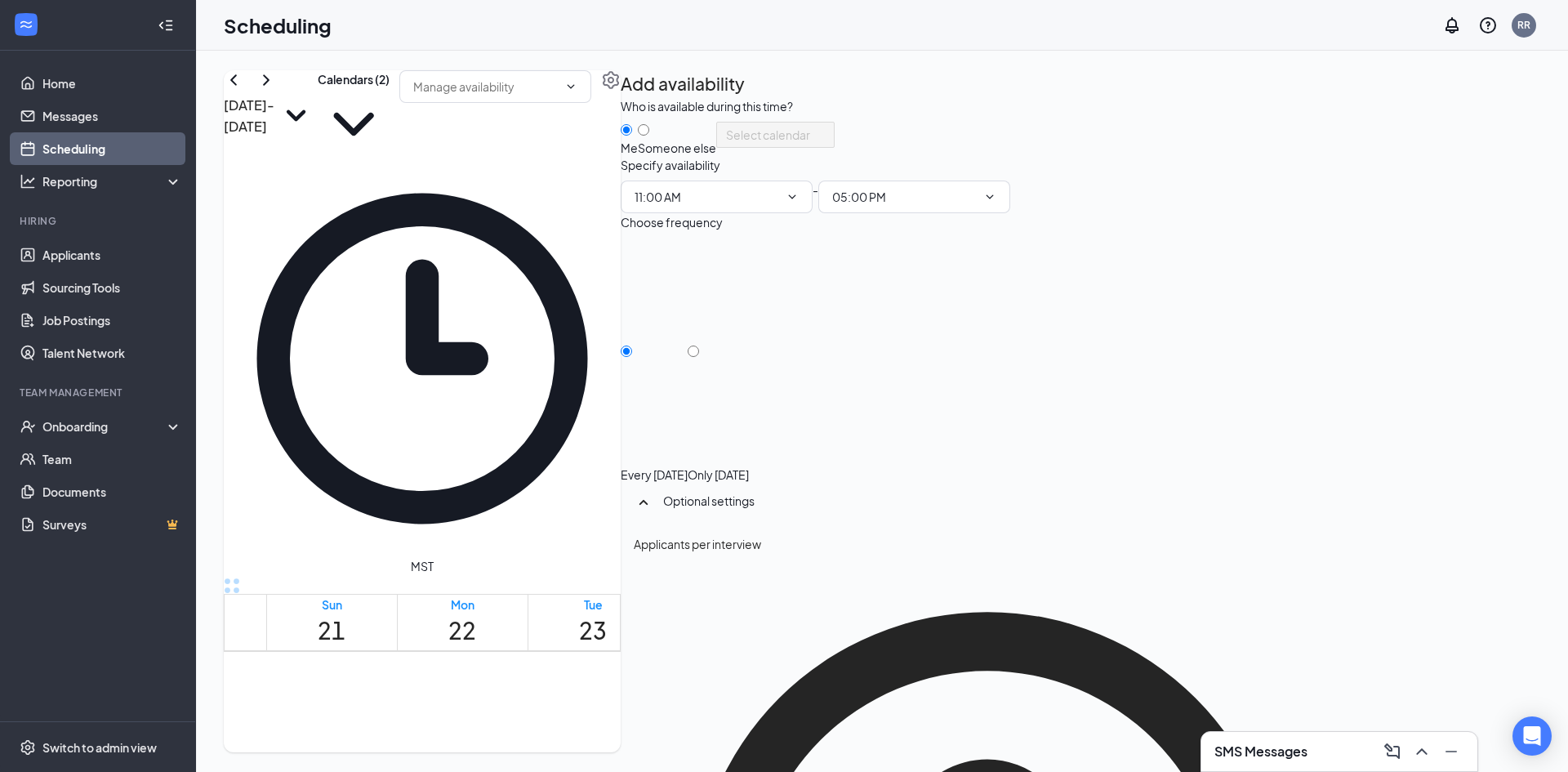
drag, startPoint x: 707, startPoint y: 623, endPoint x: 714, endPoint y: 639, distance: 17.5
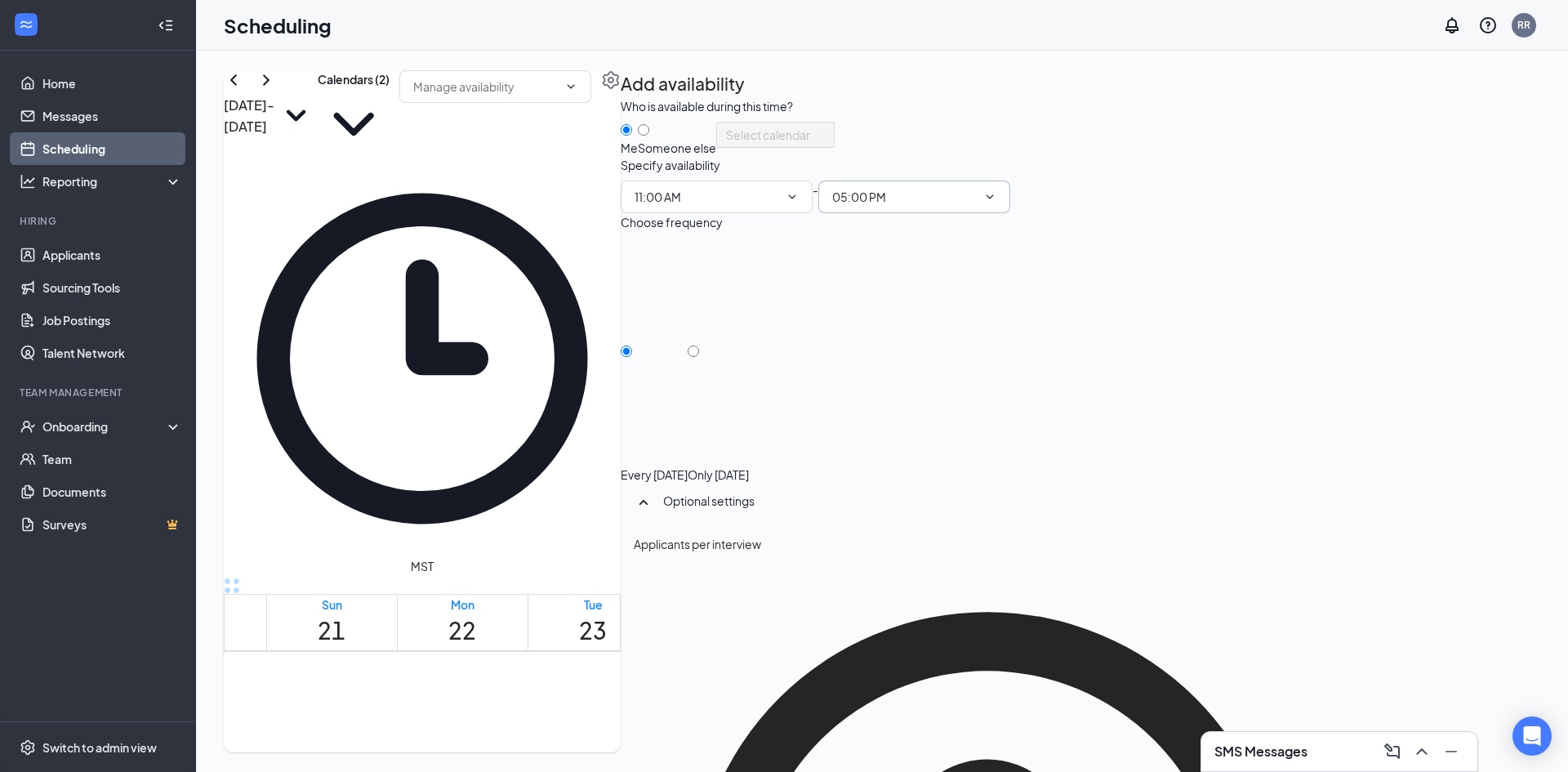
click at [1011, 213] on span "05:00 PM" at bounding box center [915, 196] width 192 height 32
click at [977, 206] on input "05:00 PM" at bounding box center [904, 196] width 144 height 18
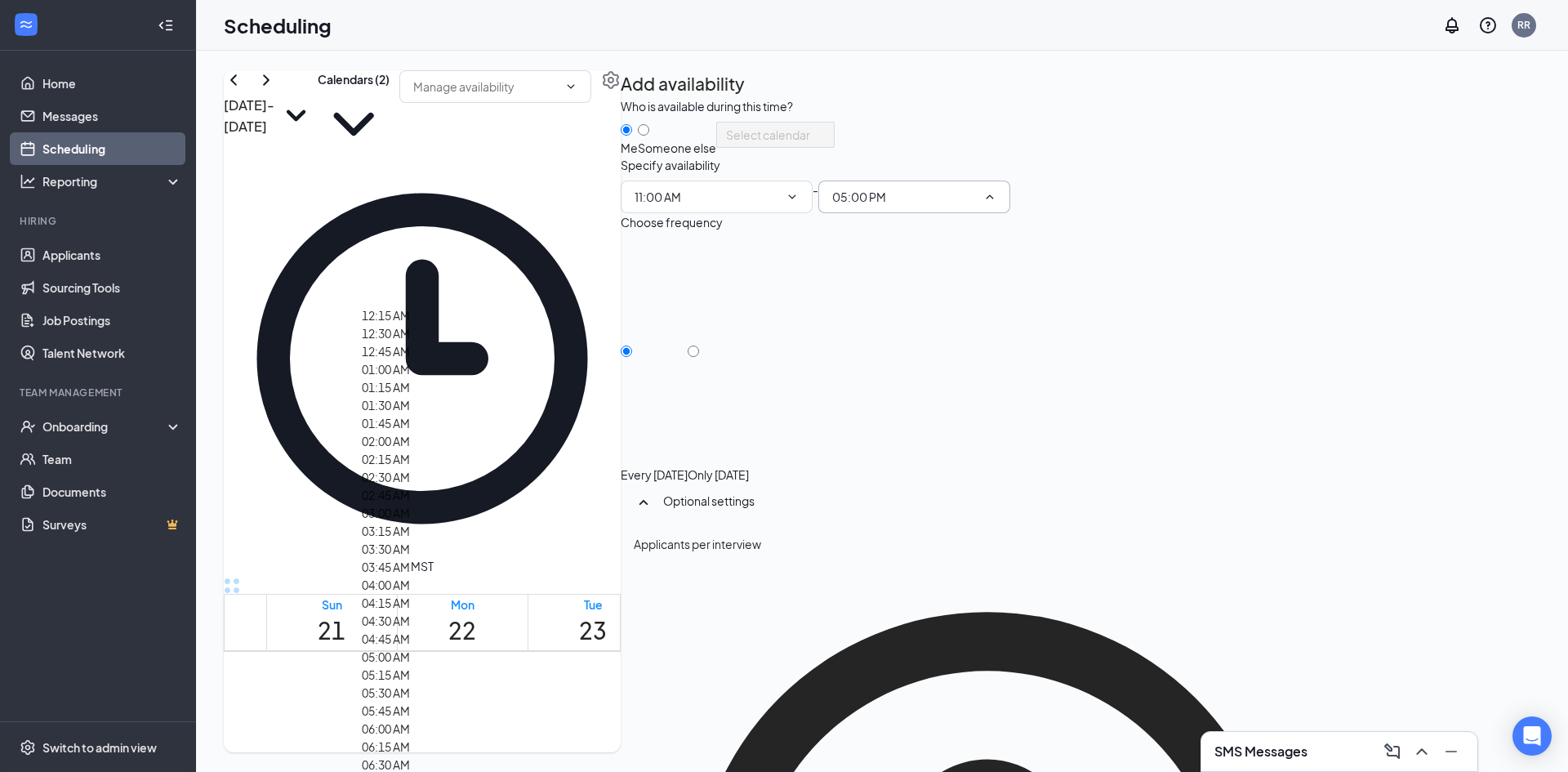
scroll to position [2368, 0]
type input "05:30 PM"
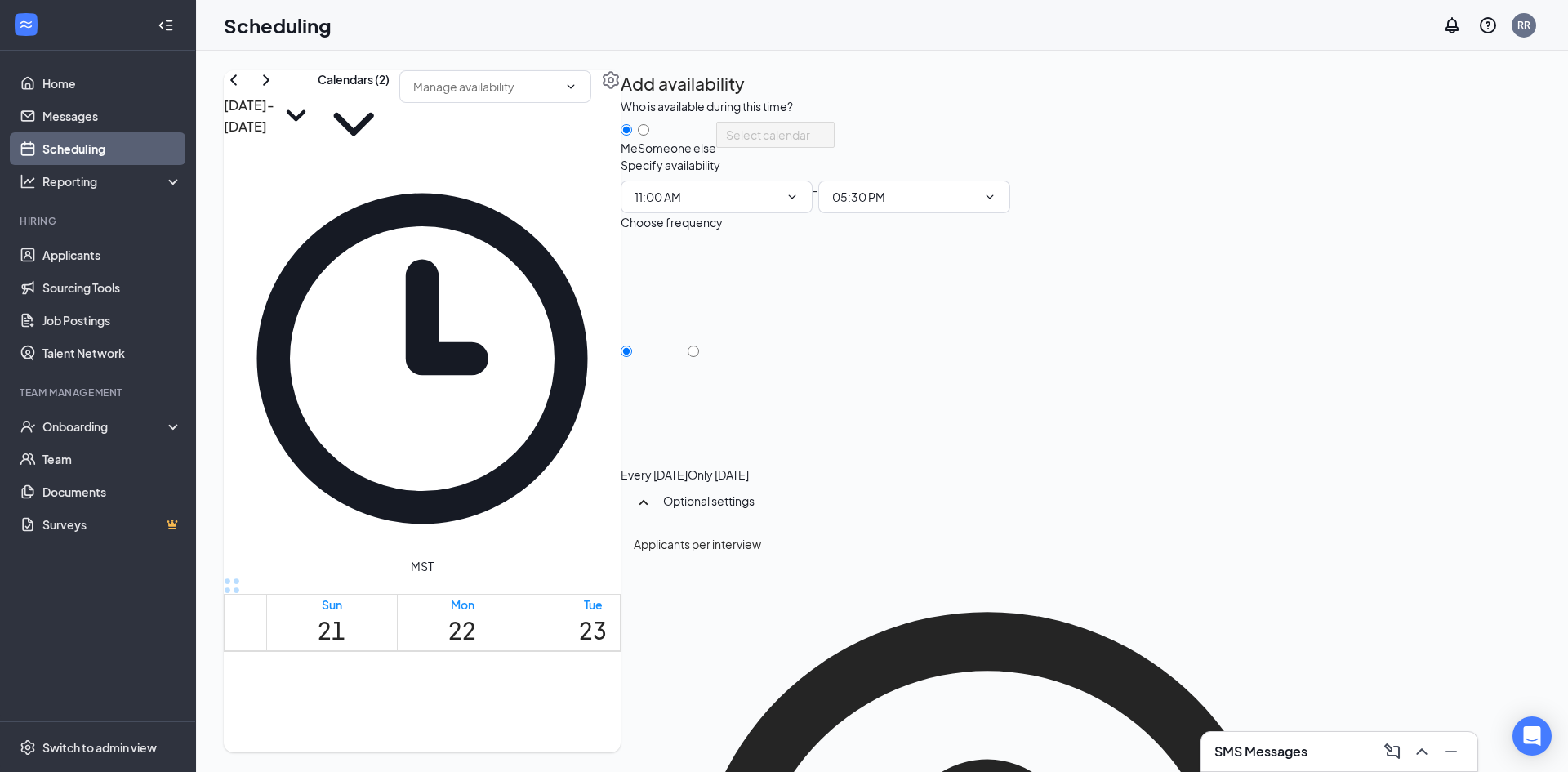
click at [749, 407] on div "Only [DATE]" at bounding box center [718, 360] width 61 height 245
click at [699, 357] on input "Only [DATE]" at bounding box center [693, 350] width 11 height 11
radio input "true"
radio input "false"
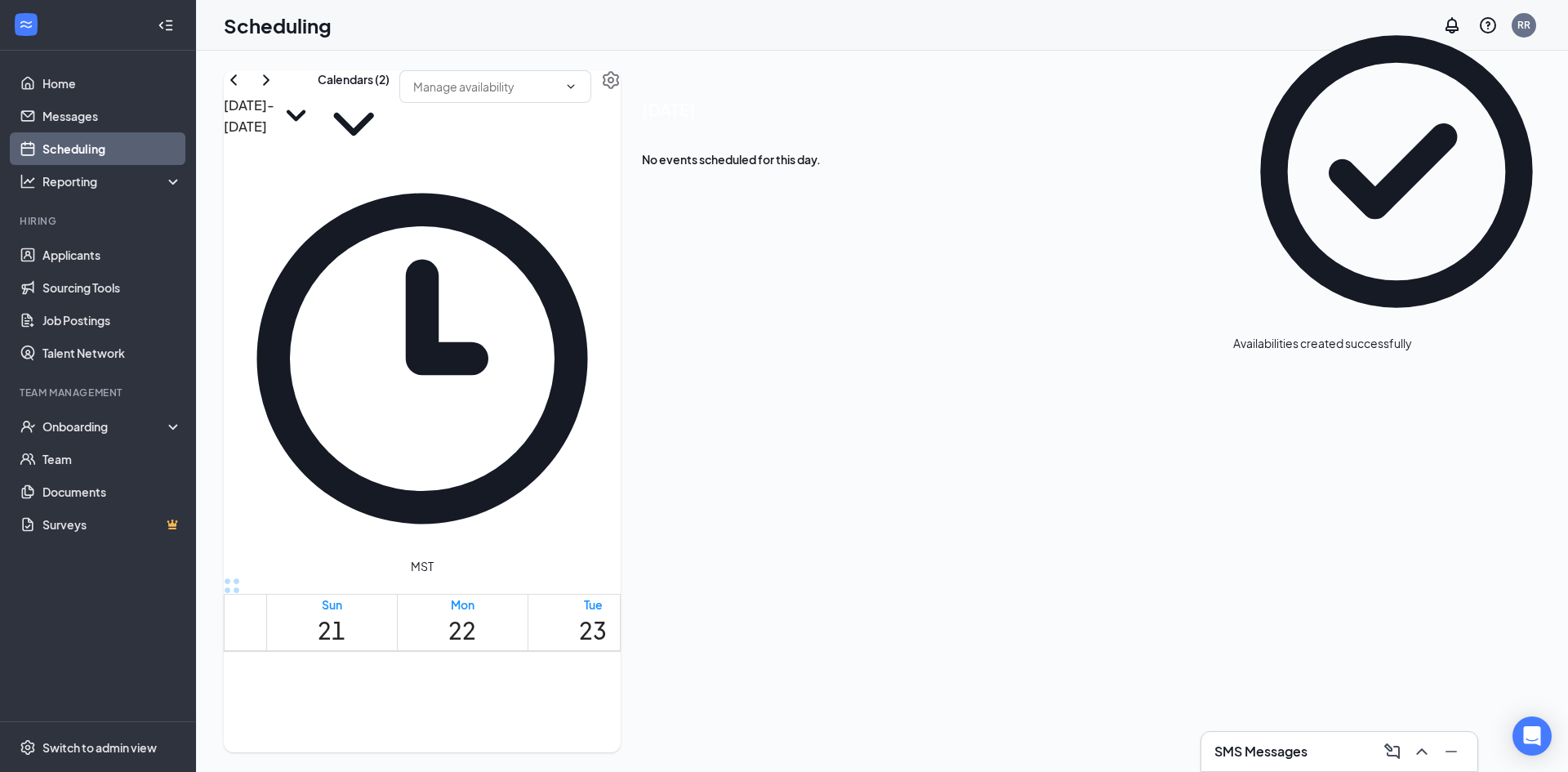
scroll to position [803, 0]
